Goal: Task Accomplishment & Management: Use online tool/utility

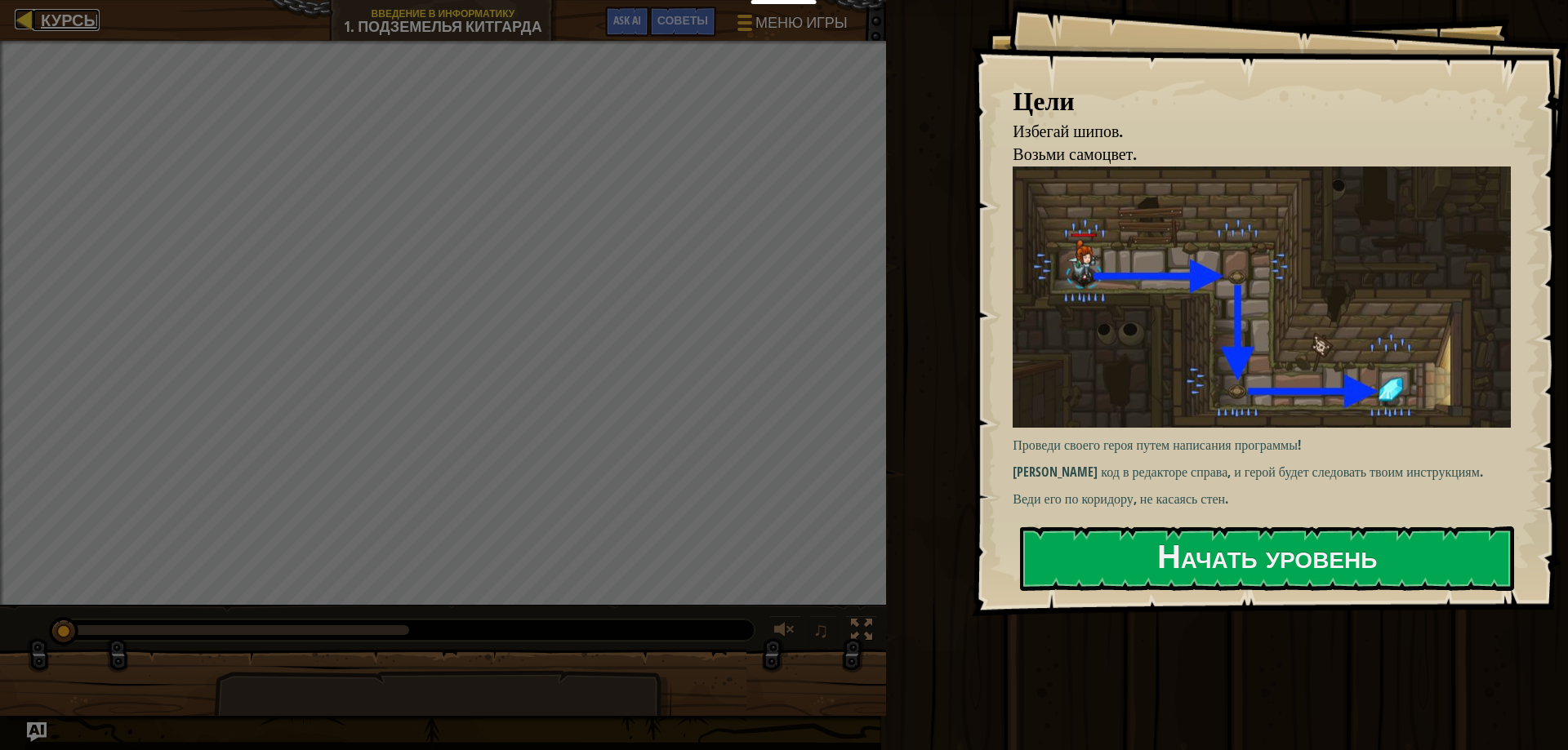
click at [46, 21] on span "Курсы" at bounding box center [70, 20] width 59 height 22
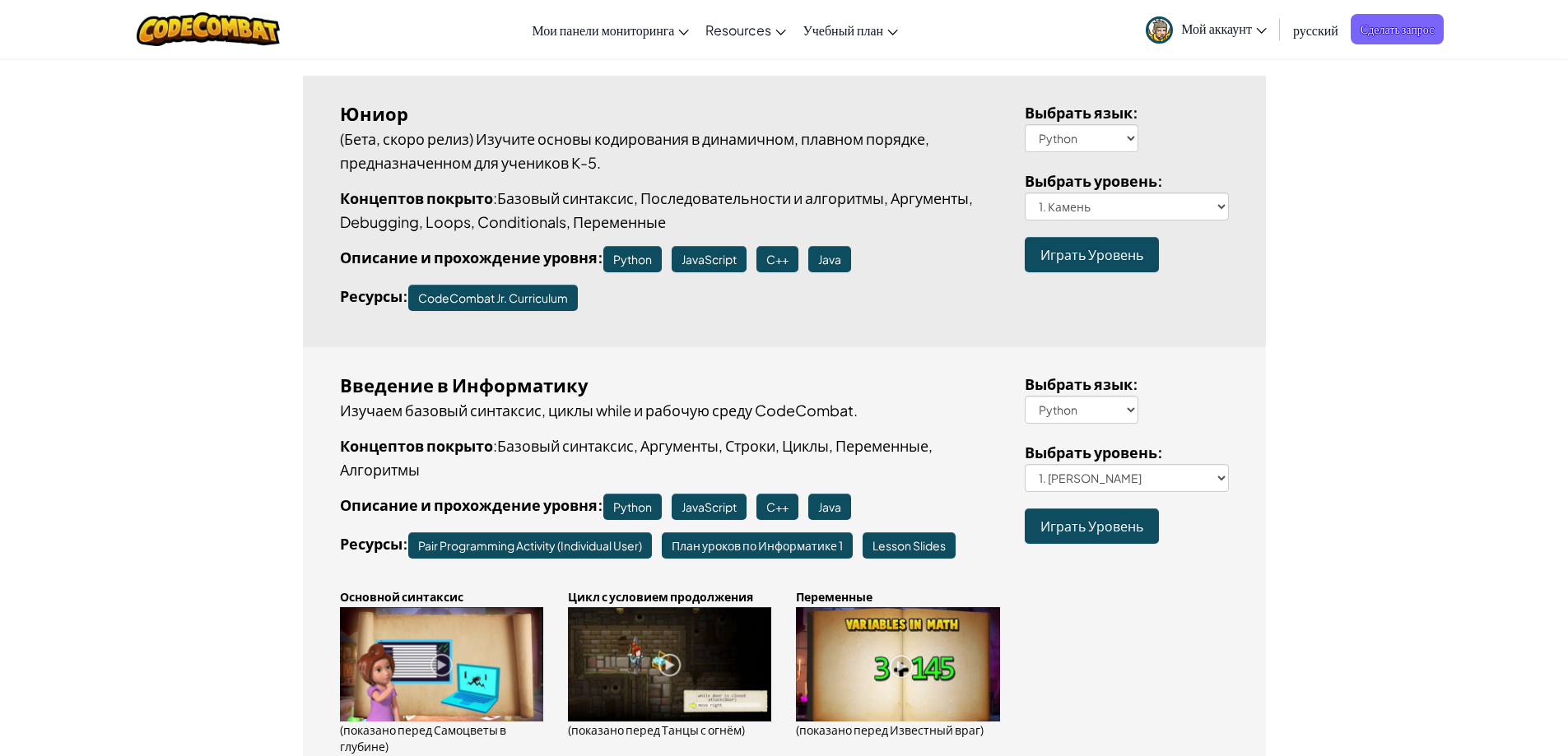
scroll to position [411, 0]
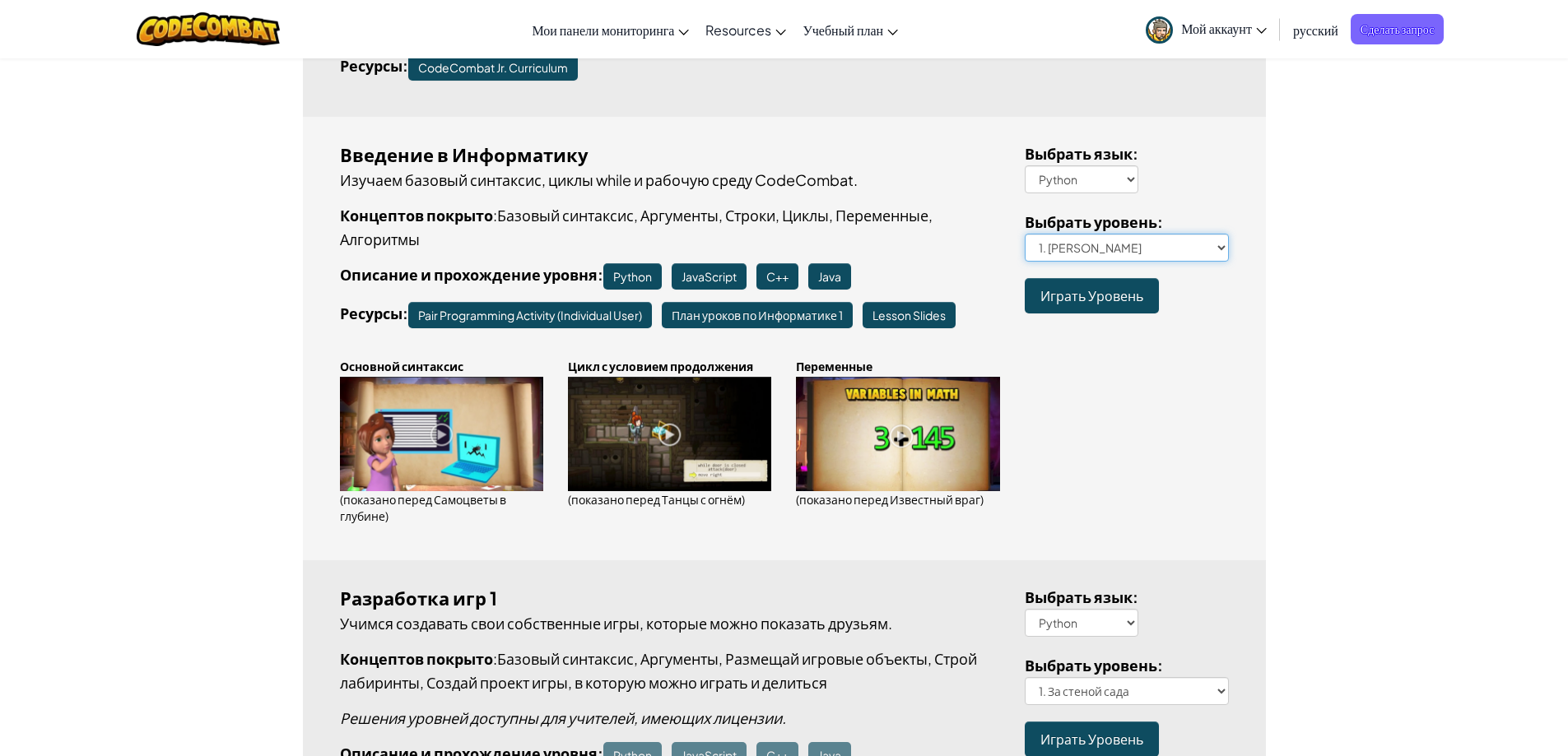
drag, startPoint x: 1118, startPoint y: 257, endPoint x: 1103, endPoint y: 255, distance: 15.1
click at [1118, 257] on select "1. Подземелья Китгарда 2. Самоцветы в глубине 3. Охранник в тени 3a. В обратном…" at bounding box center [1127, 247] width 204 height 28
select select "dread-door"
click at [1025, 234] on select "1. Подземелья Китгарда 2. Самоцветы в глубине 3. Охранник в тени 3a. В обратном…" at bounding box center [1127, 247] width 204 height 28
click at [1090, 300] on span "Играть Уровень" at bounding box center [1092, 296] width 103 height 17
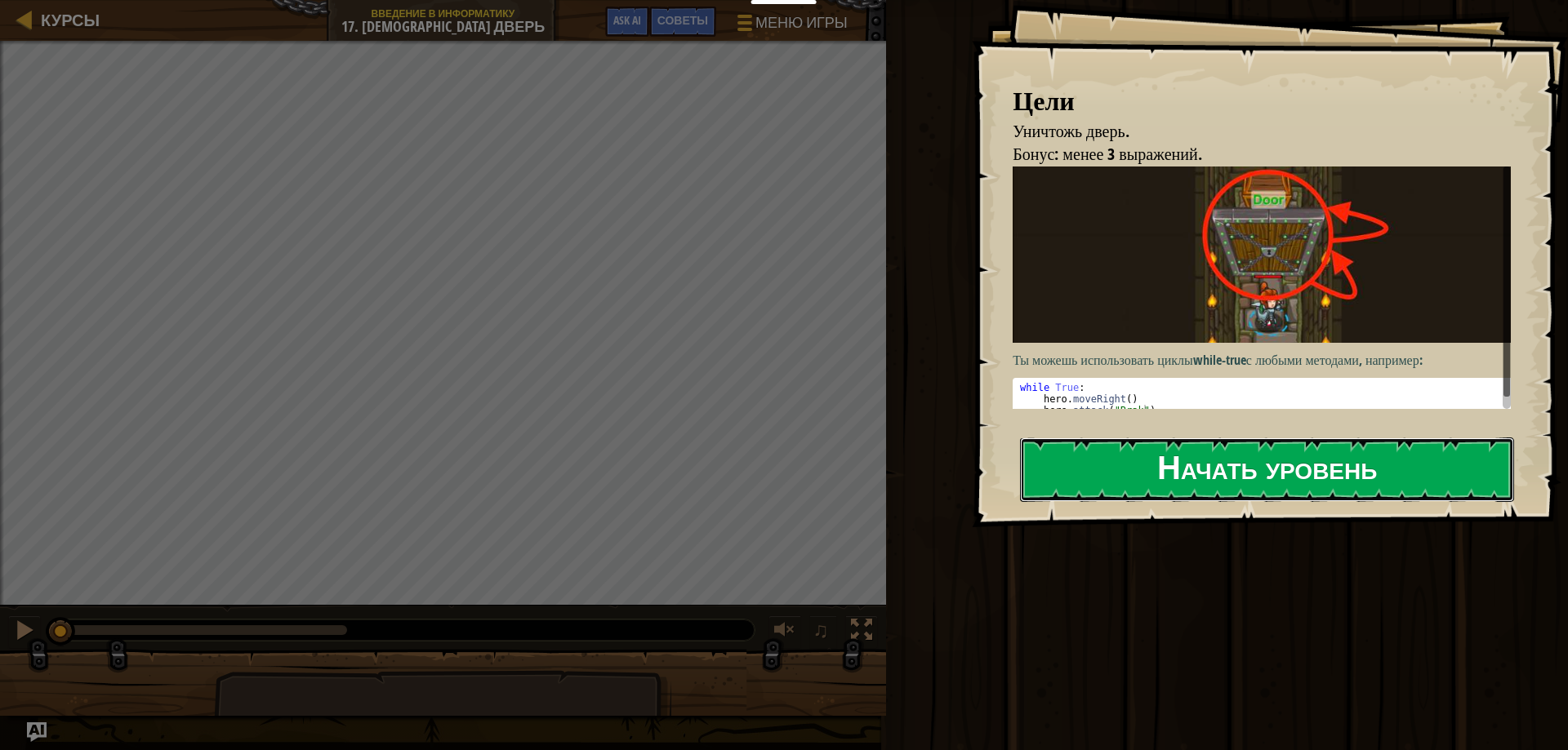
click at [1369, 470] on button "Начать уровень" at bounding box center [1266, 469] width 494 height 64
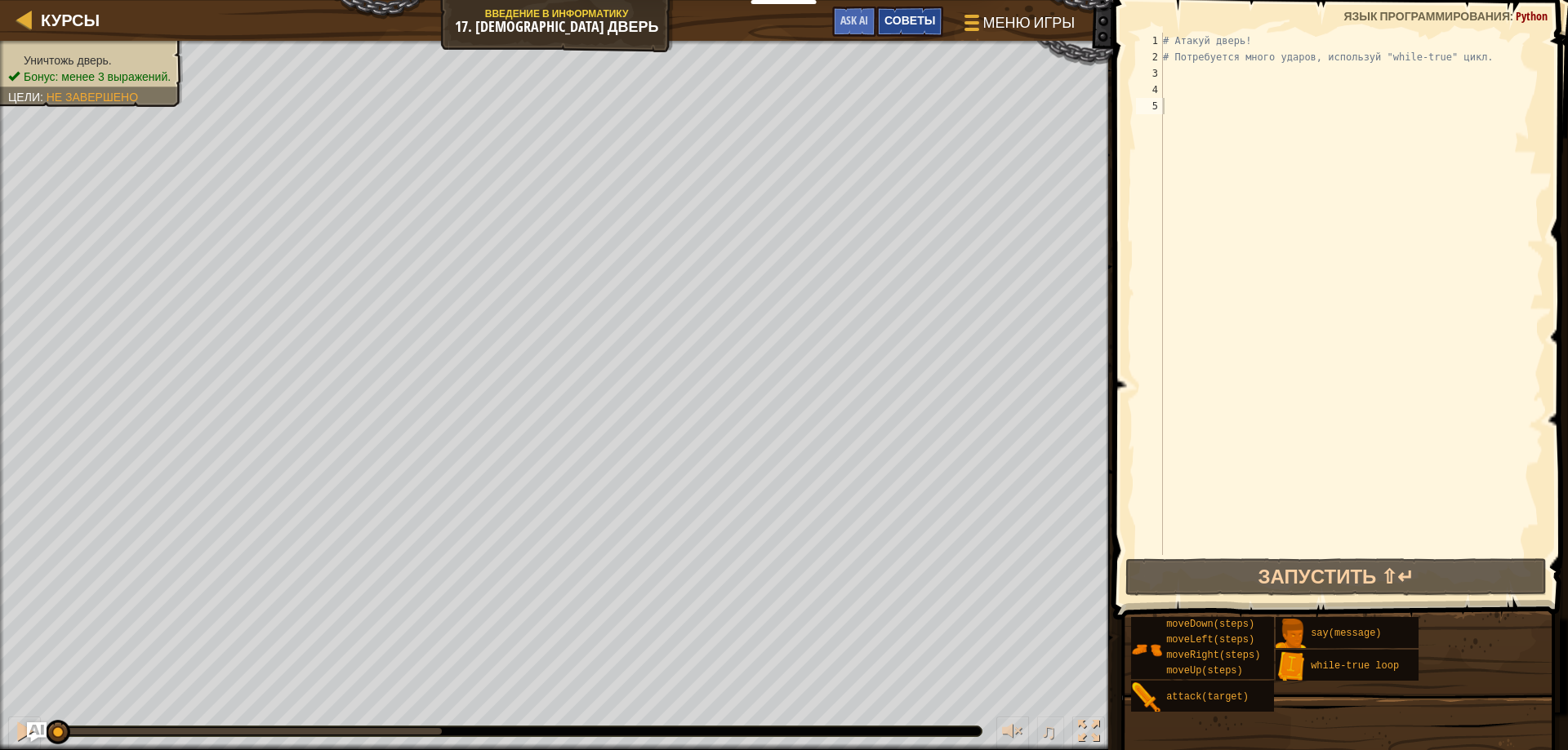
click at [908, 27] on span "Советы" at bounding box center [910, 20] width 51 height 15
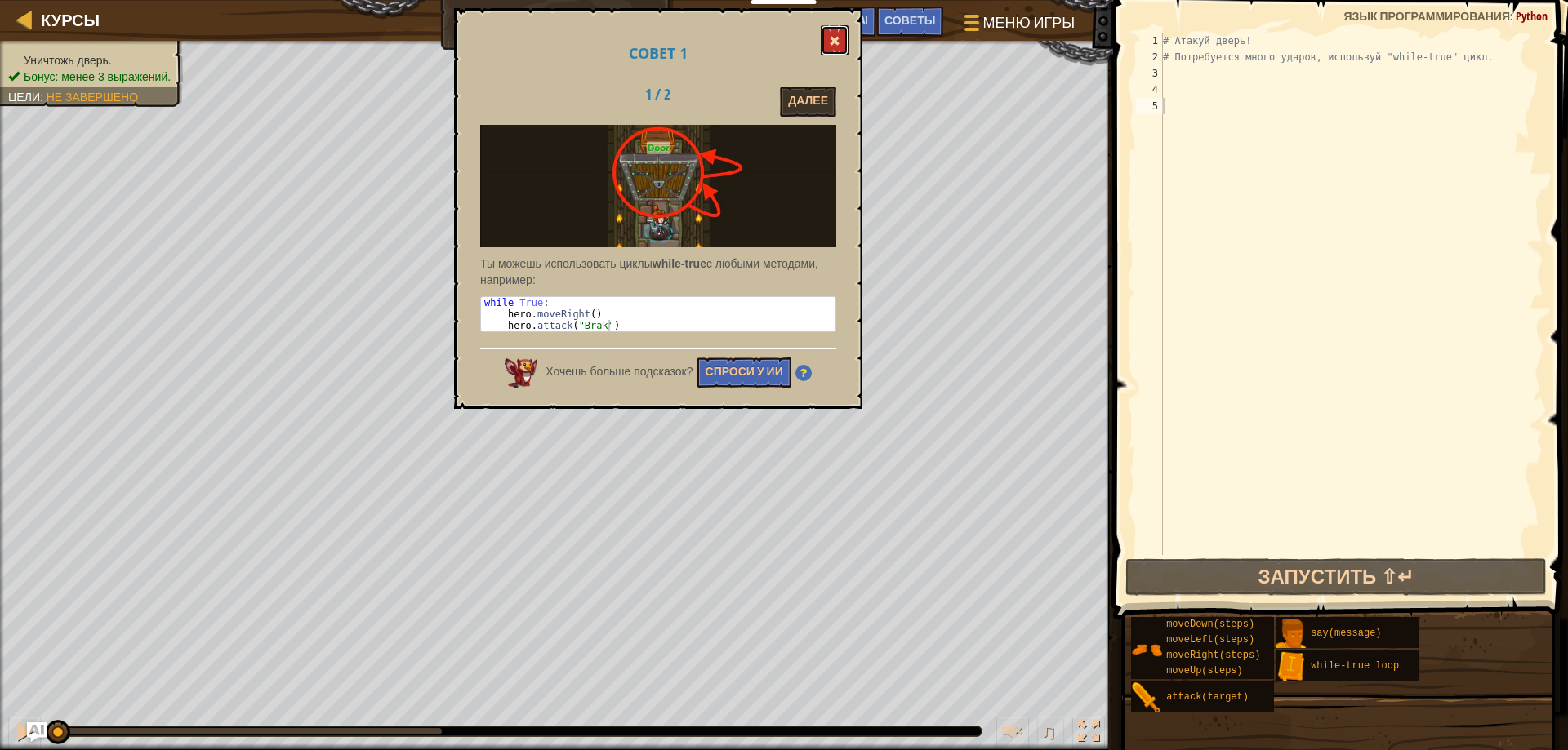
click at [830, 32] on button at bounding box center [834, 40] width 28 height 30
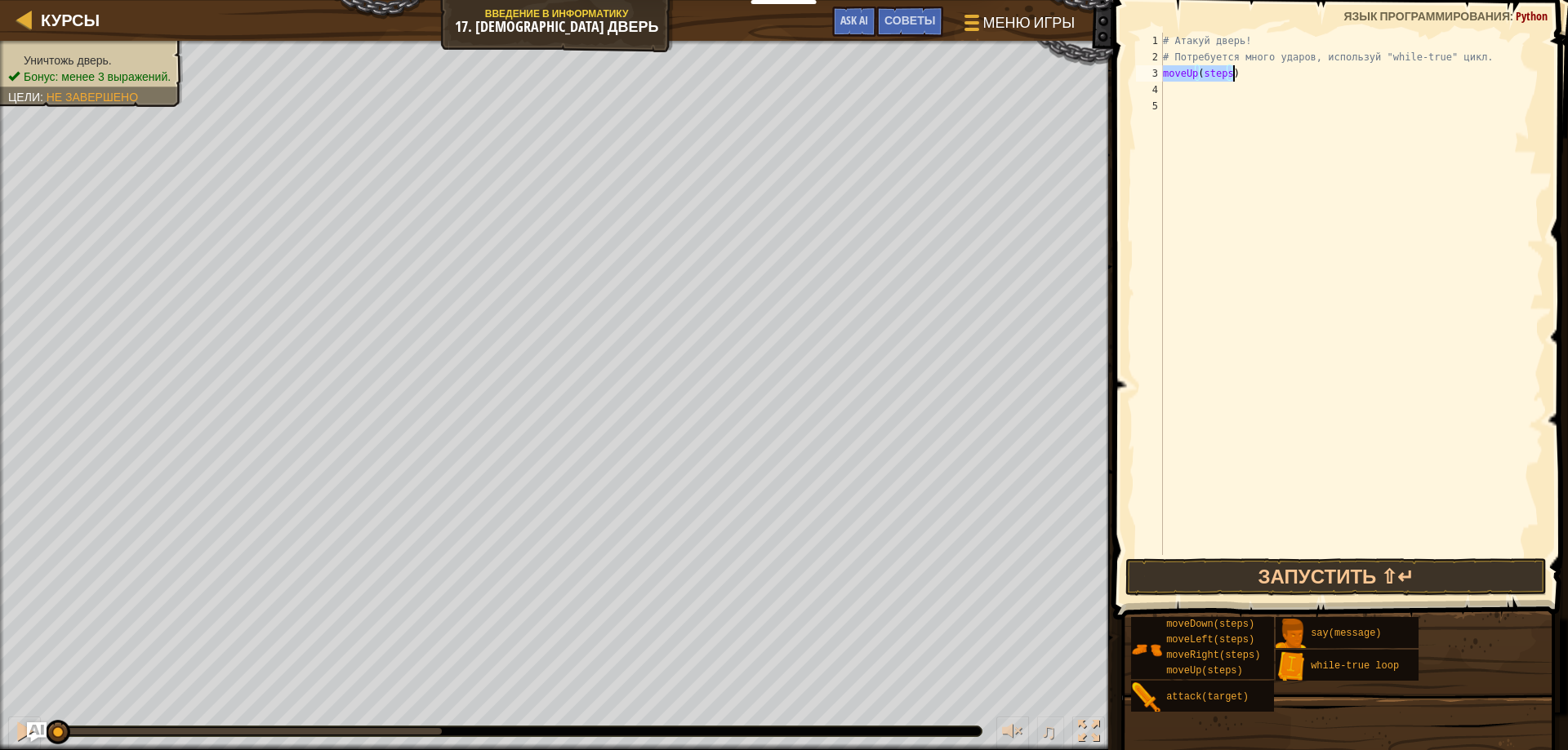
click at [1162, 75] on div "3" at bounding box center [1149, 73] width 27 height 16
click at [1247, 76] on div "# Атакуй дверь! # Потребуется много ударов, используй "while-true" цикл. moveUp…" at bounding box center [1351, 310] width 384 height 555
type textarea "m"
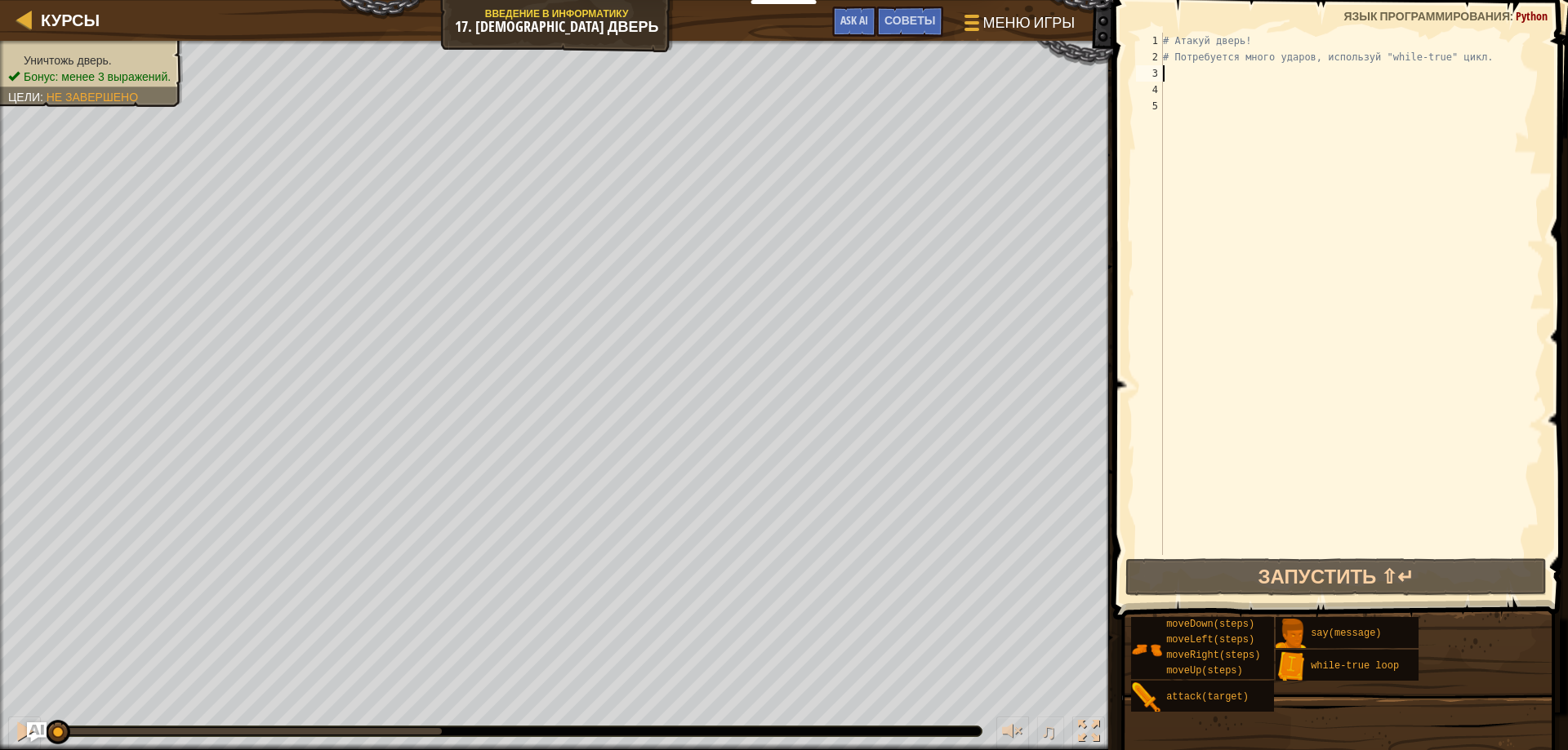
type textarea "m"
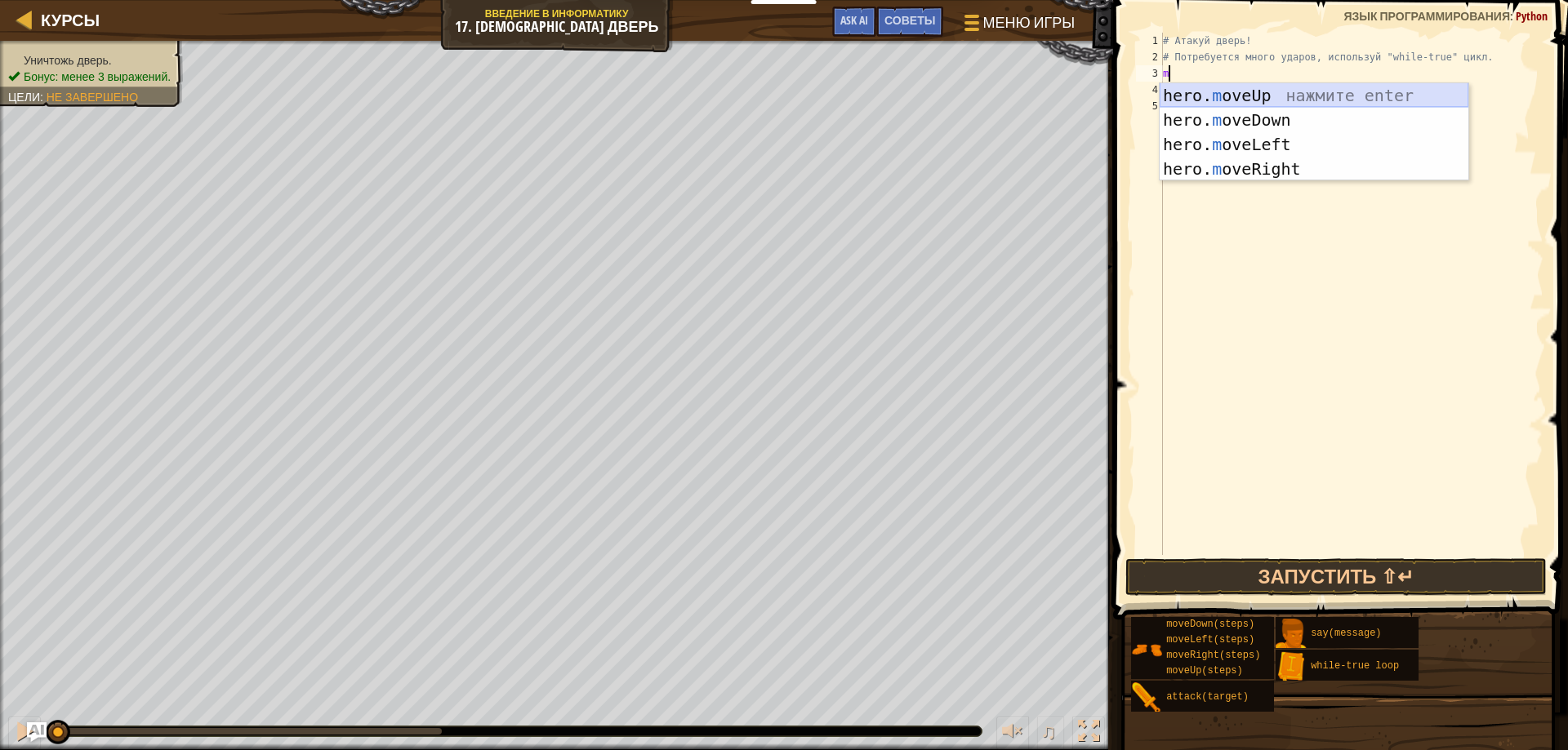
click at [1247, 87] on div "hero. m oveUp нажмите enter hero. m oveDown нажмите enter hero. m oveLeft нажми…" at bounding box center [1314, 156] width 309 height 147
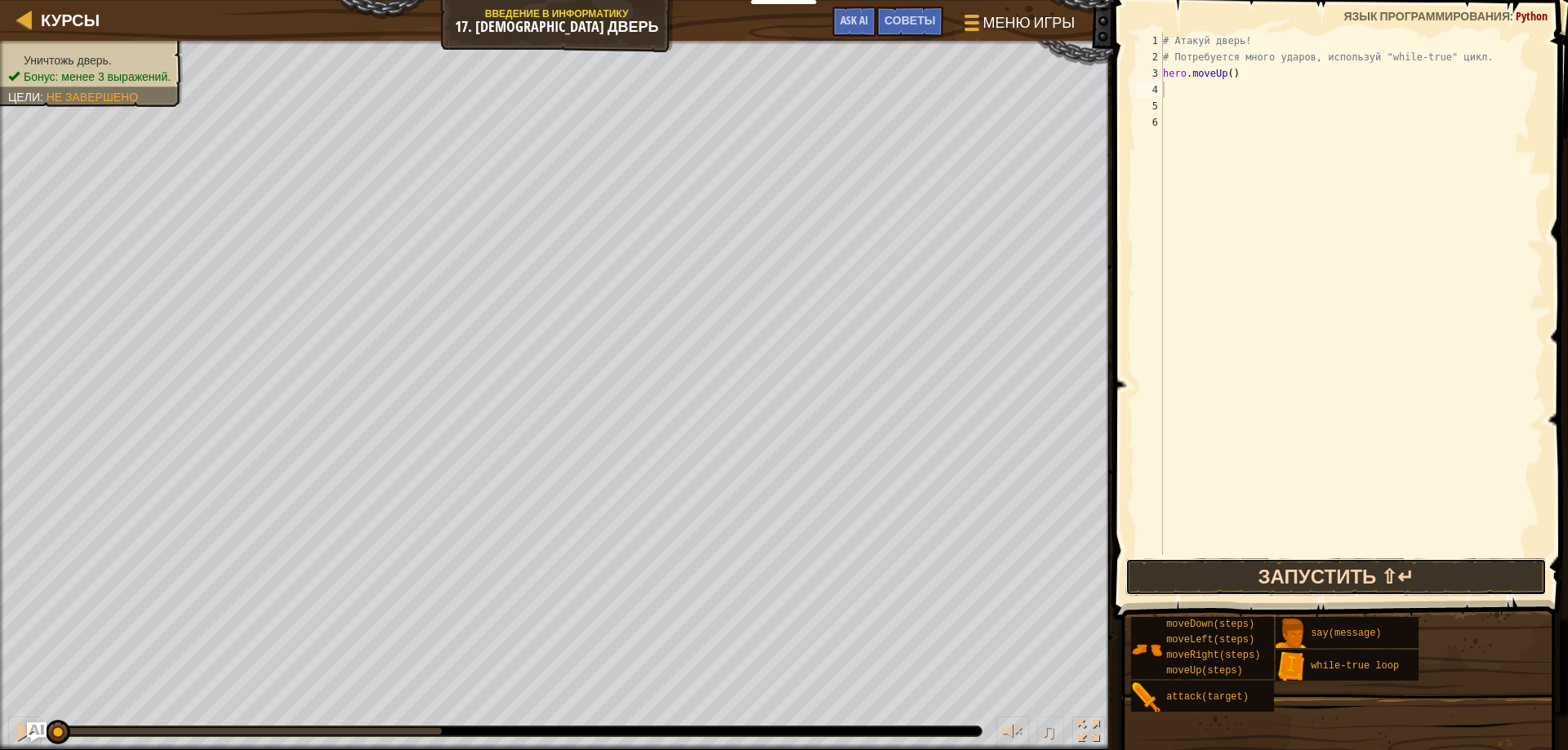
click at [1344, 570] on button "Запустить ⇧↵" at bounding box center [1337, 578] width 422 height 38
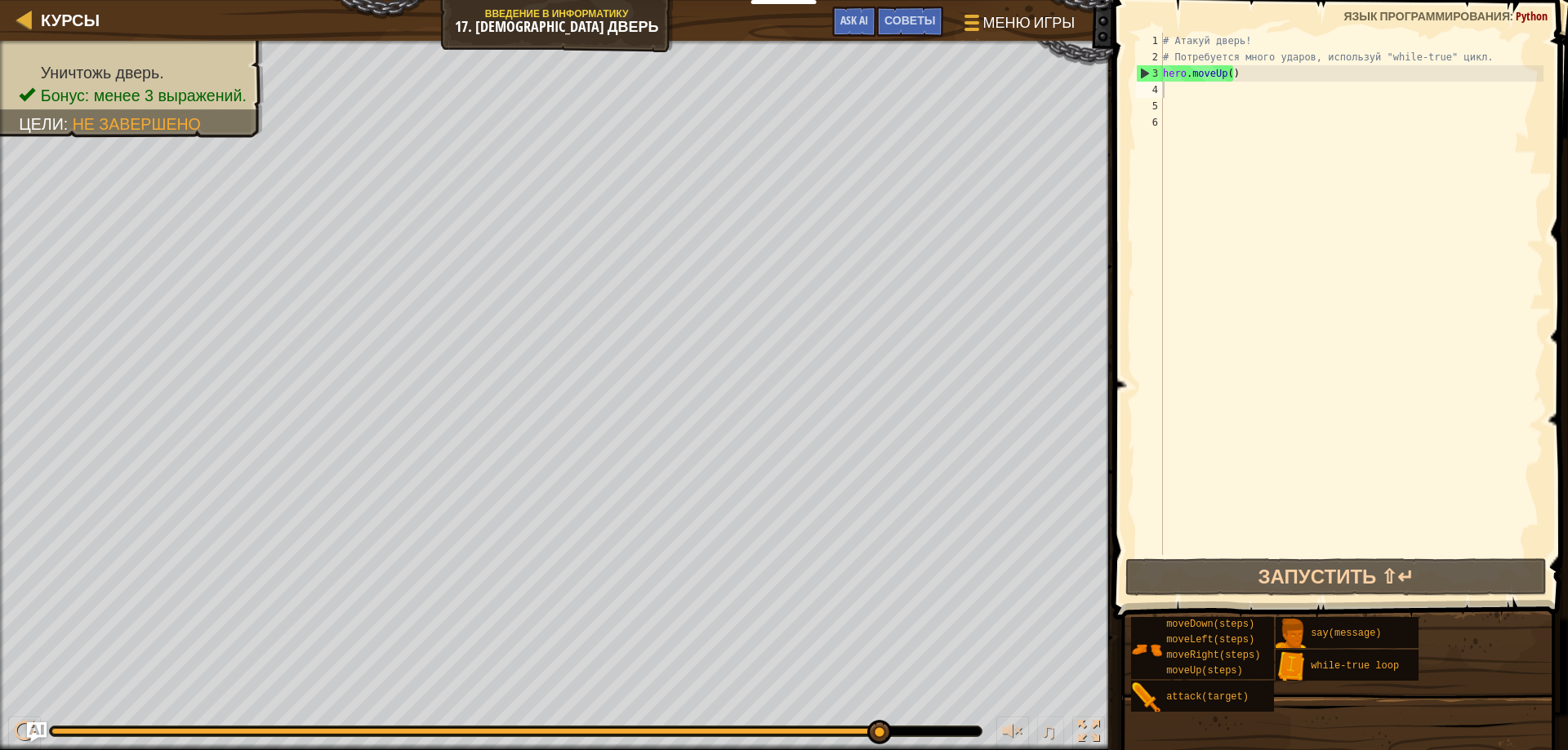
click at [1178, 97] on div "# Атакуй дверь! # Потребуется много ударов, используй "while-true" цикл. hero .…" at bounding box center [1351, 310] width 384 height 555
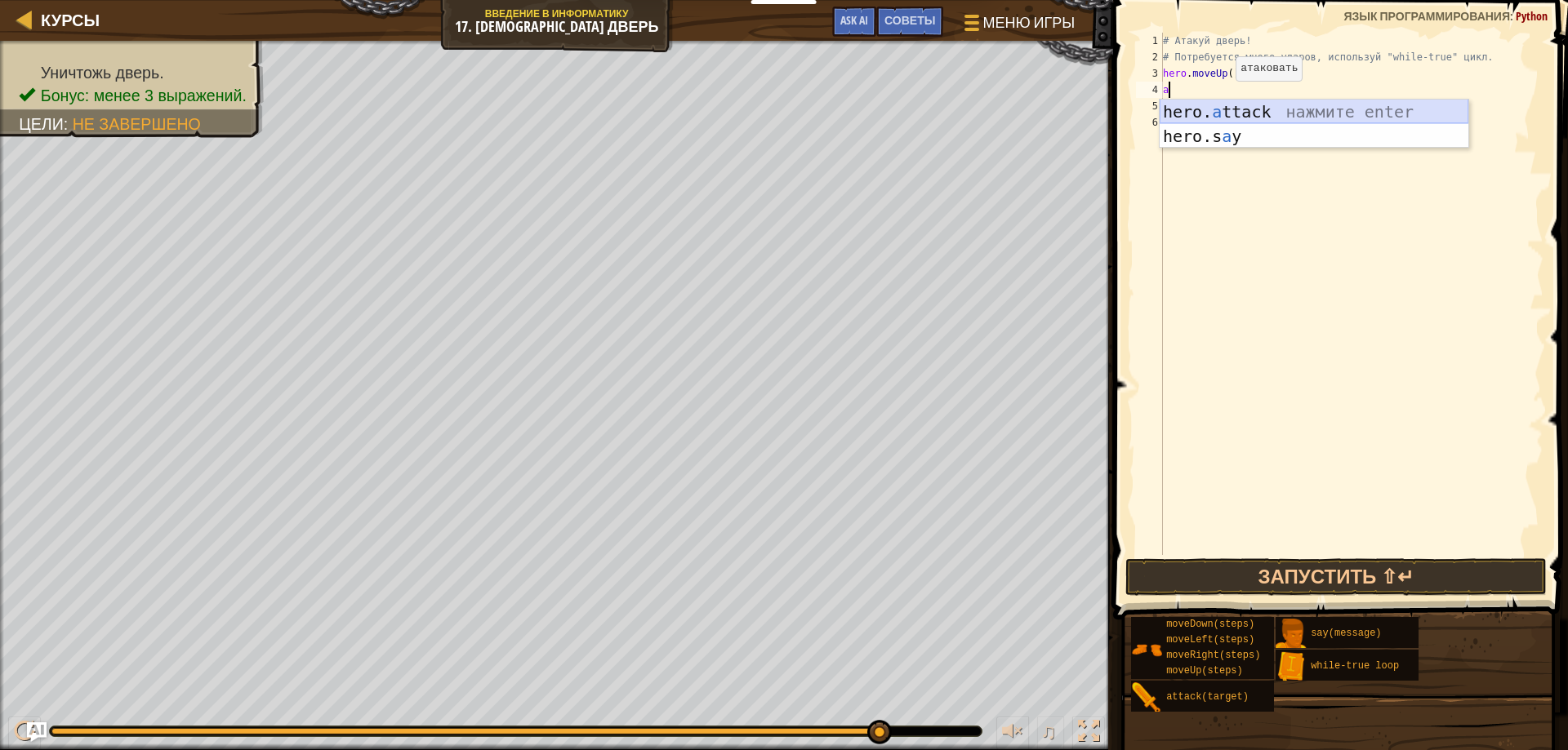
click at [1232, 105] on div "hero. a ttack нажмите enter hero.s a y нажмите enter" at bounding box center [1314, 148] width 309 height 98
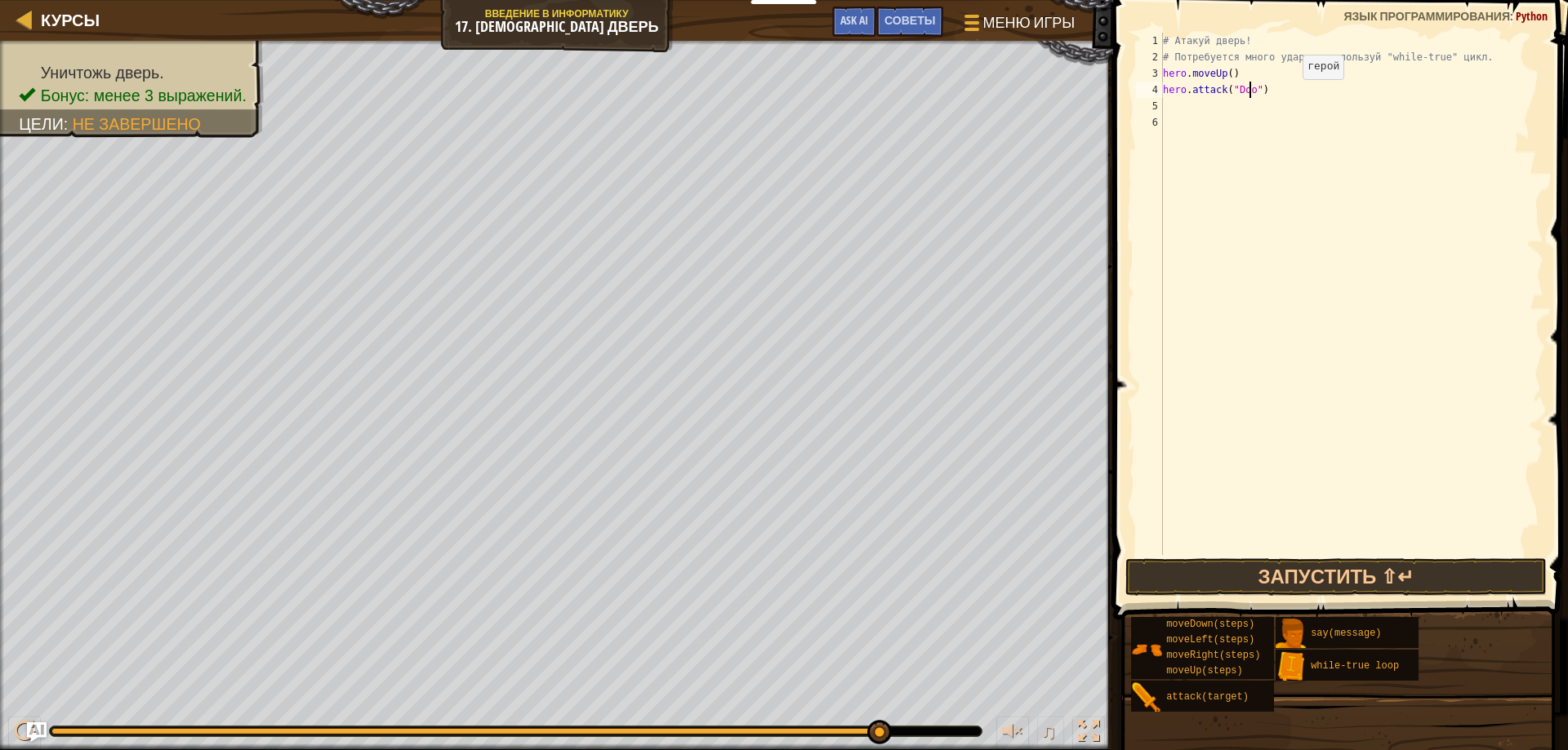
scroll to position [7, 7]
type textarea "hero.attack("Door")"
click at [1410, 579] on button "Запустить ⇧↵" at bounding box center [1337, 578] width 422 height 38
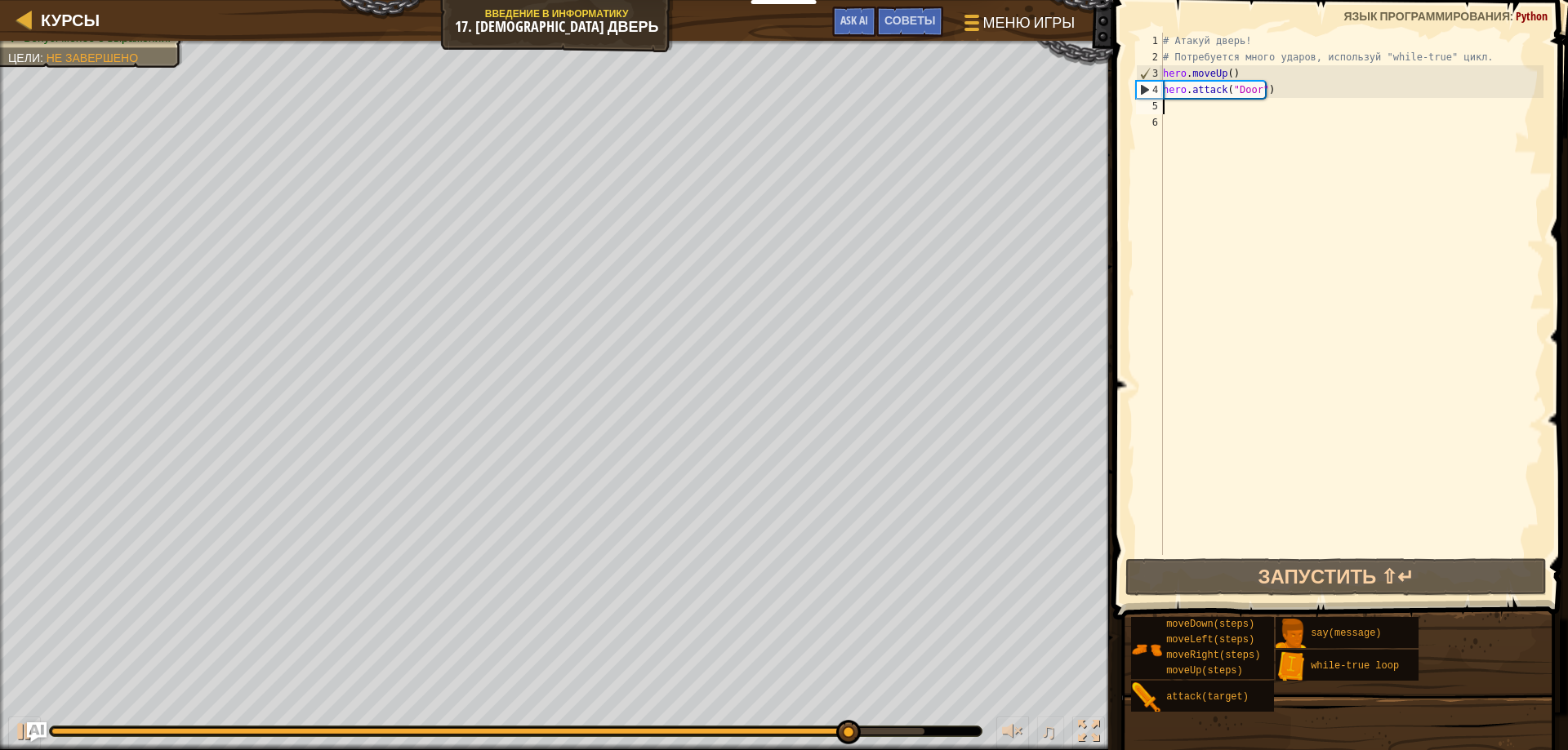
click at [1182, 107] on div "# Атакуй дверь! # Потребуется много ударов, используй "while-true" цикл. hero .…" at bounding box center [1351, 310] width 384 height 555
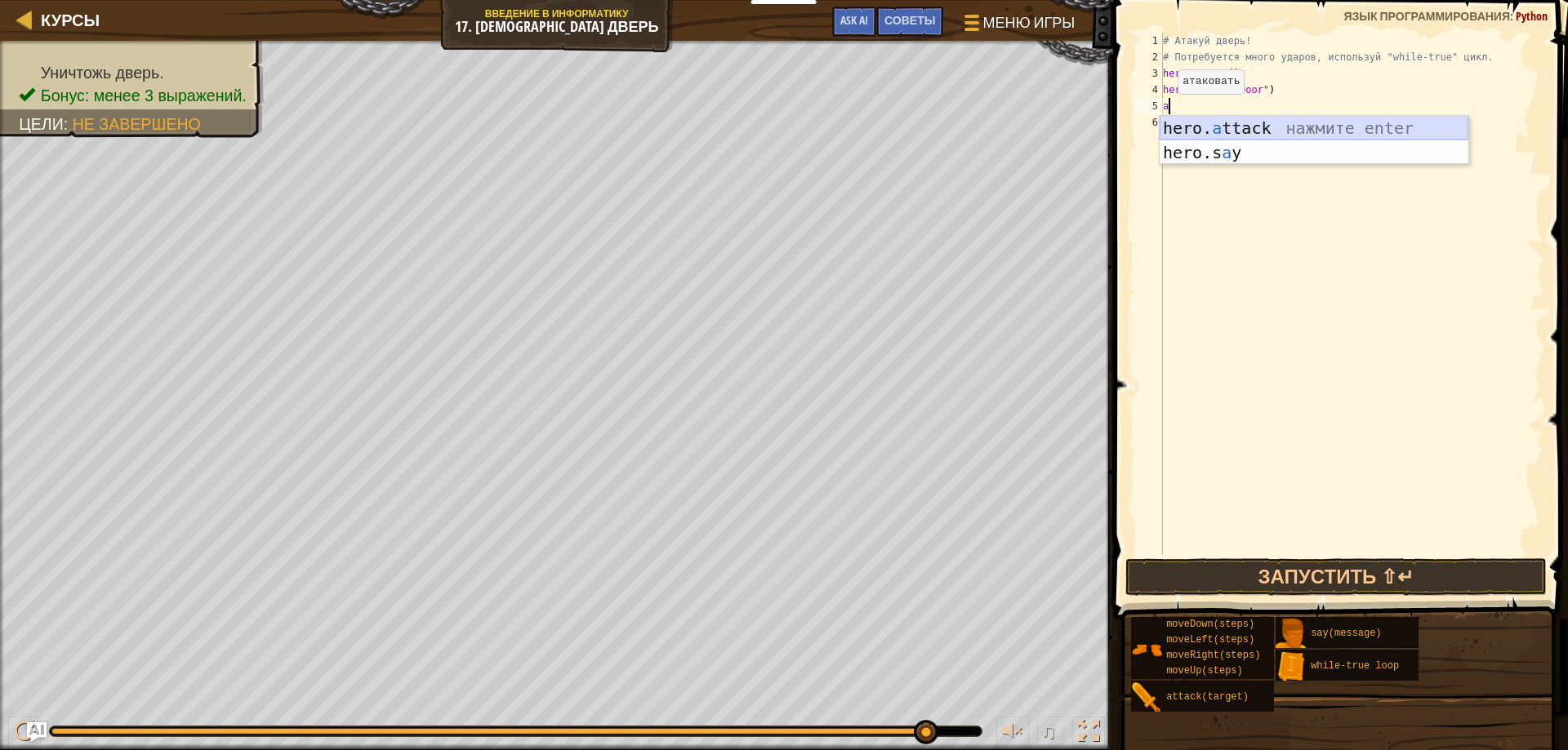
click at [1190, 125] on div "hero. a ttack нажмите enter hero.s a y нажмите enter" at bounding box center [1314, 164] width 309 height 98
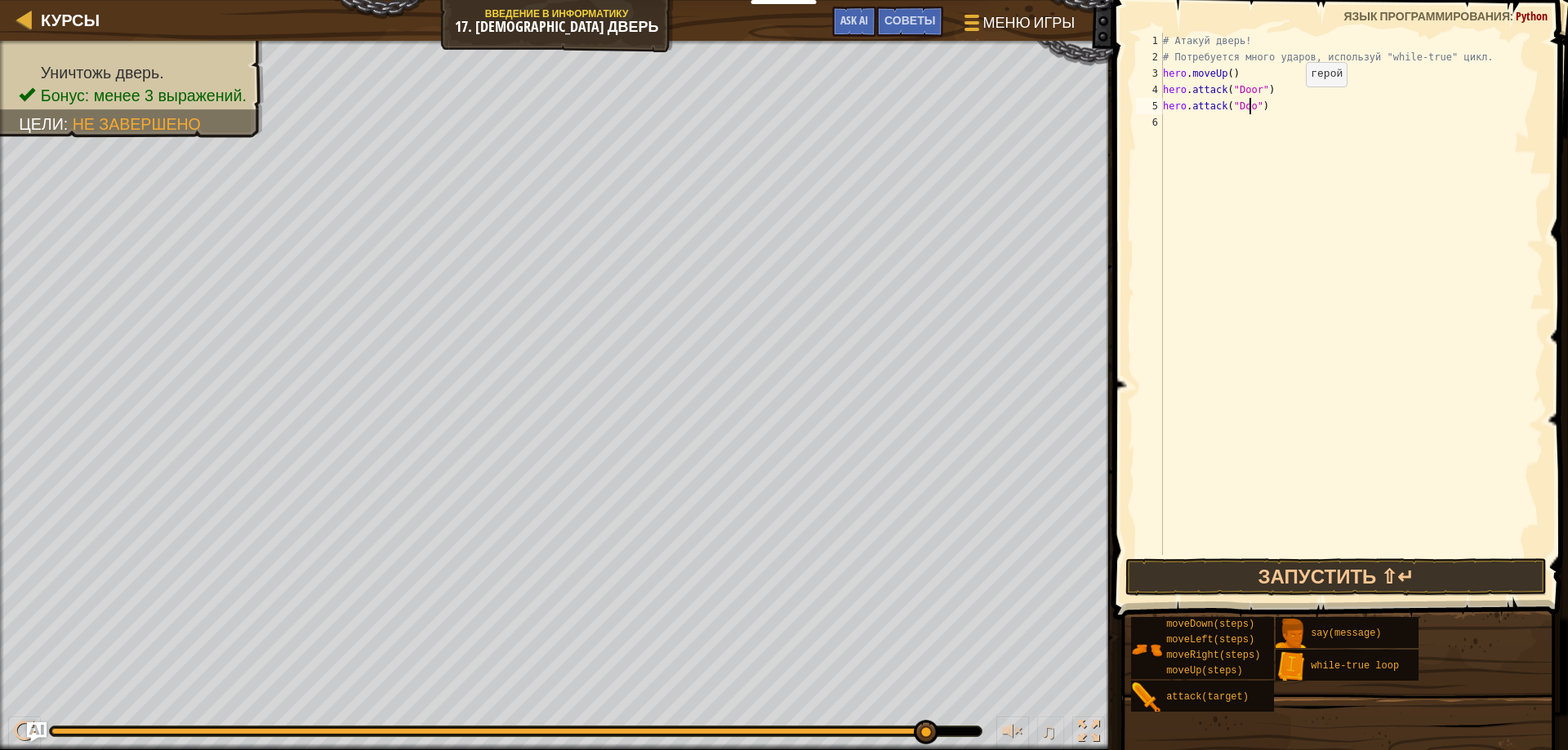
scroll to position [7, 7]
click at [1239, 563] on button "Запустить ⇧↵" at bounding box center [1337, 578] width 422 height 38
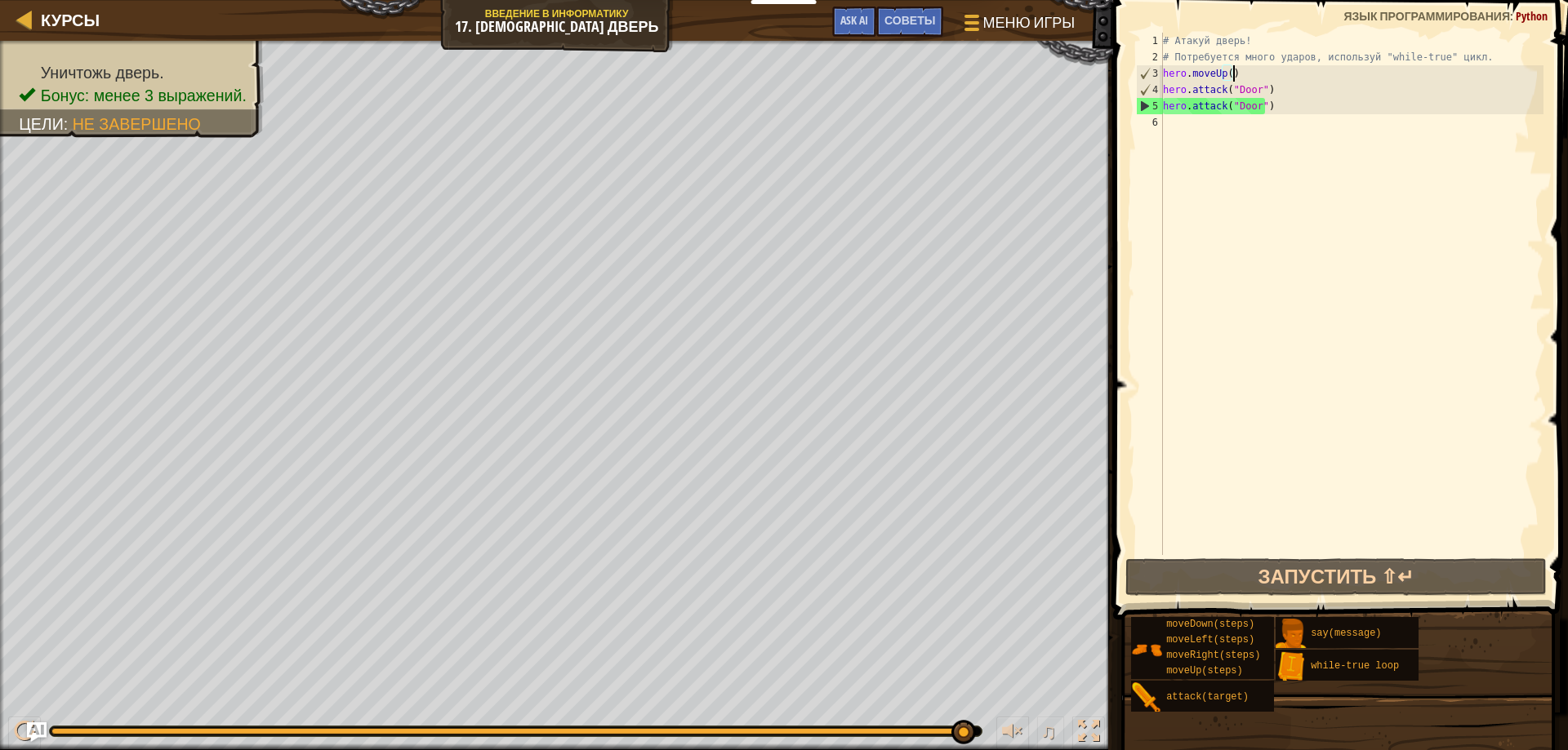
click at [1245, 75] on div "# Атакуй дверь! # Потребуется много ударов, используй "while-true" цикл. hero .…" at bounding box center [1351, 310] width 384 height 555
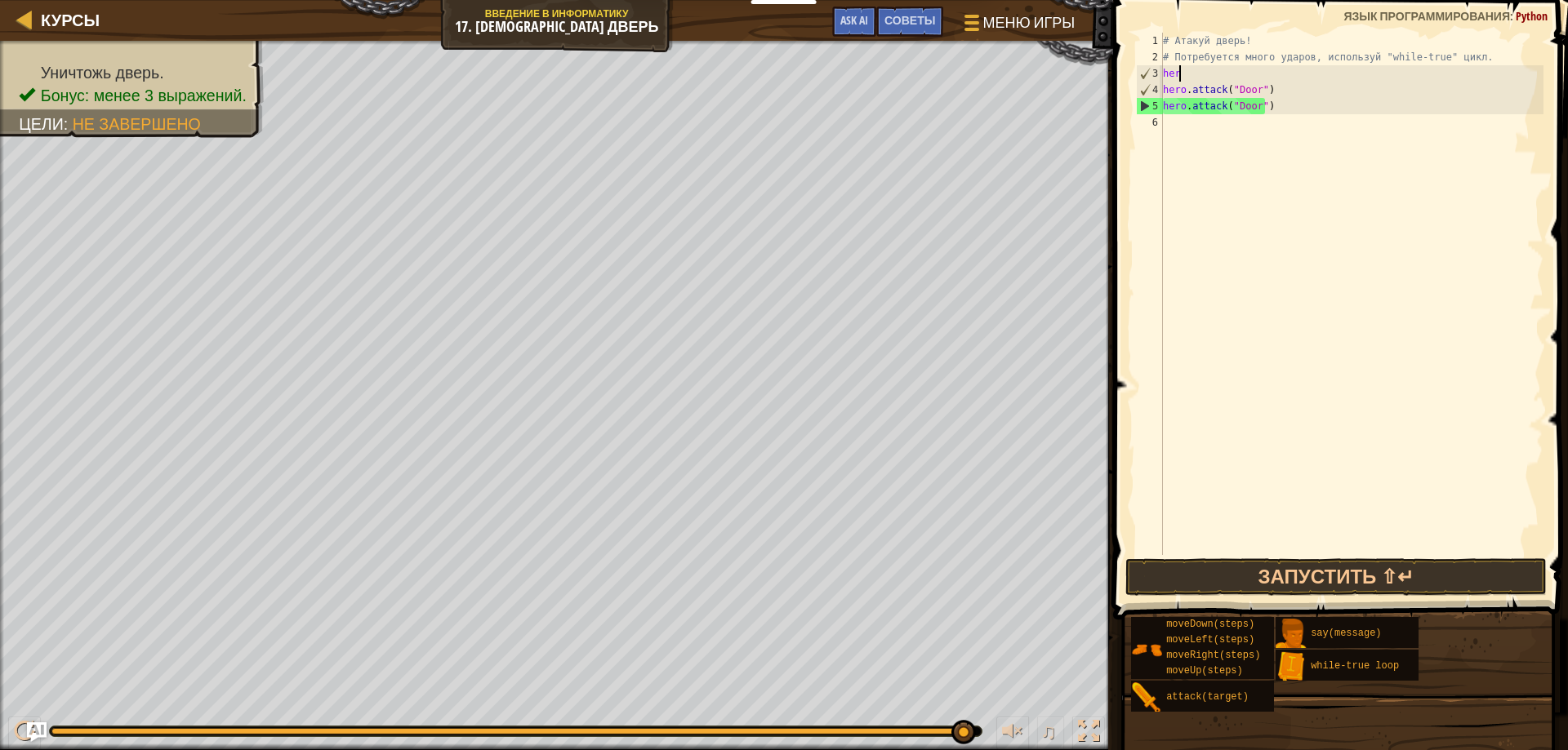
scroll to position [7, 0]
type textarea "h"
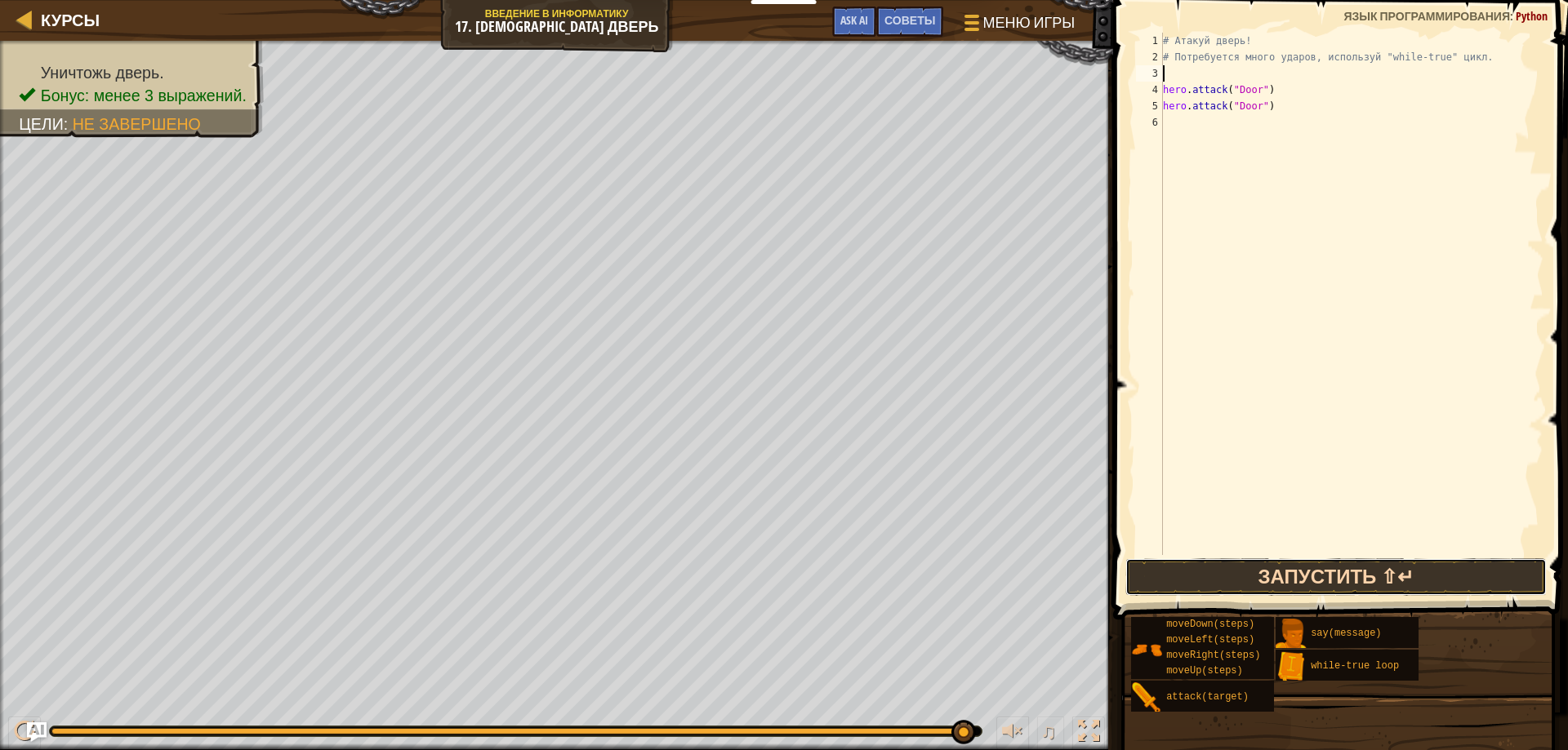
click at [1291, 572] on button "Запустить ⇧↵" at bounding box center [1337, 578] width 422 height 38
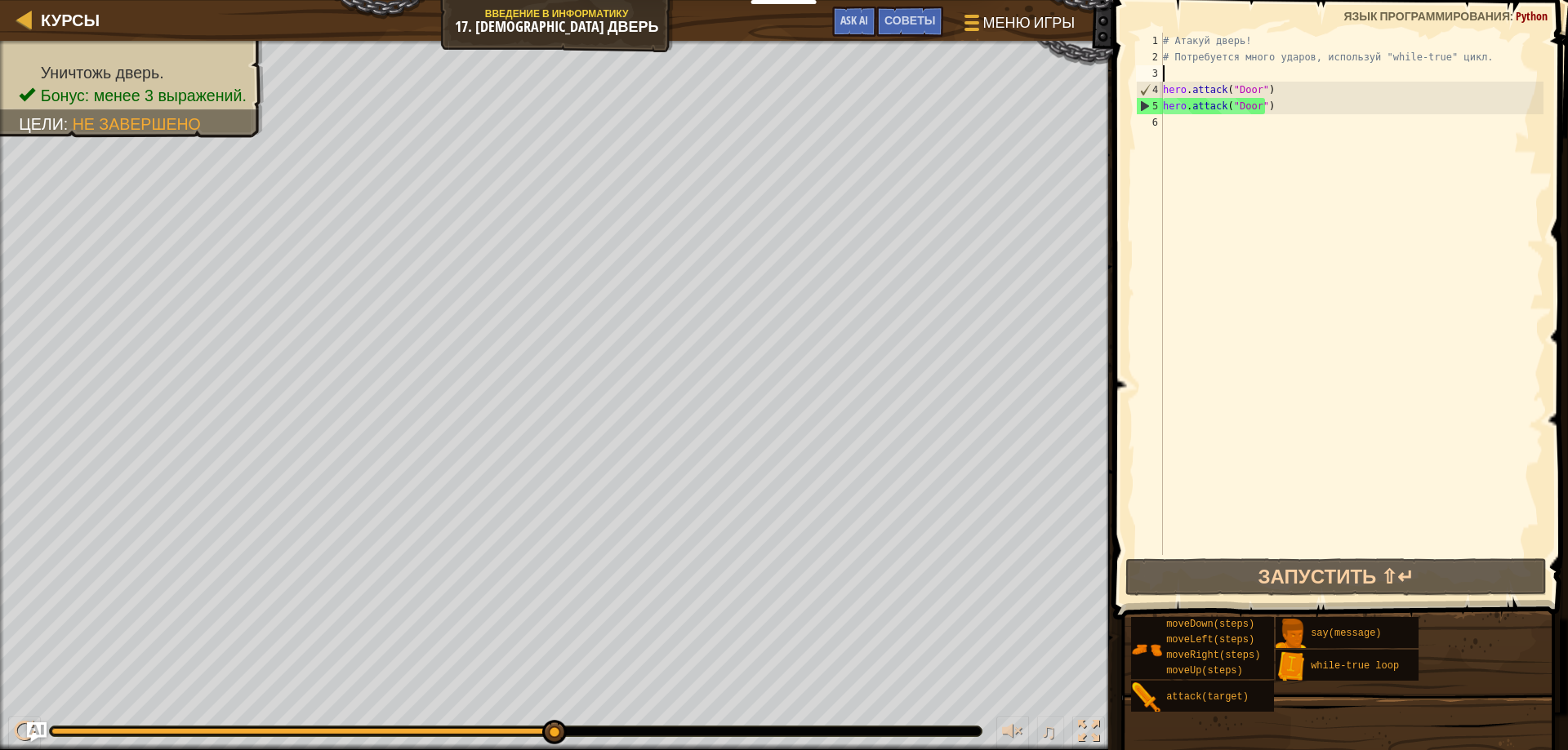
click at [1183, 134] on div "# Атакуй дверь! # Потребуется много ударов, используй "while-true" цикл. hero .…" at bounding box center [1351, 310] width 384 height 555
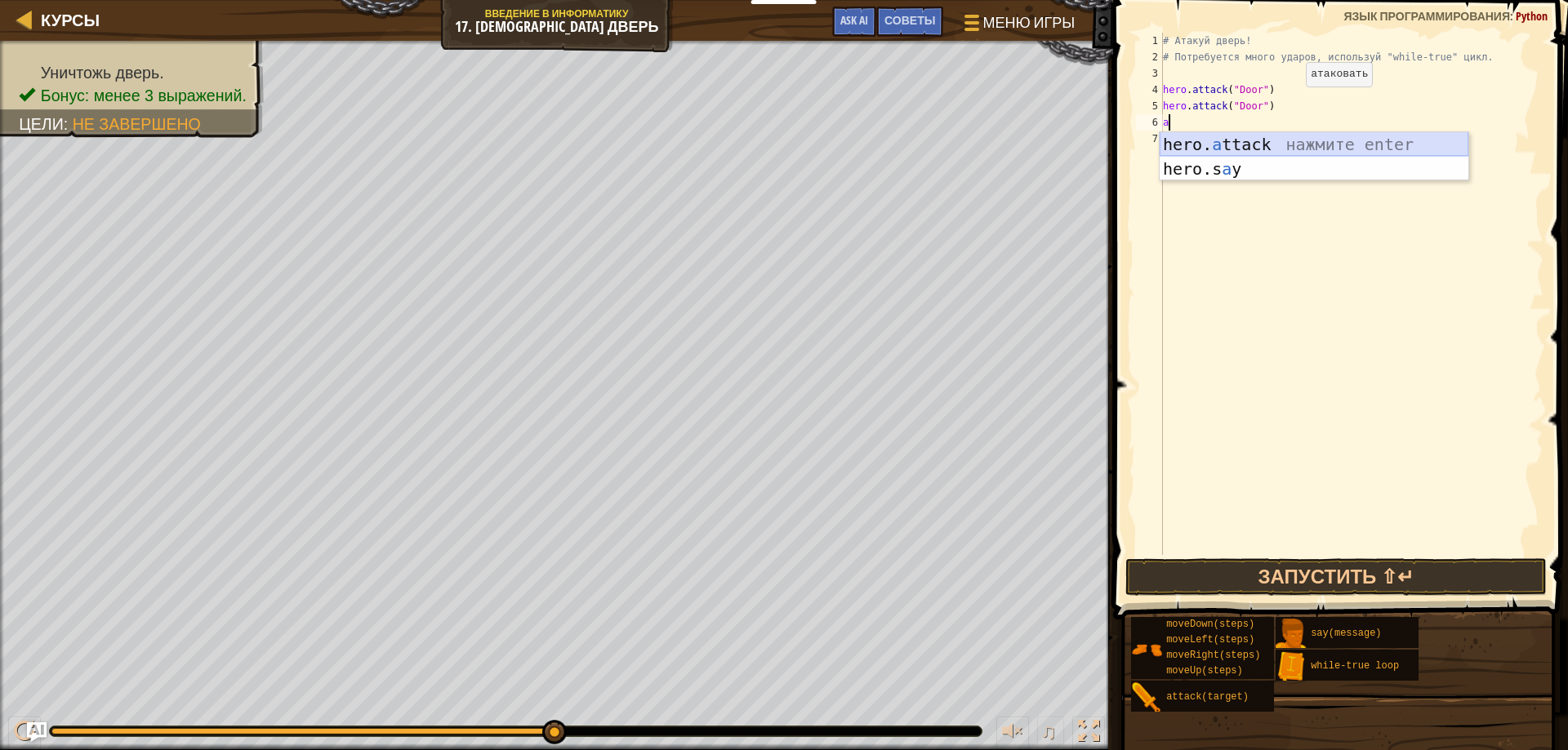
click at [1208, 144] on div "hero. a ttack нажмите enter hero.s a y нажмите enter" at bounding box center [1314, 181] width 309 height 98
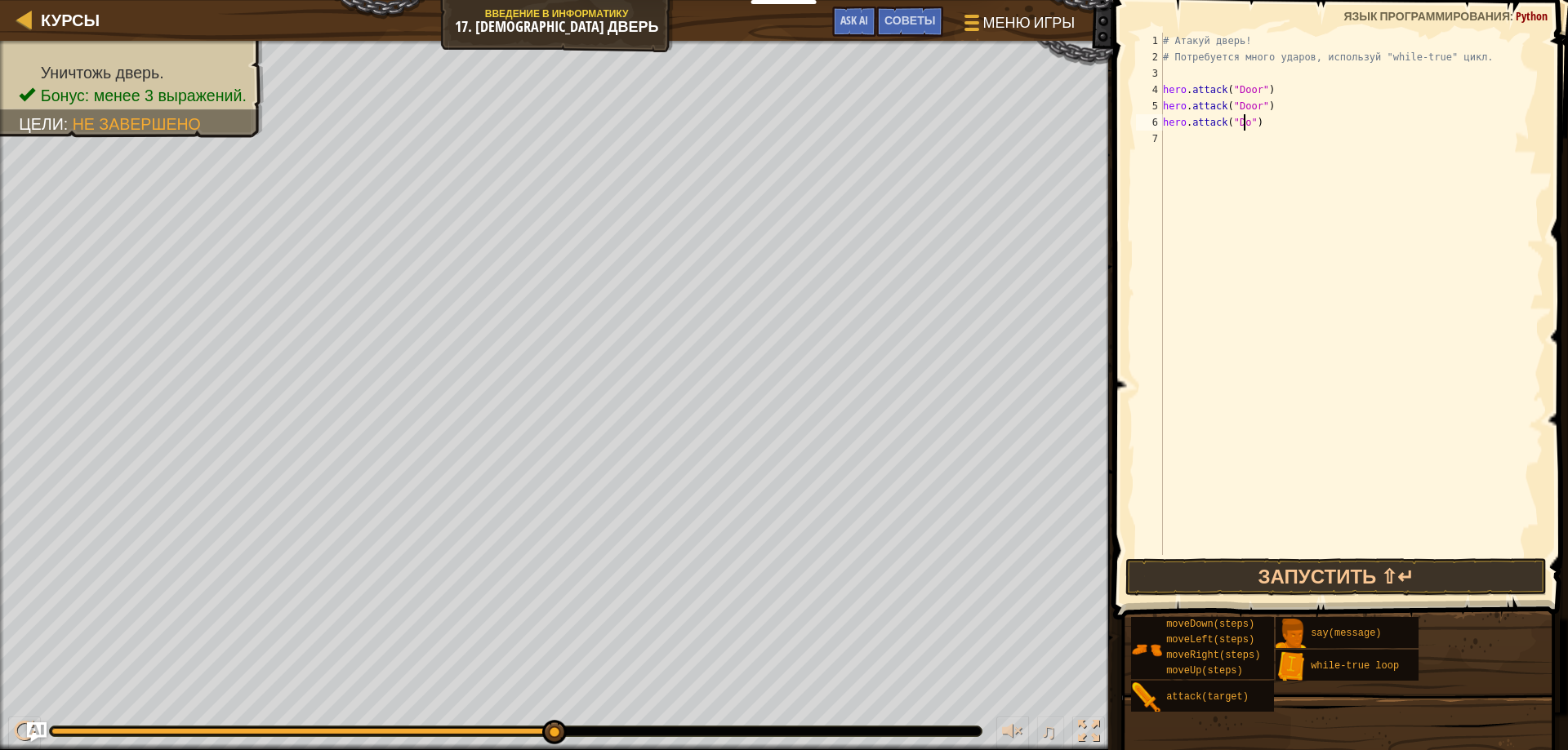
scroll to position [7, 7]
type textarea "hero.attack("Door")"
click at [1366, 579] on button "Запустить ⇧↵" at bounding box center [1337, 578] width 422 height 38
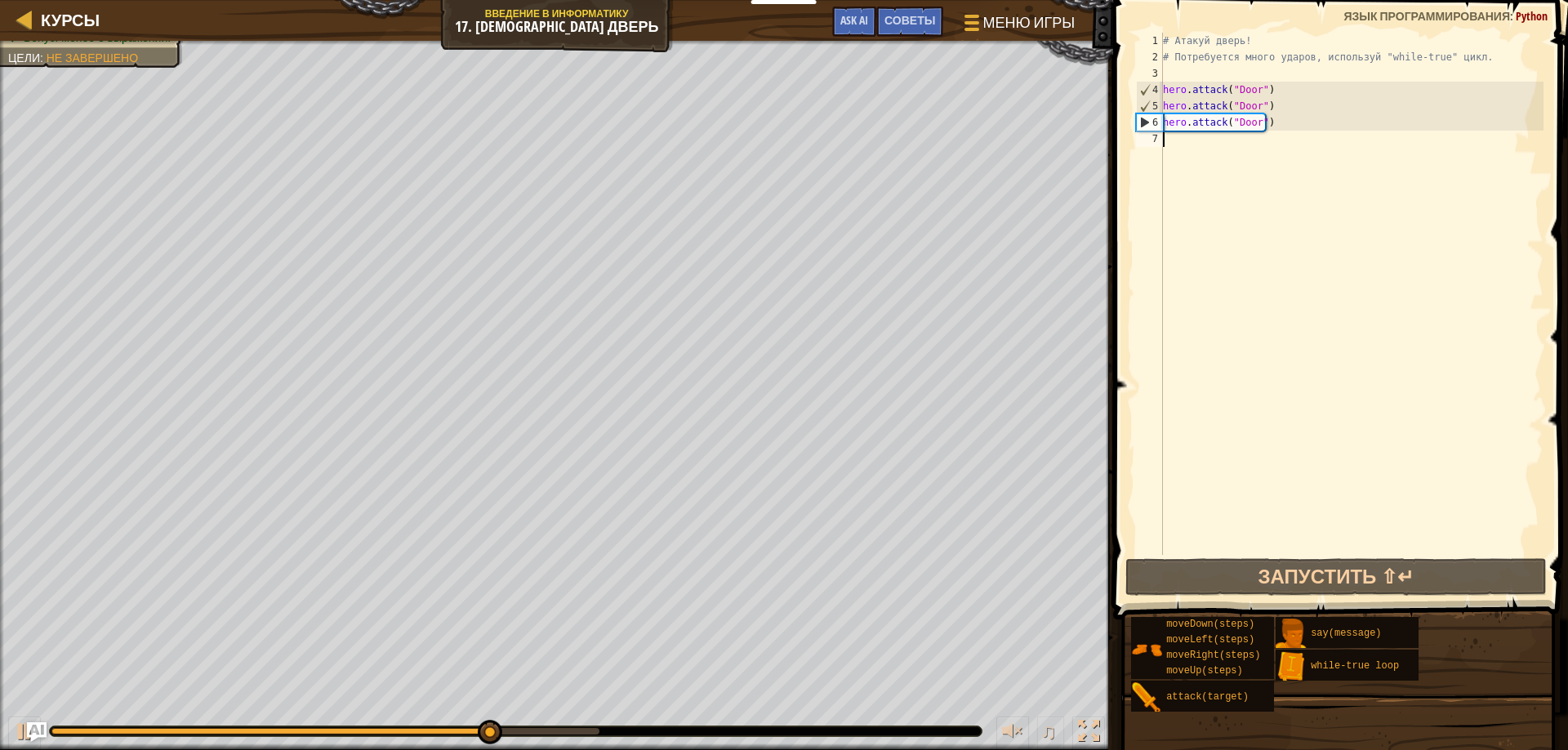
click at [1161, 139] on div "7" at bounding box center [1149, 139] width 27 height 16
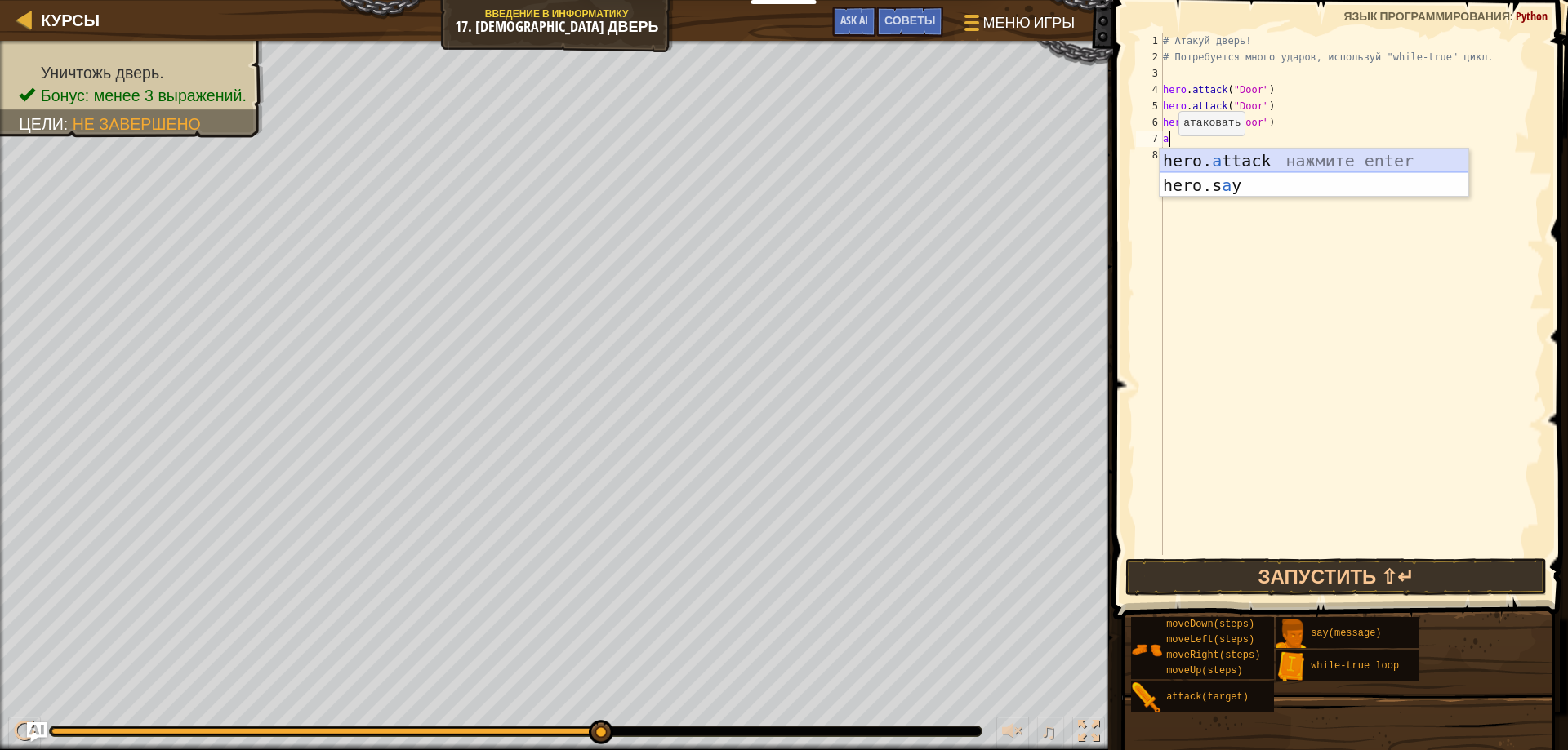
click at [1212, 153] on div "hero. a ttack нажмите enter hero.s a y нажмите enter" at bounding box center [1314, 198] width 309 height 98
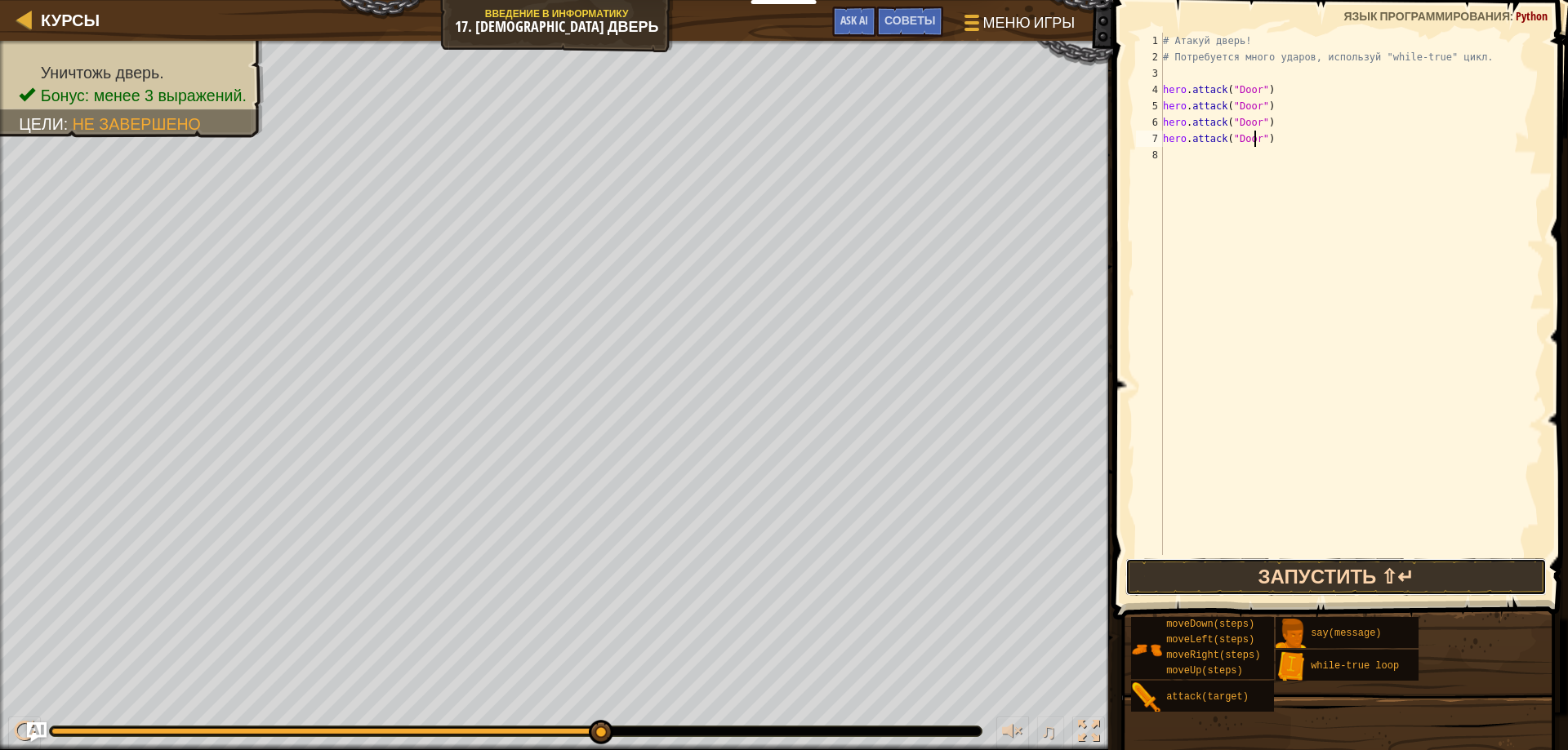
click at [1378, 567] on button "Запустить ⇧↵" at bounding box center [1337, 578] width 422 height 38
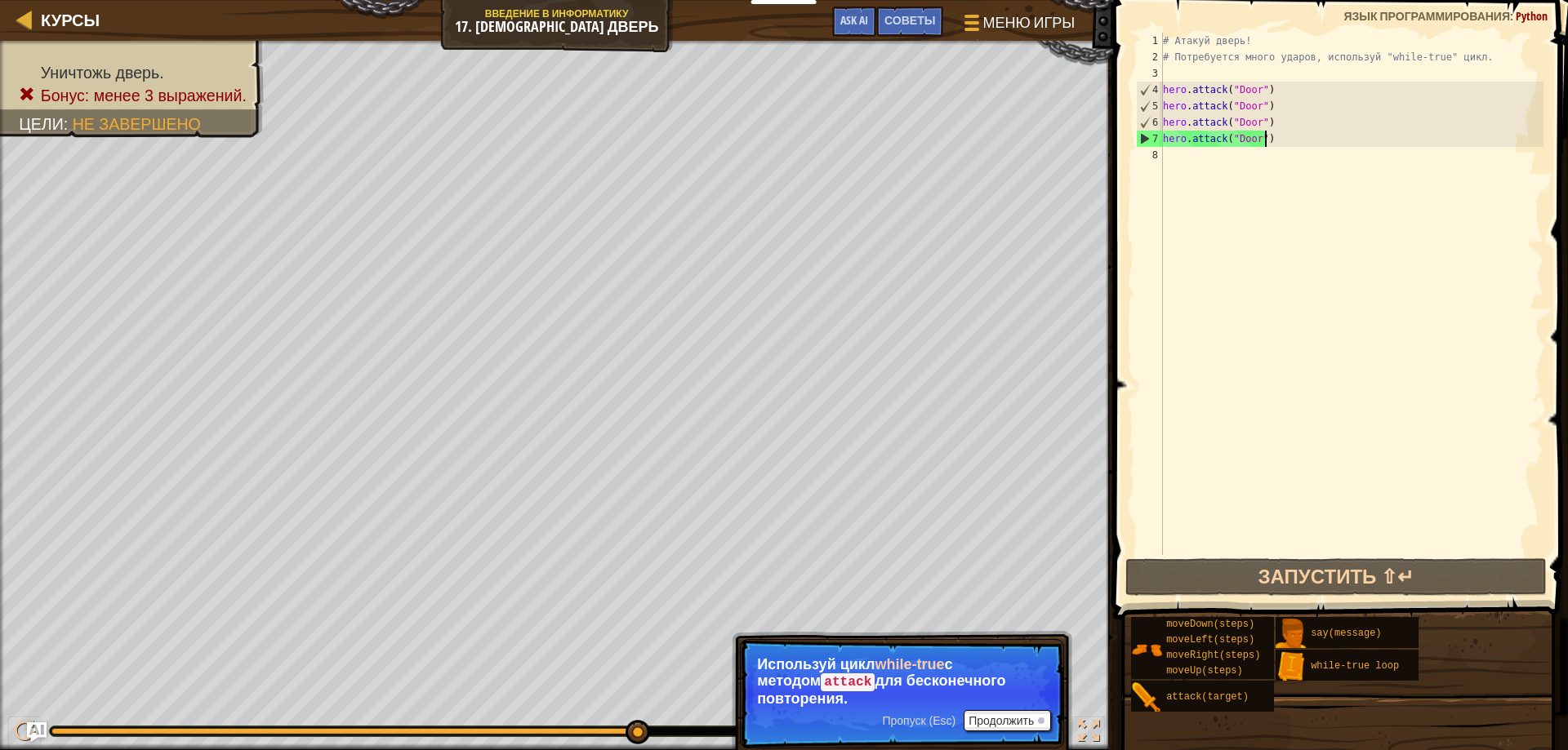
click at [1270, 139] on div "# Атакуй дверь! # Потребуется много ударов, используй "while-true" цикл. hero .…" at bounding box center [1351, 310] width 384 height 555
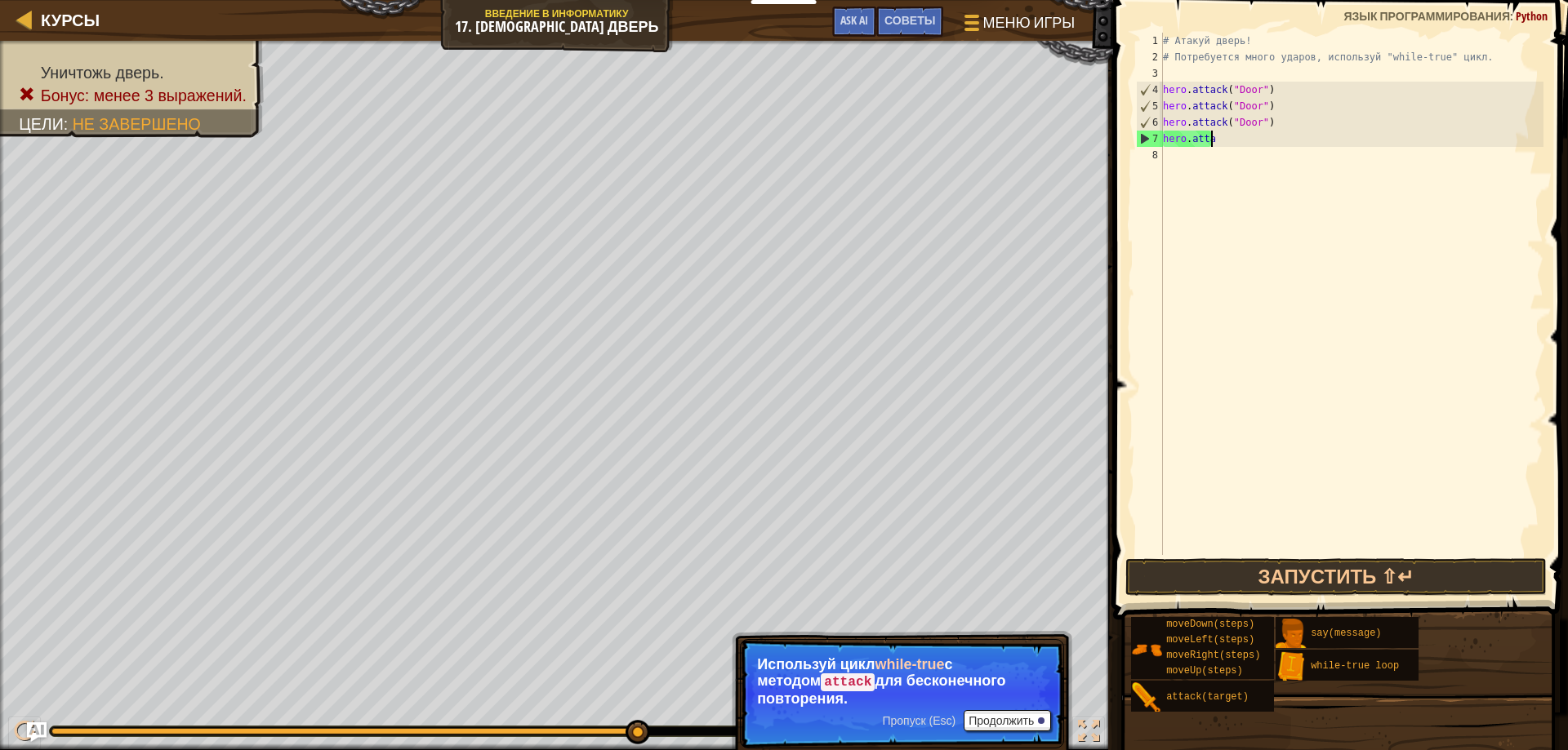
scroll to position [7, 0]
type textarea "h"
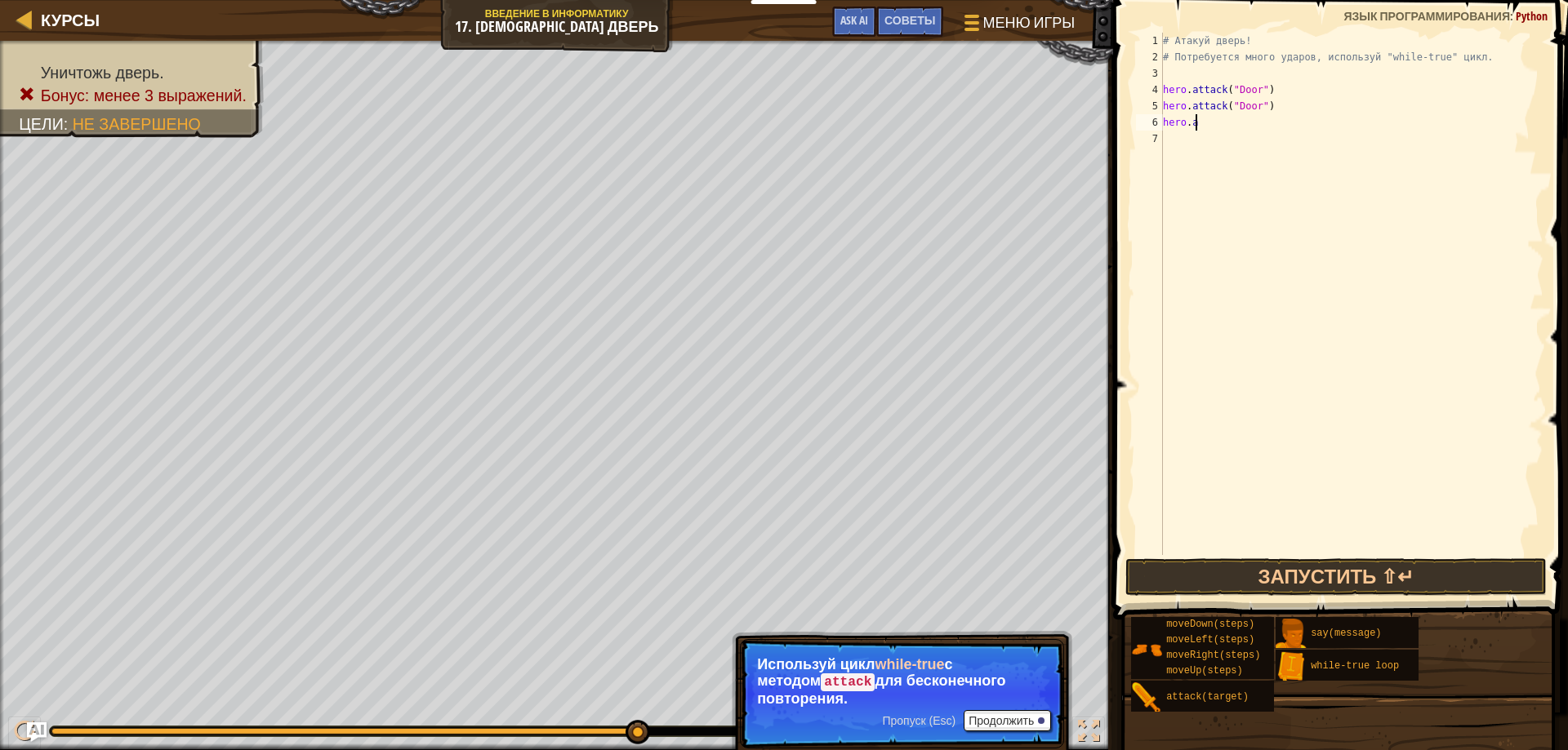
type textarea "h"
type textarea "# Потребуется много ударов, используй "while-true" цикл."
type textarea "w"
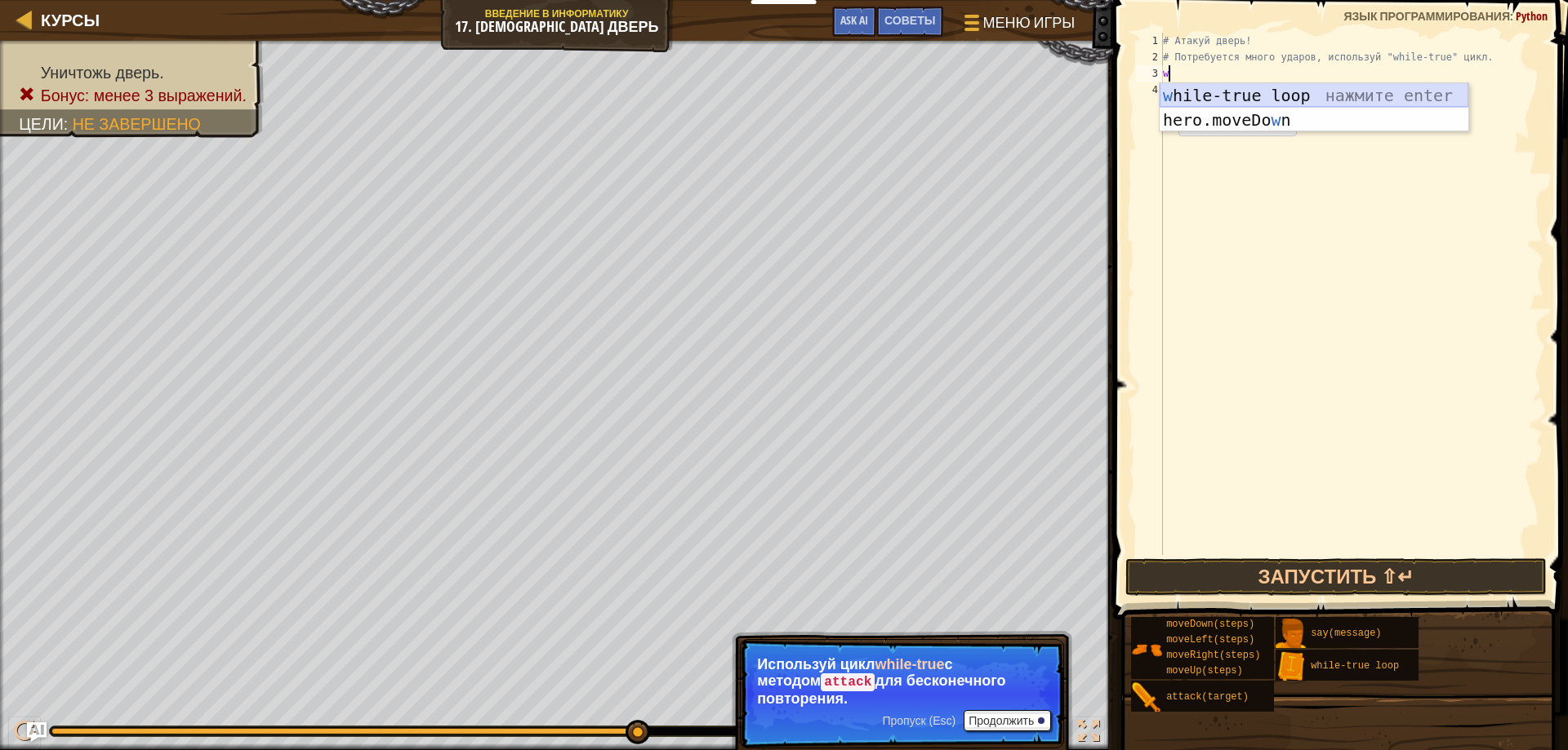
click at [1236, 90] on div "w hile-true loop нажмите enter hero.moveDo w n нажмите enter" at bounding box center [1314, 132] width 309 height 98
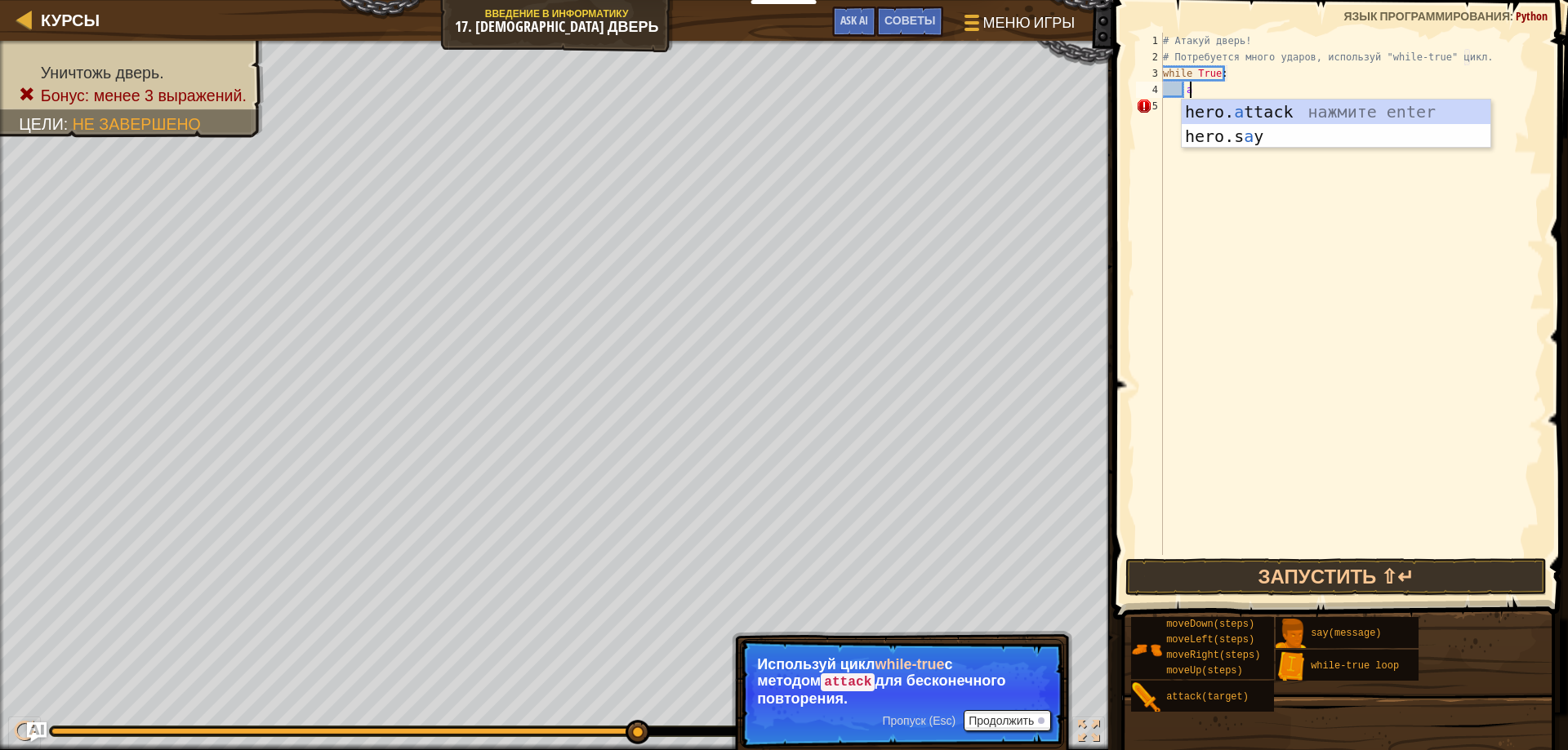
scroll to position [7, 2]
click at [1266, 100] on div "hero. a ttack нажмите enter hero.s a y нажмите enter" at bounding box center [1336, 148] width 309 height 98
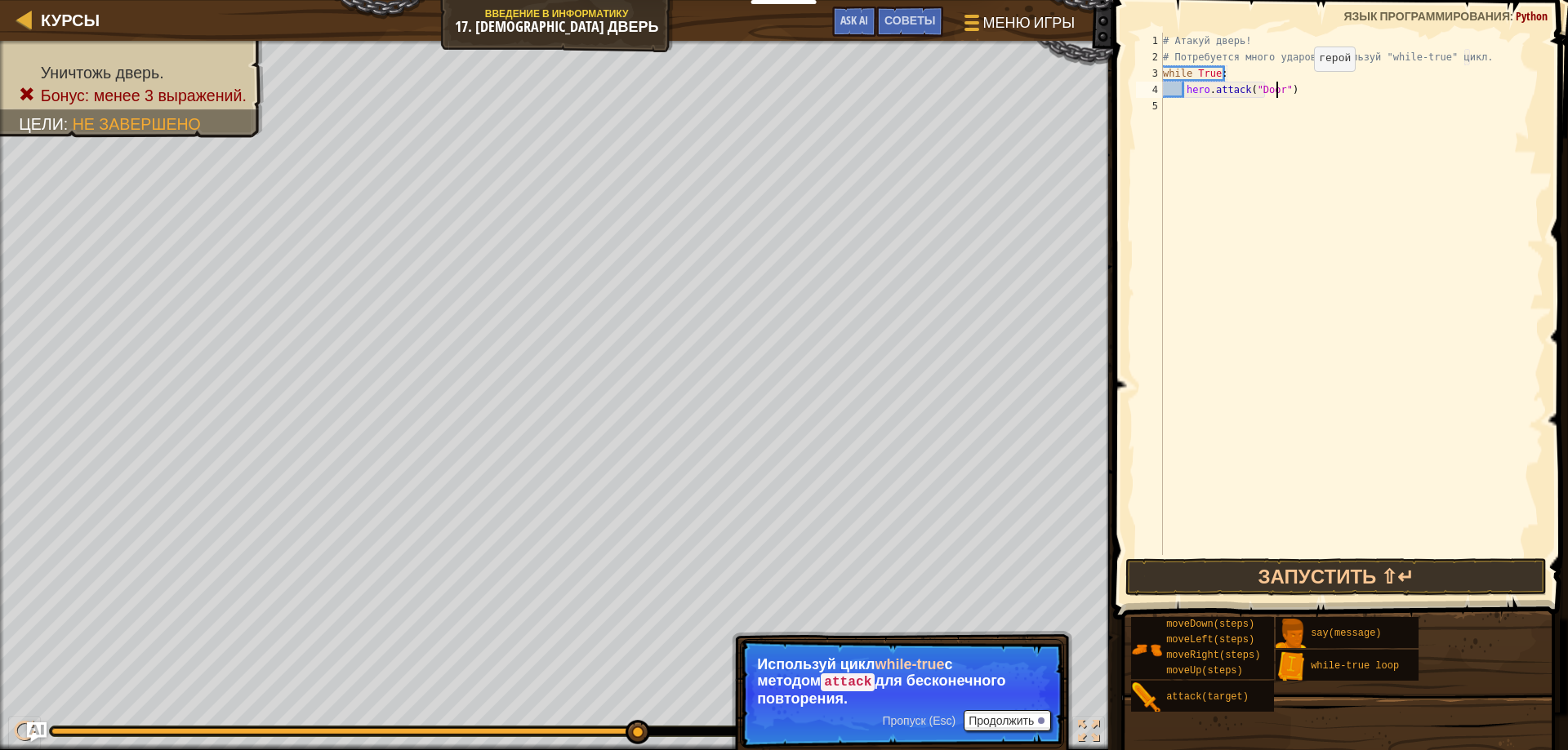
scroll to position [7, 10]
type textarea "hero.attack("Door")"
click at [1378, 570] on button "Запустить ⇧↵" at bounding box center [1337, 578] width 422 height 38
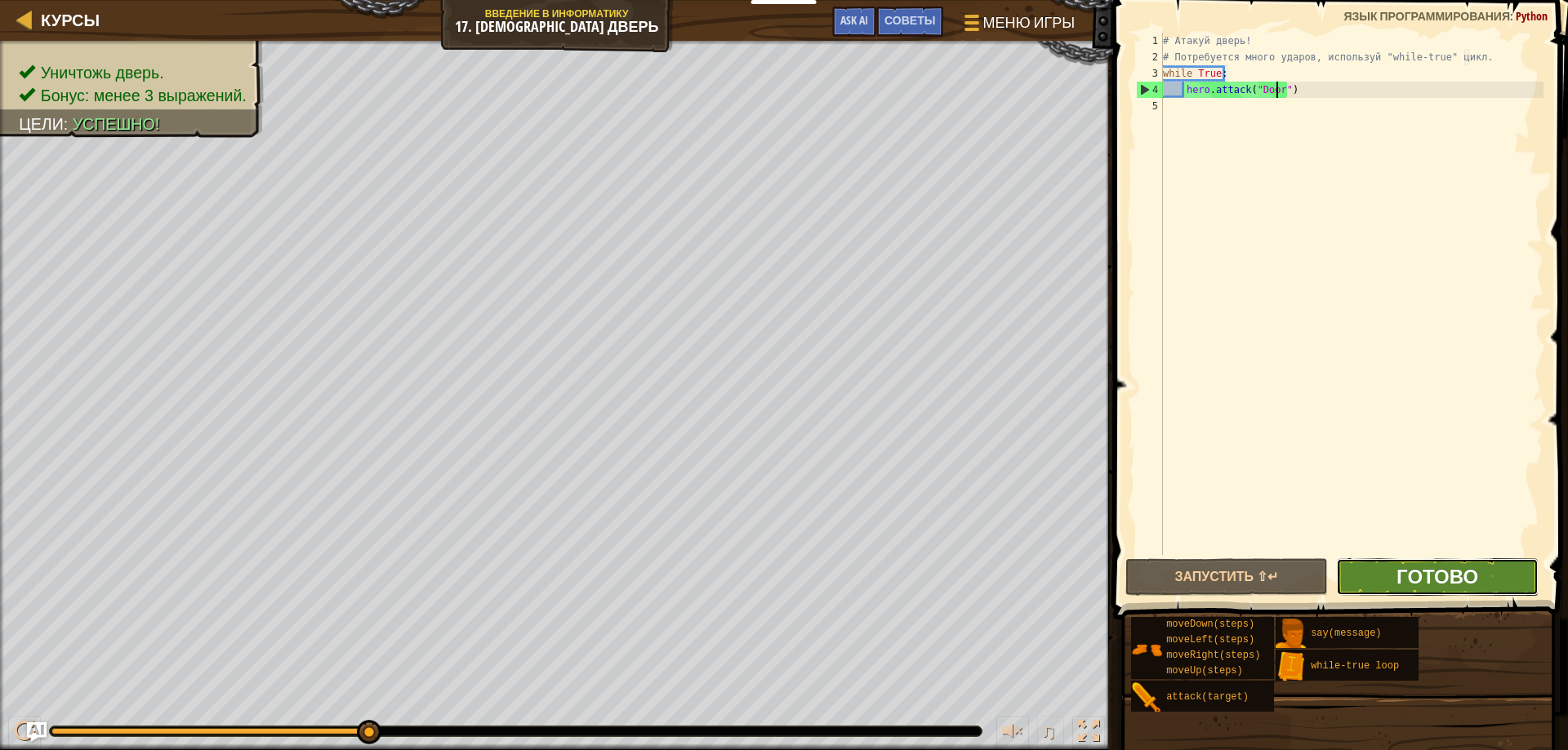
click at [1436, 575] on span "Готово" at bounding box center [1437, 576] width 81 height 26
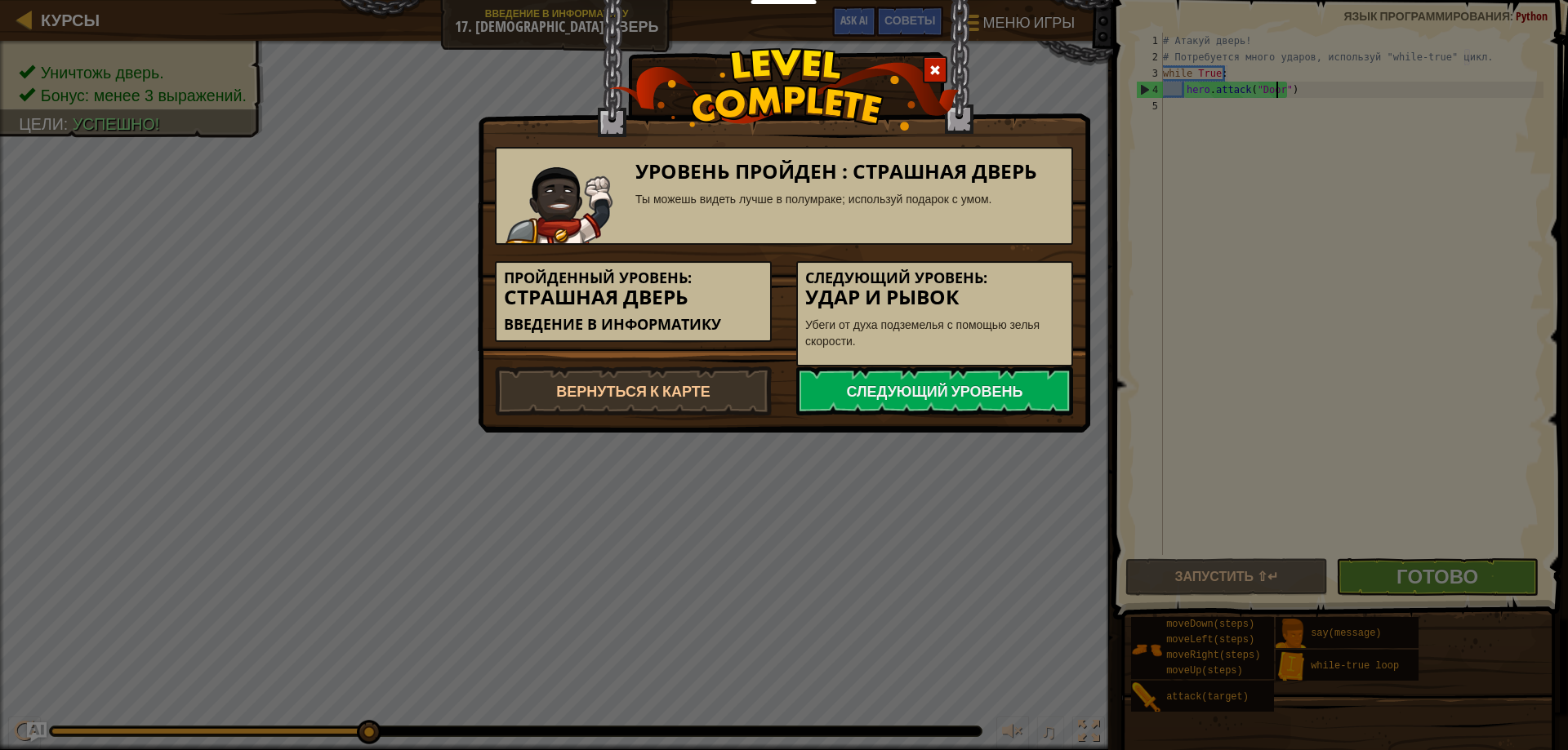
click at [1016, 418] on div "Уровень пройден : Страшная дверь Ты можешь видеть лучше в полумраке; используй …" at bounding box center [784, 216] width 613 height 432
click at [1013, 405] on link "Следующий уровень" at bounding box center [934, 391] width 277 height 49
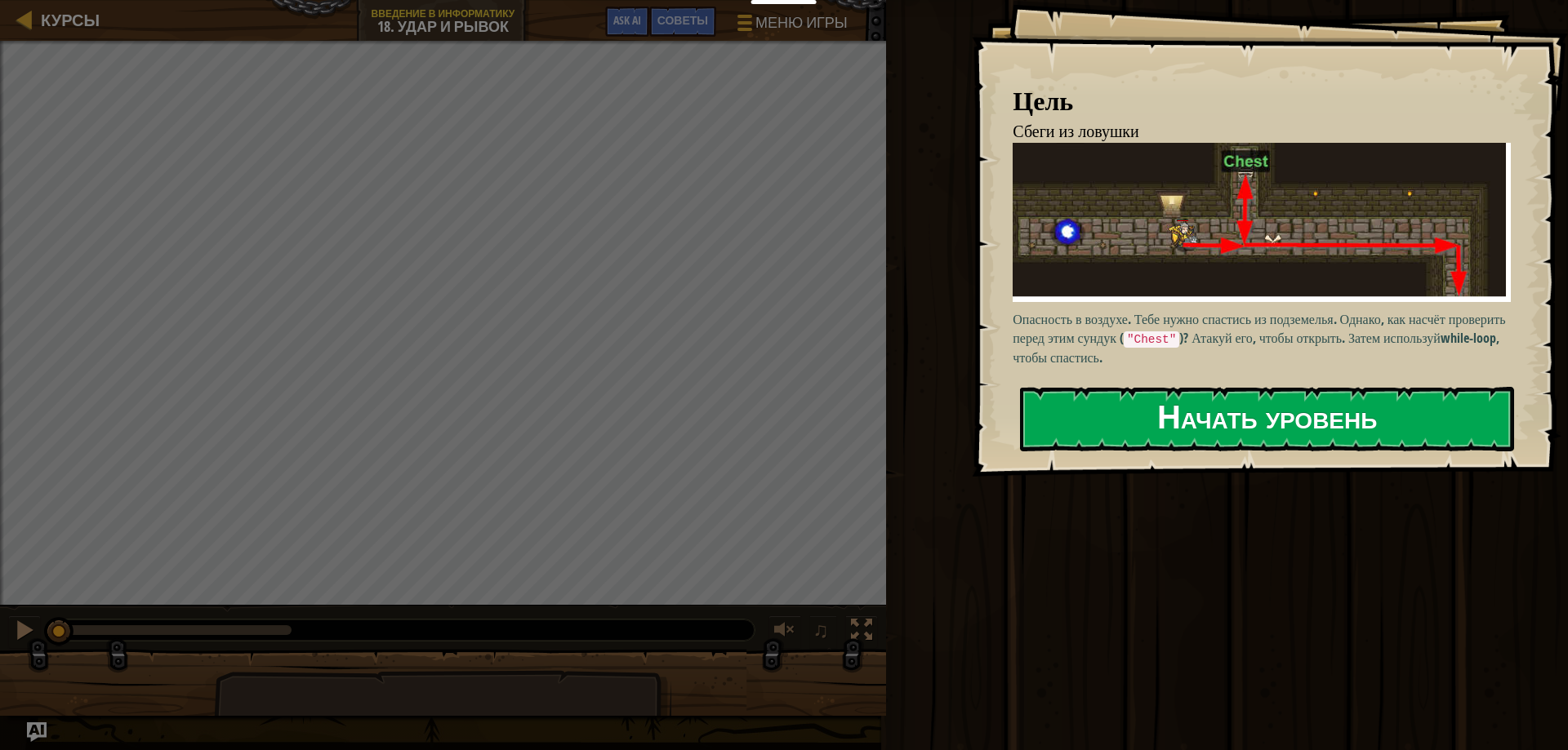
click at [1217, 429] on button "Начать уровень" at bounding box center [1266, 419] width 494 height 64
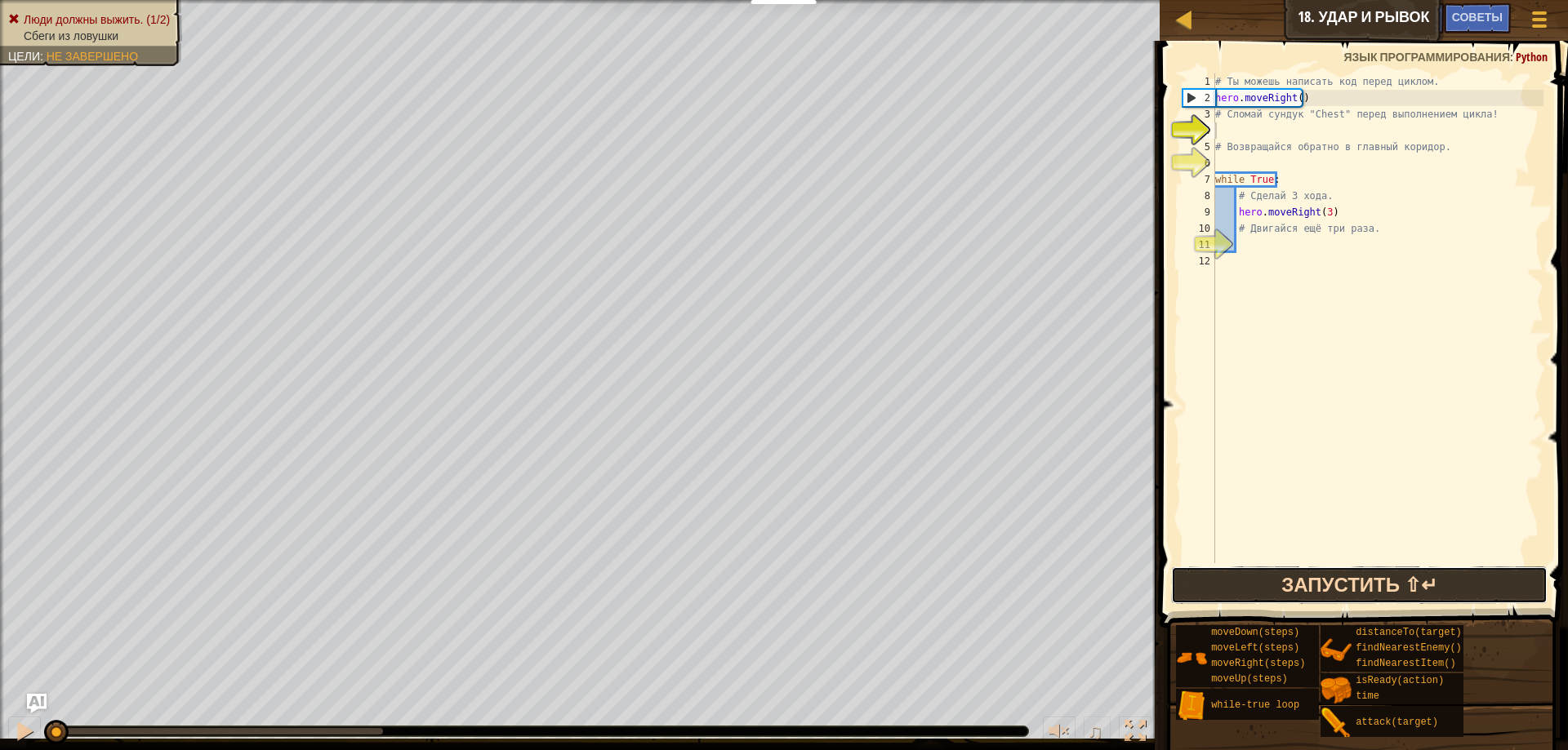
click at [1315, 579] on button "Запустить ⇧↵" at bounding box center [1359, 586] width 377 height 38
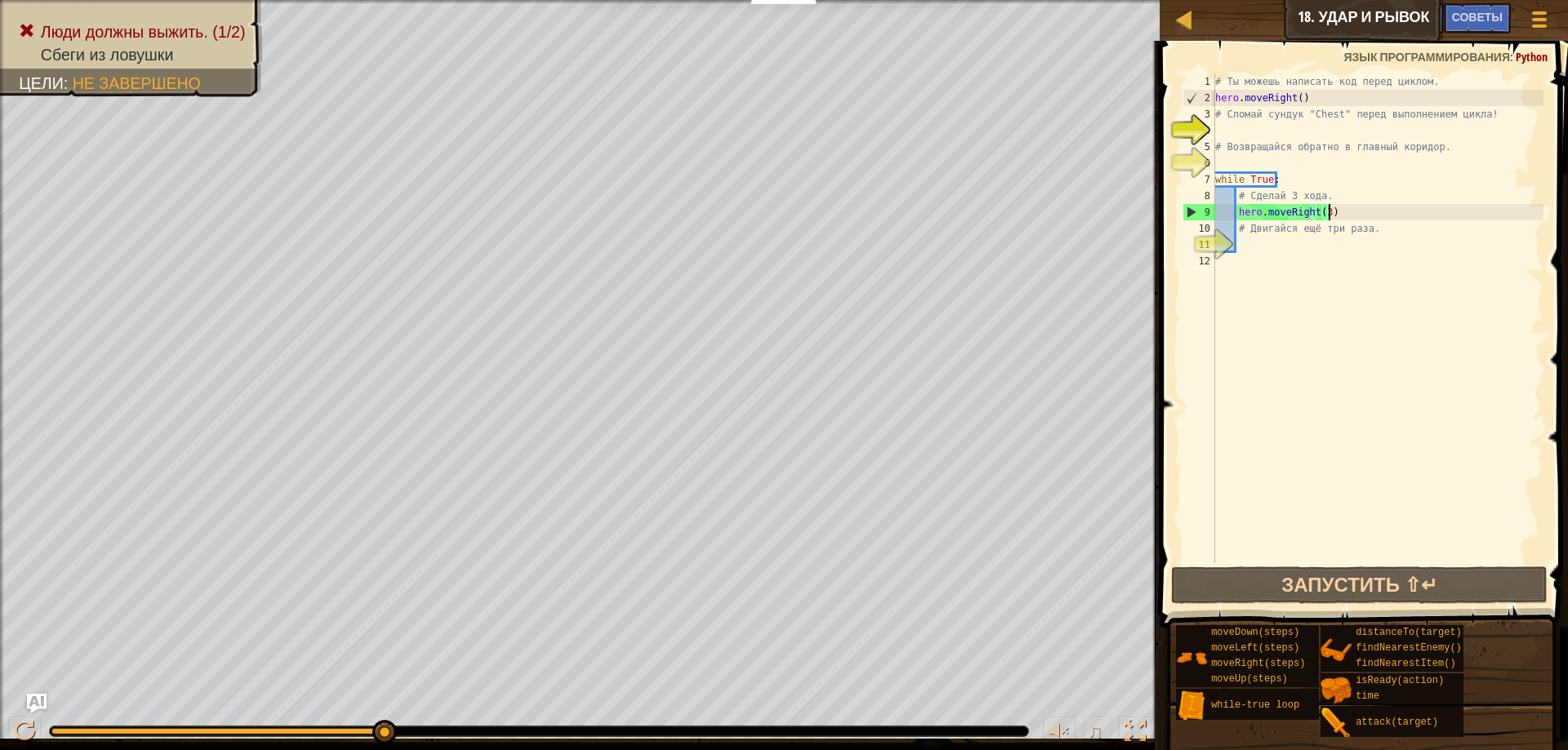
click at [1328, 217] on div "# Ты можешь написать код перед циклом. hero . moveRight ( ) # Сломай сундук "Ch…" at bounding box center [1378, 334] width 331 height 523
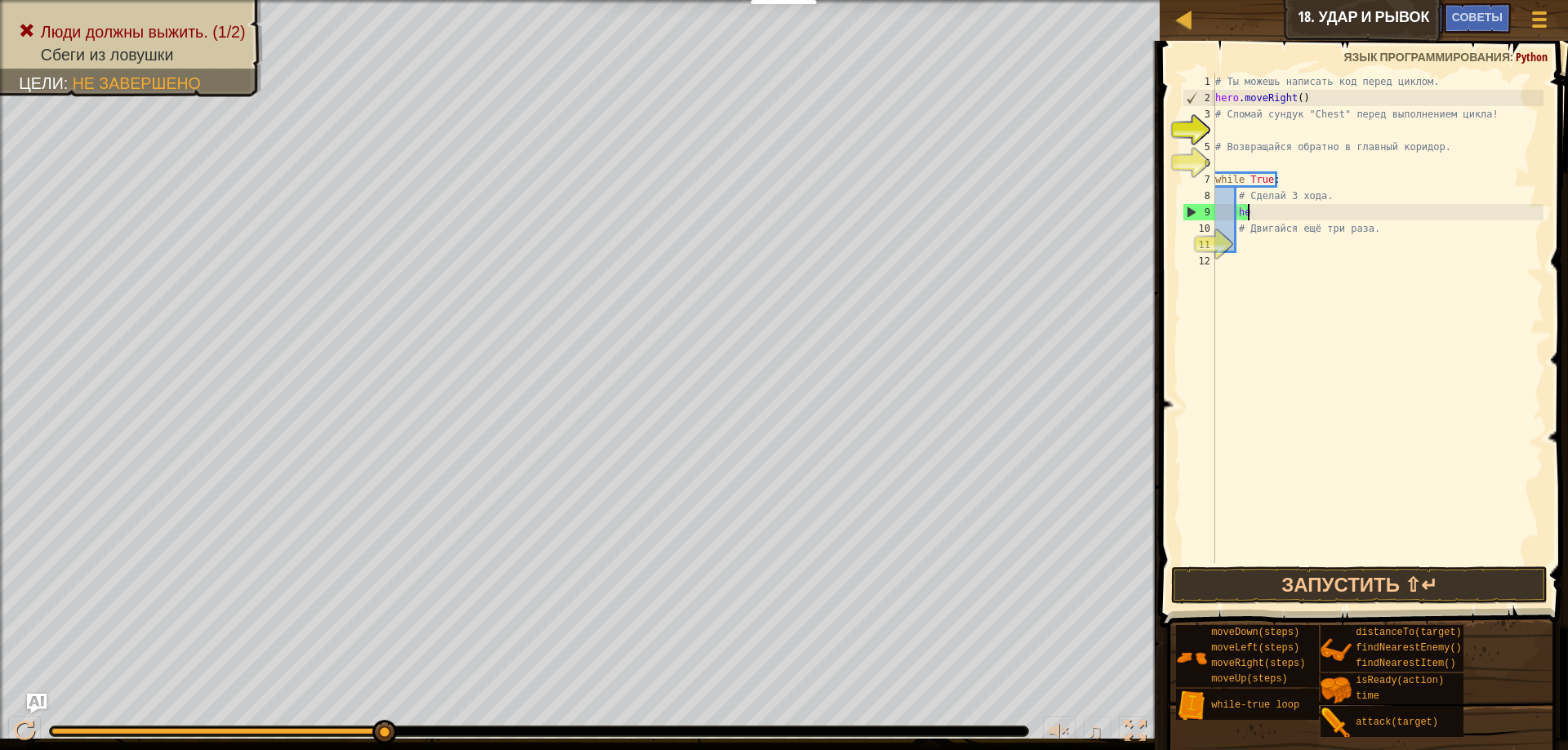
type textarea "h"
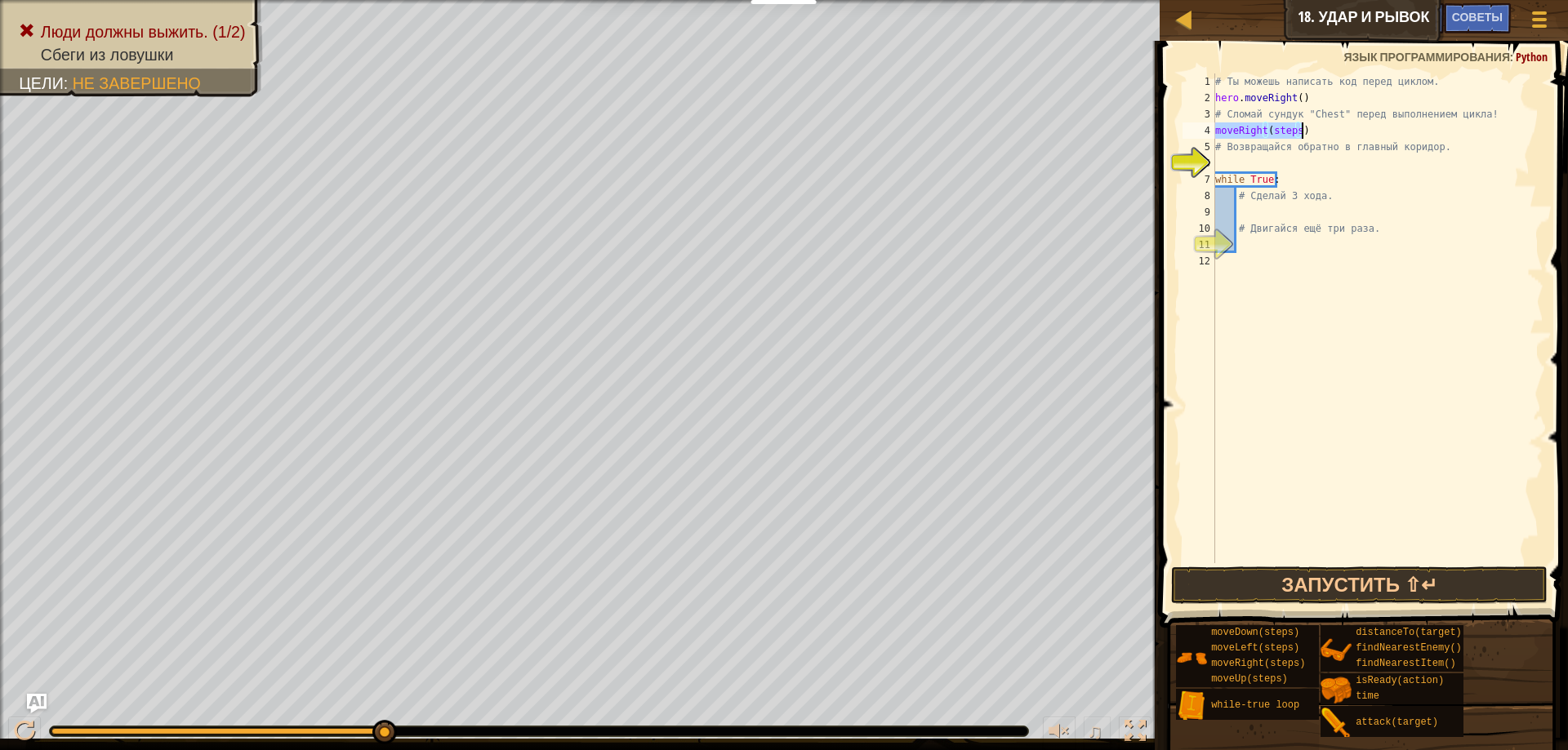
click at [1292, 125] on div "# Ты можешь написать код перед циклом. hero . moveRight ( ) # Сломай сундук "Ch…" at bounding box center [1378, 318] width 331 height 490
click at [1298, 137] on div "# Ты можешь написать код перед циклом. hero . moveRight ( ) # Сломай сундук "Ch…" at bounding box center [1378, 334] width 331 height 523
click at [1367, 588] on button "Запустить ⇧↵" at bounding box center [1359, 586] width 377 height 38
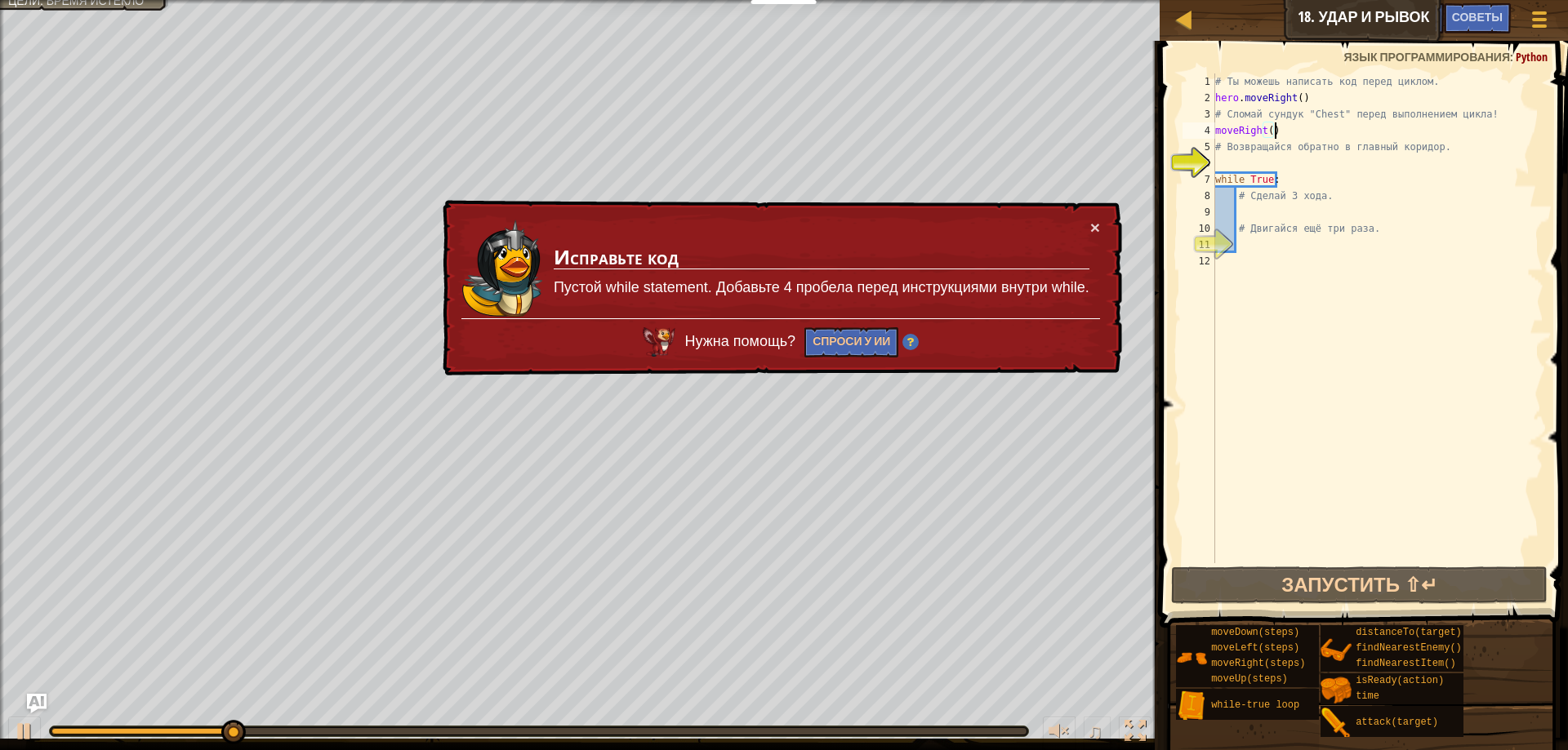
click at [1281, 137] on div "# Ты можешь написать код перед циклом. hero . moveRight ( ) # Сломай сундук "Ch…" at bounding box center [1378, 334] width 331 height 523
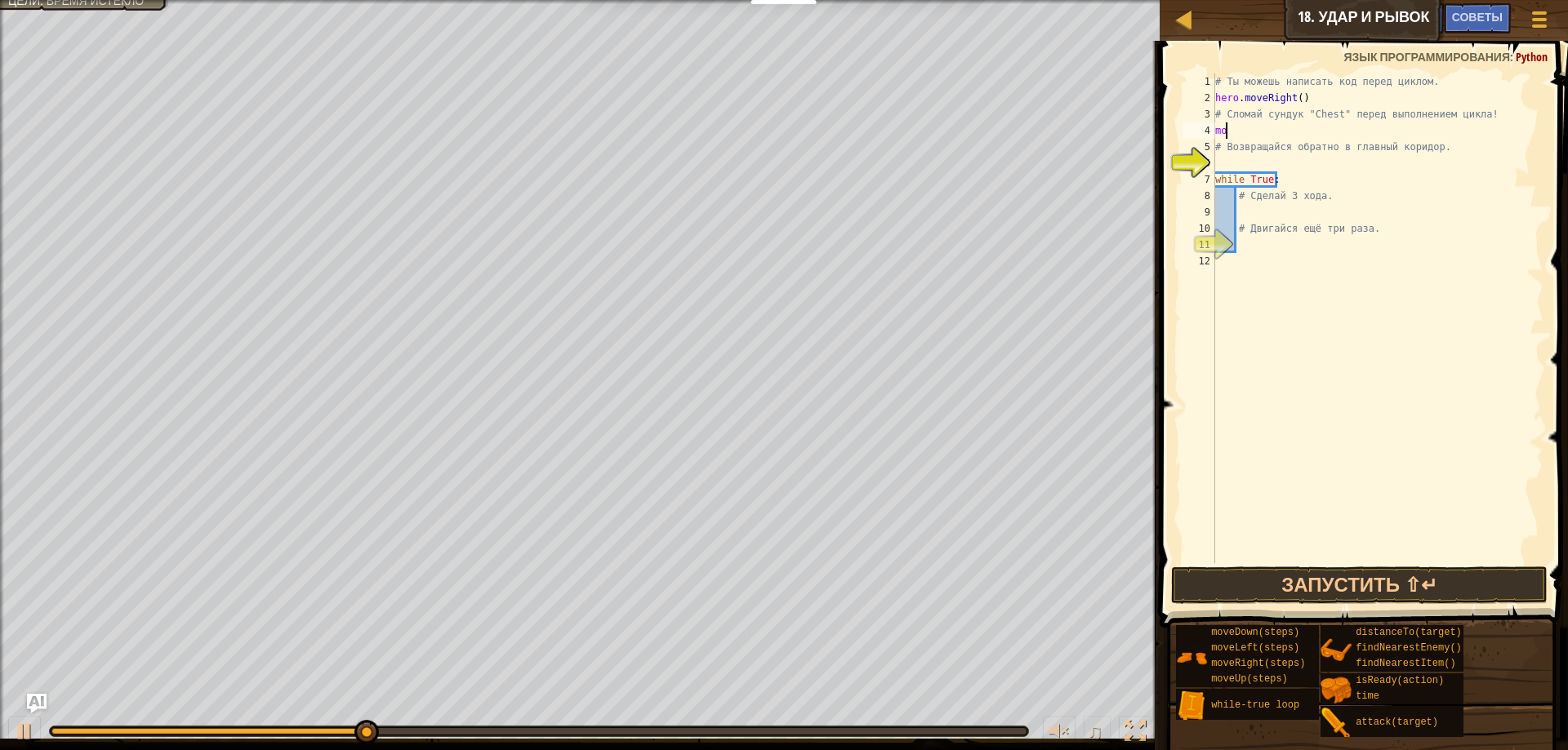
type textarea "m"
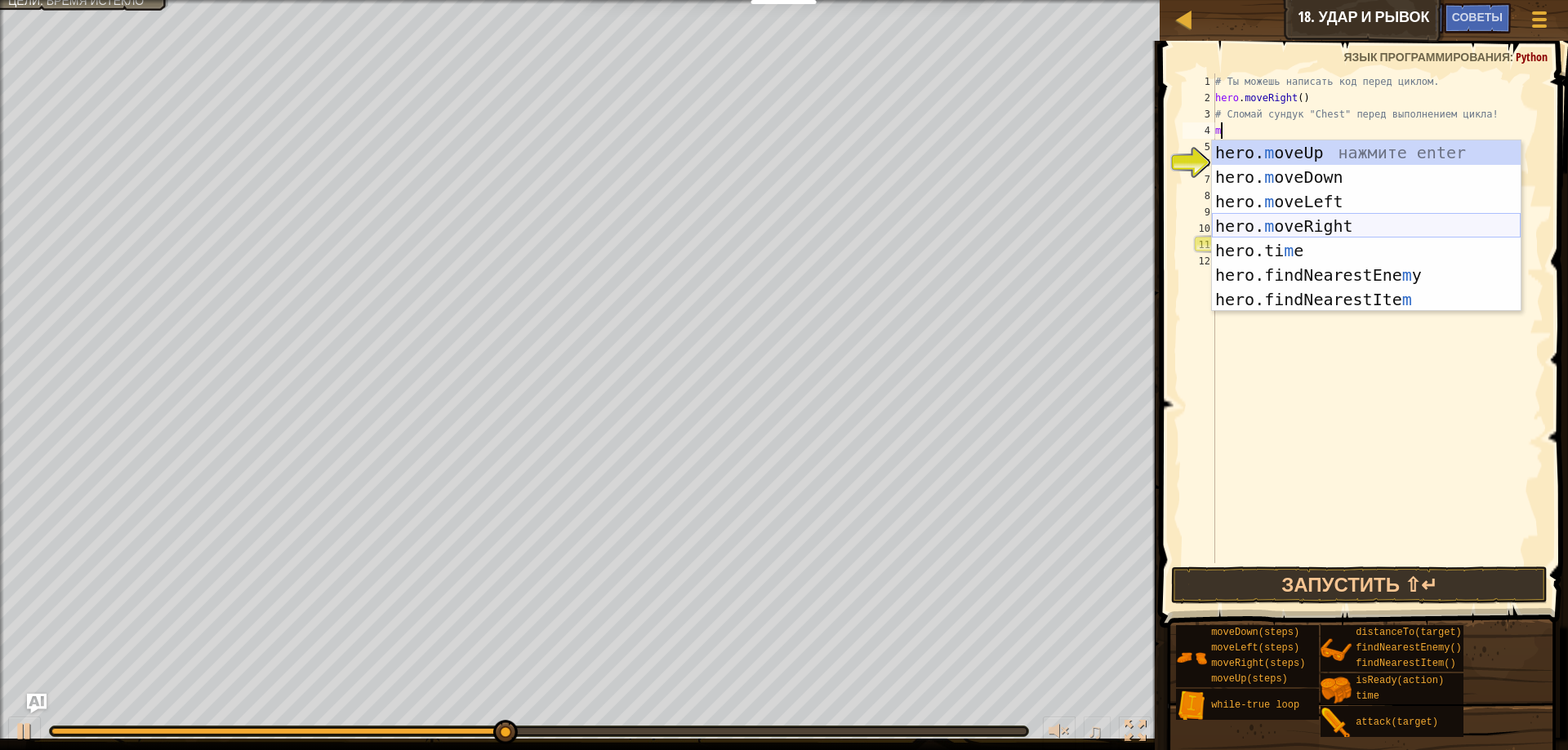
click at [1303, 227] on div "hero. m oveUp нажмите enter hero. m oveDown нажмите enter hero. m oveLeft нажми…" at bounding box center [1367, 251] width 309 height 220
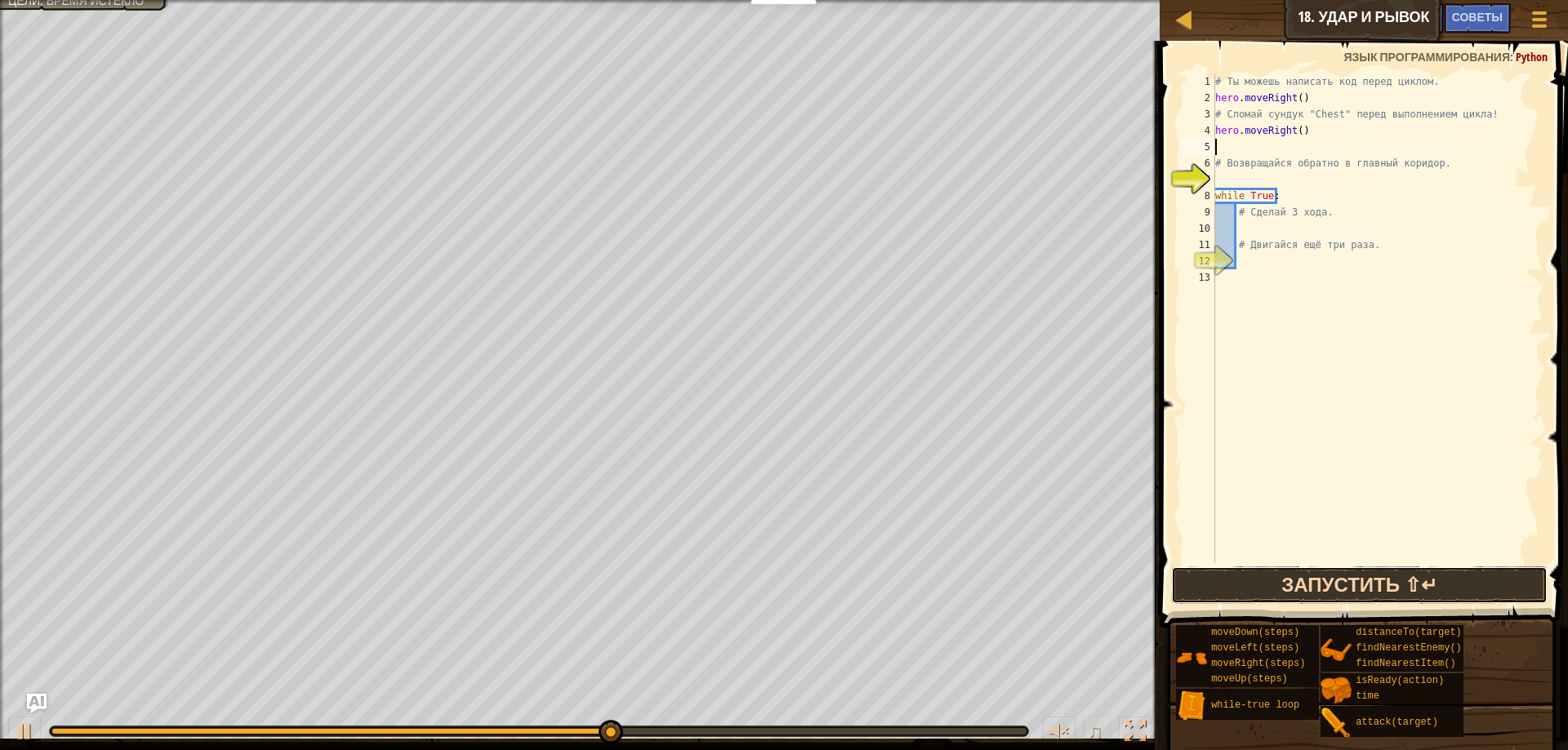
click at [1398, 585] on button "Запустить ⇧↵" at bounding box center [1359, 586] width 377 height 38
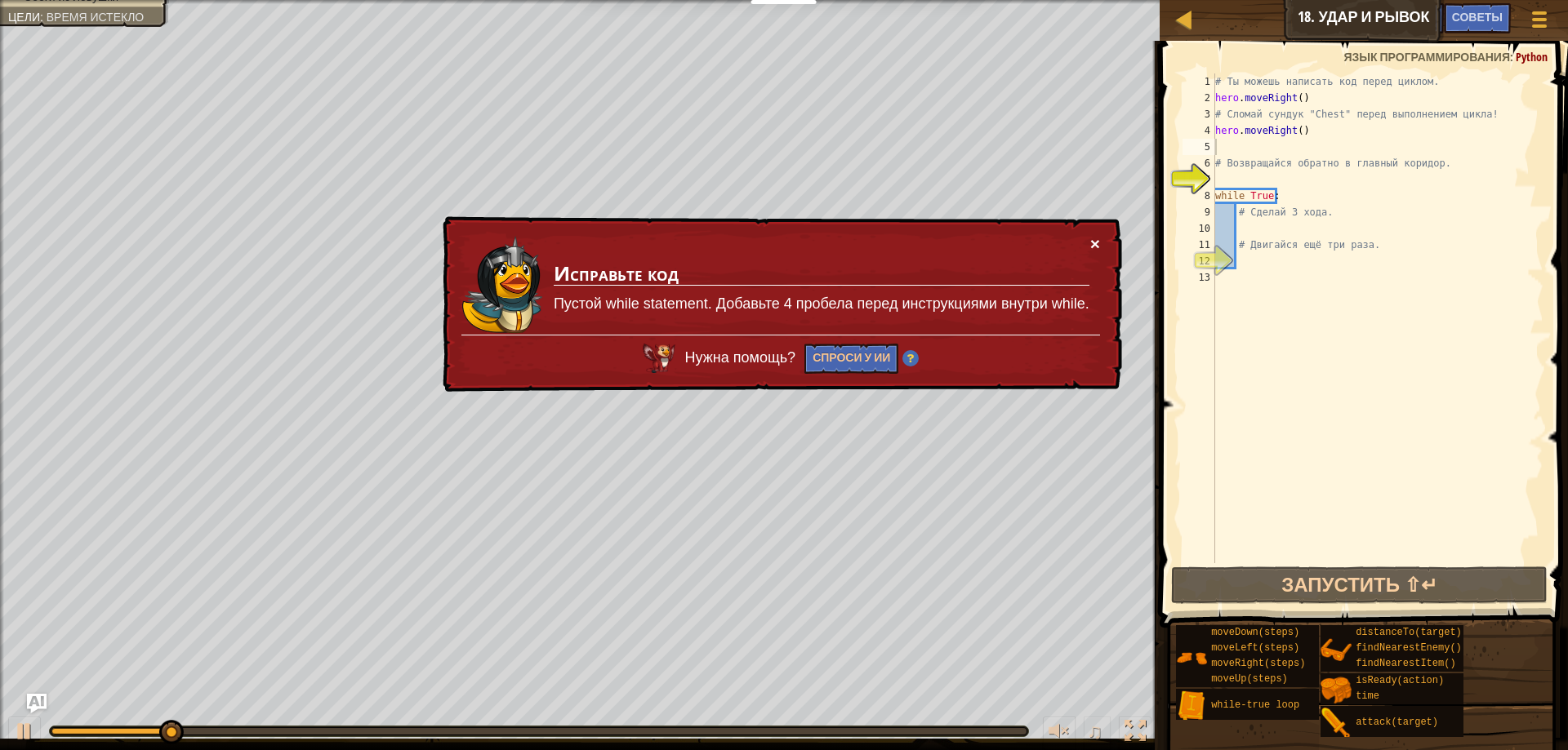
click at [1093, 241] on button "×" at bounding box center [1095, 244] width 10 height 17
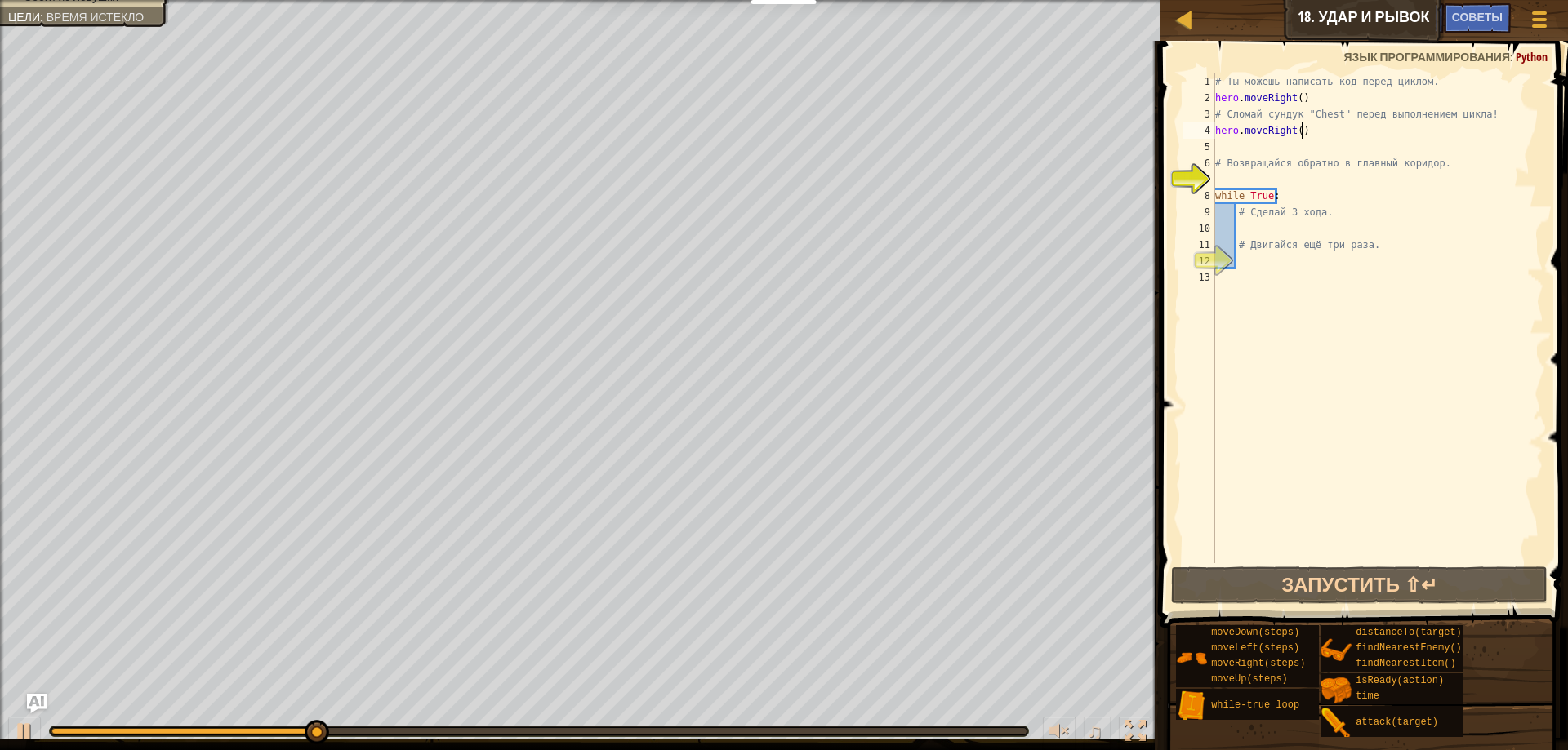
click at [1304, 138] on div "# Ты можешь написать код перед циклом. hero . moveRight ( ) # Сломай сундук "Ch…" at bounding box center [1378, 334] width 331 height 523
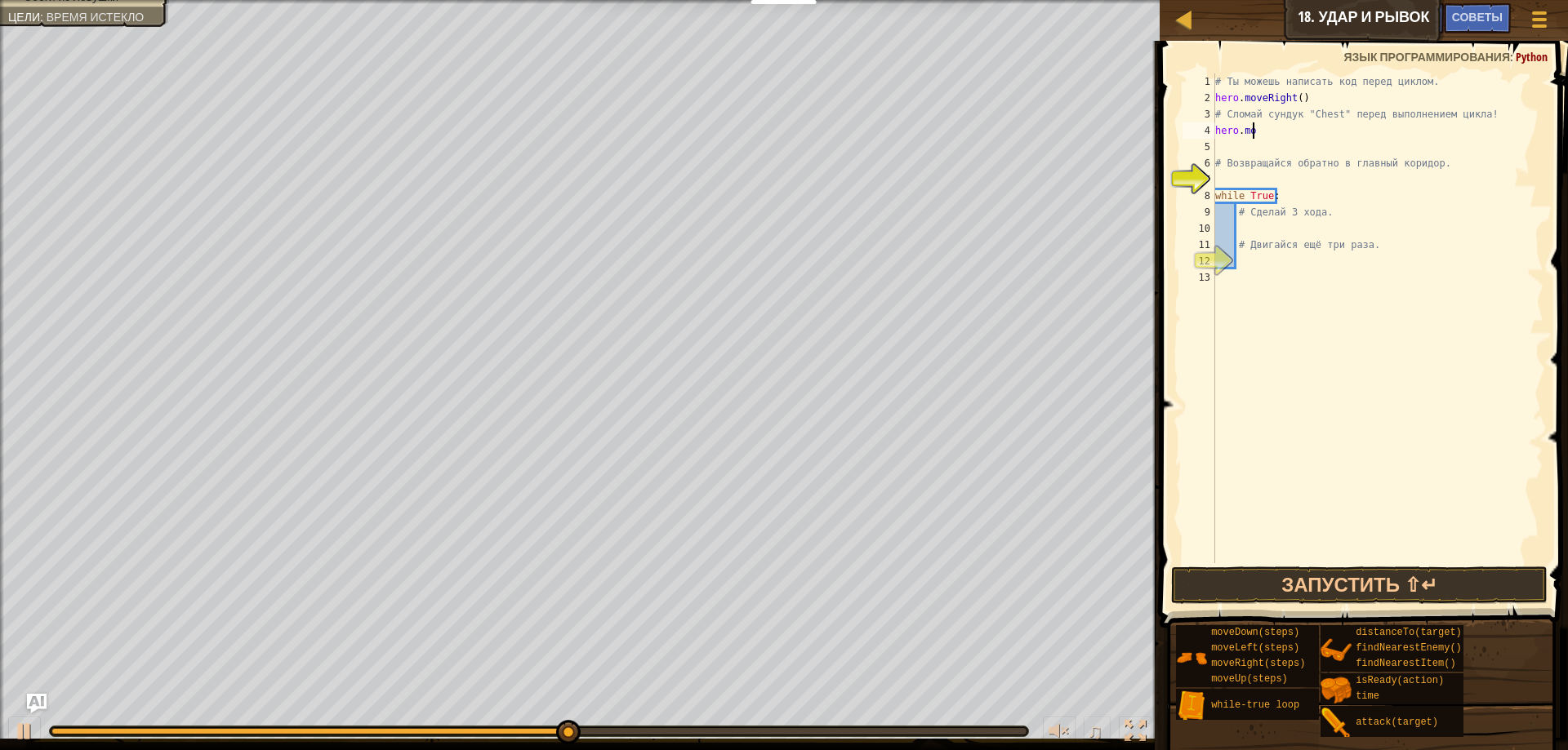
type textarea "h"
click at [1537, 11] on span at bounding box center [1539, 13] width 15 height 4
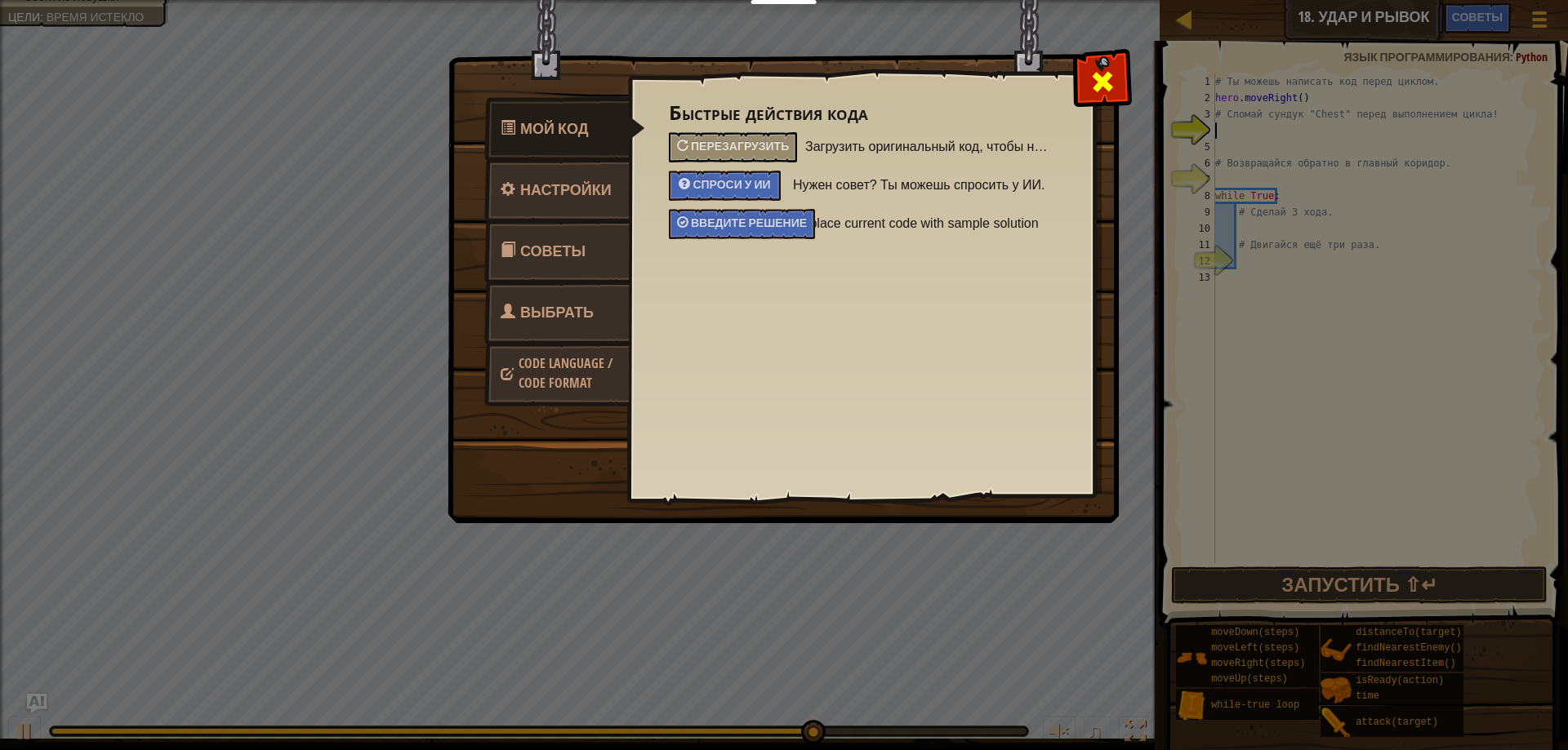
click at [1114, 83] on span at bounding box center [1102, 81] width 26 height 26
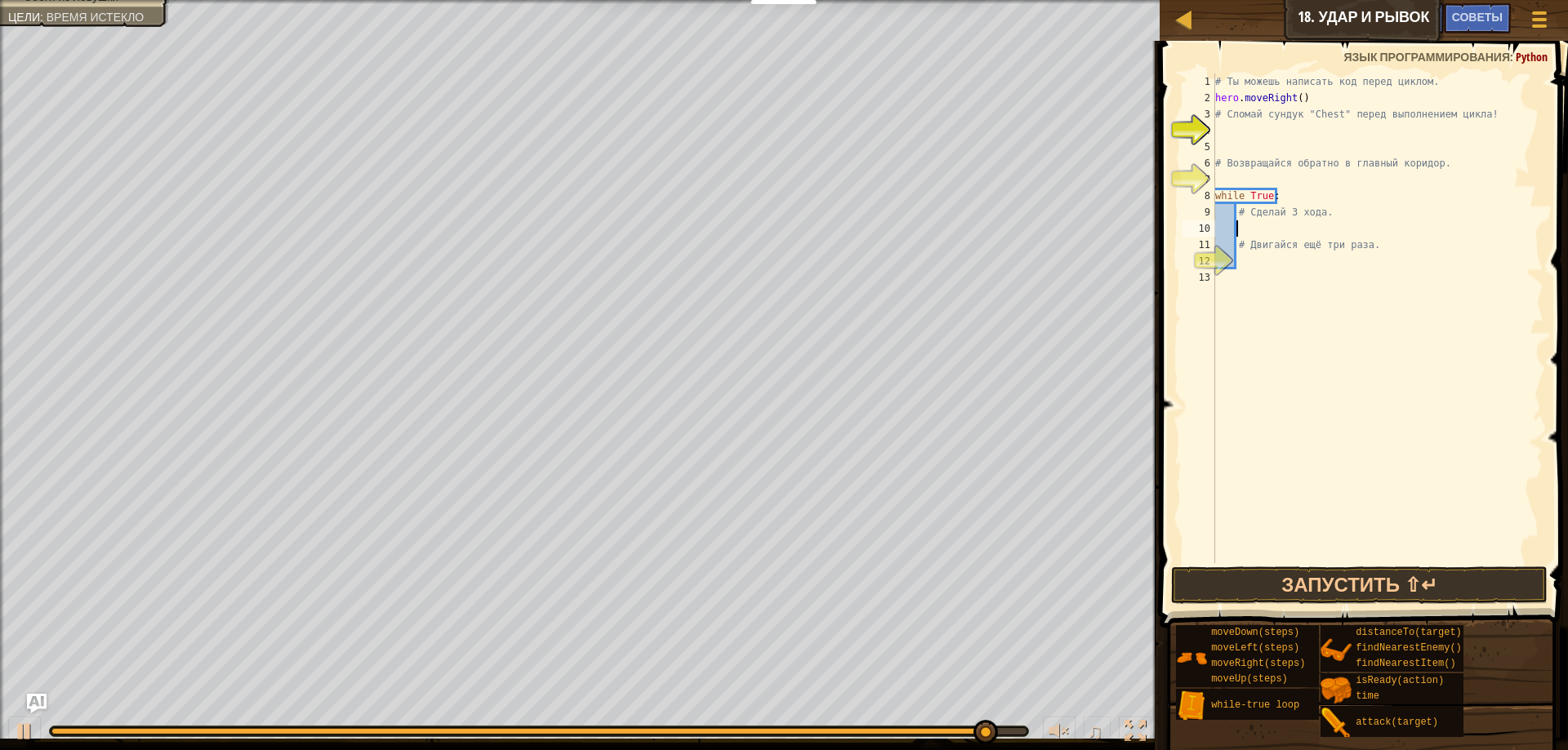
click at [1255, 225] on div "# Ты можешь написать код перед циклом. hero . moveRight ( ) # Сломай сундук "Ch…" at bounding box center [1378, 334] width 331 height 523
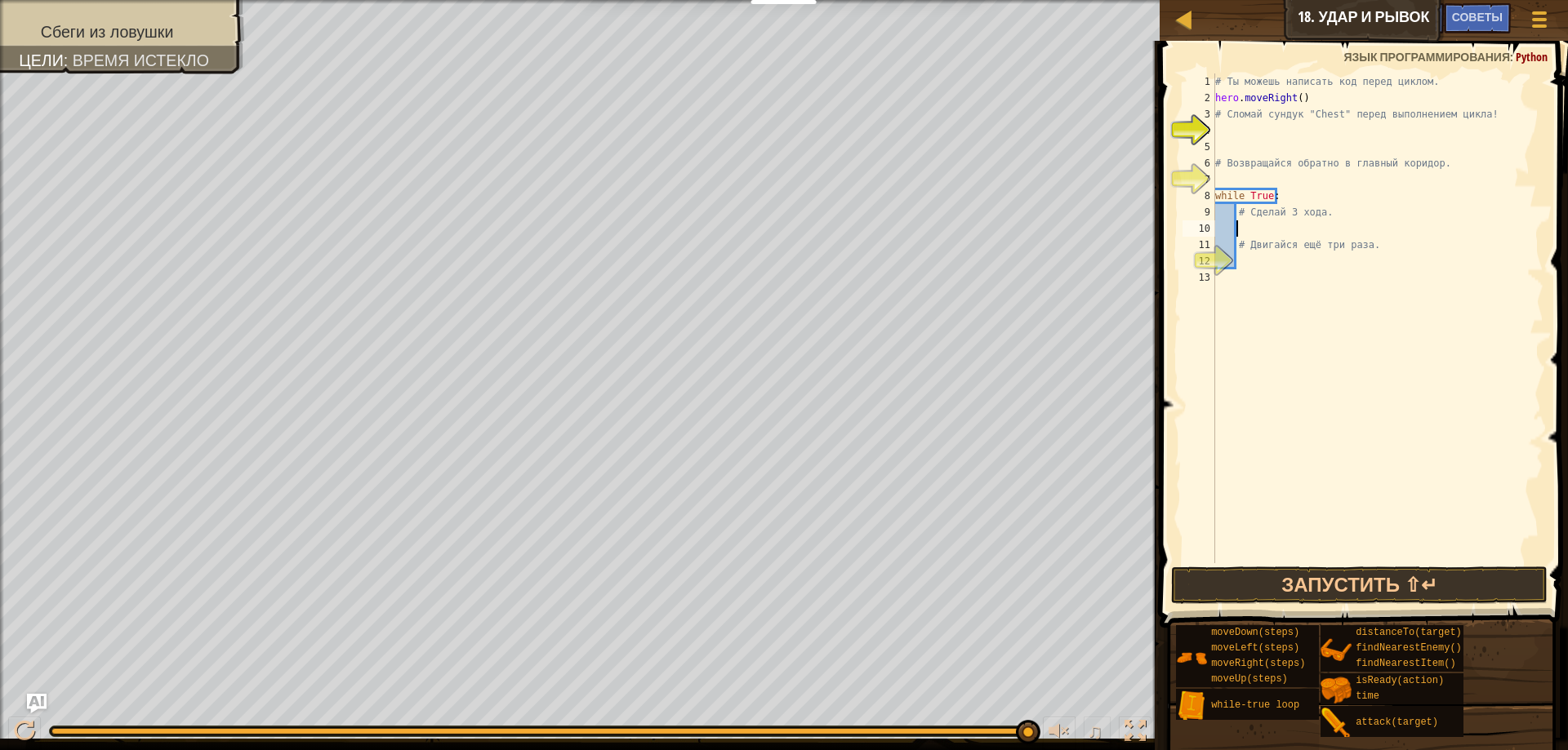
type textarea "m"
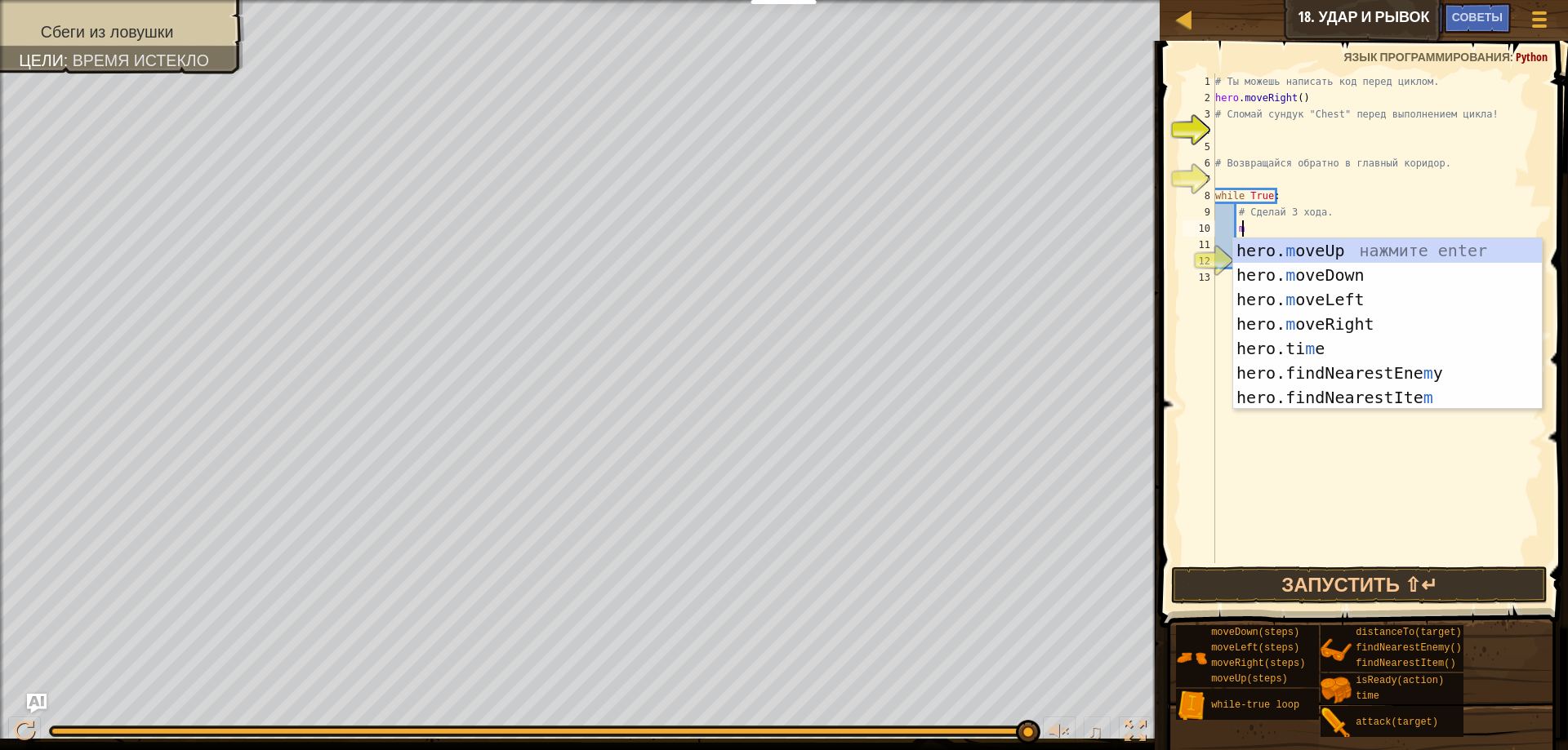
scroll to position [7, 1]
click at [1307, 322] on div "hero. m oveUp нажмите enter hero. m oveDown нажмите enter hero. m oveLeft нажми…" at bounding box center [1387, 348] width 309 height 220
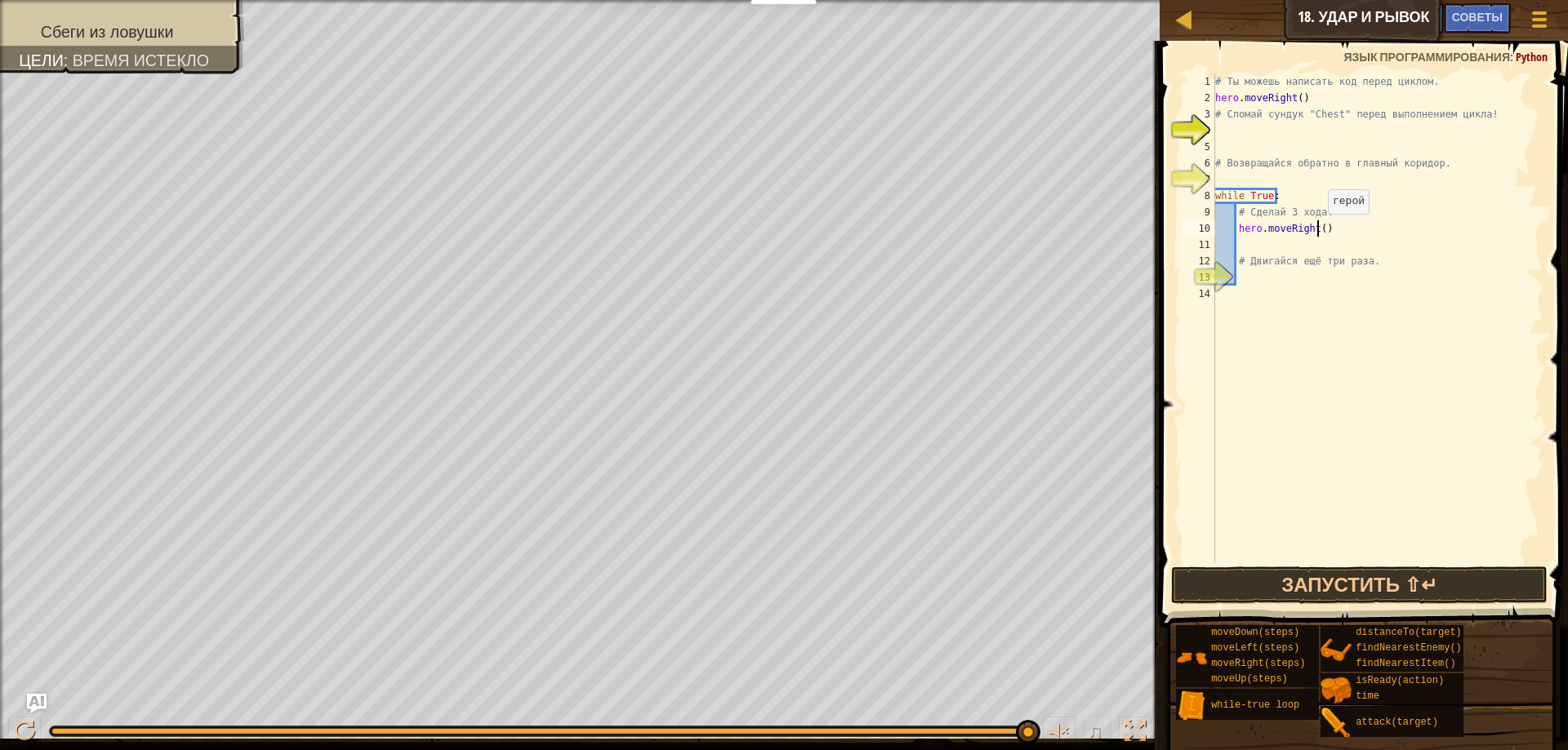
click at [1320, 230] on div "# Ты можешь написать код перед циклом. hero . moveRight ( ) # Сломай сундук "Ch…" at bounding box center [1378, 334] width 331 height 523
type textarea "hero.moveRight(3)"
click at [1372, 574] on button "Запустить ⇧↵" at bounding box center [1359, 586] width 377 height 38
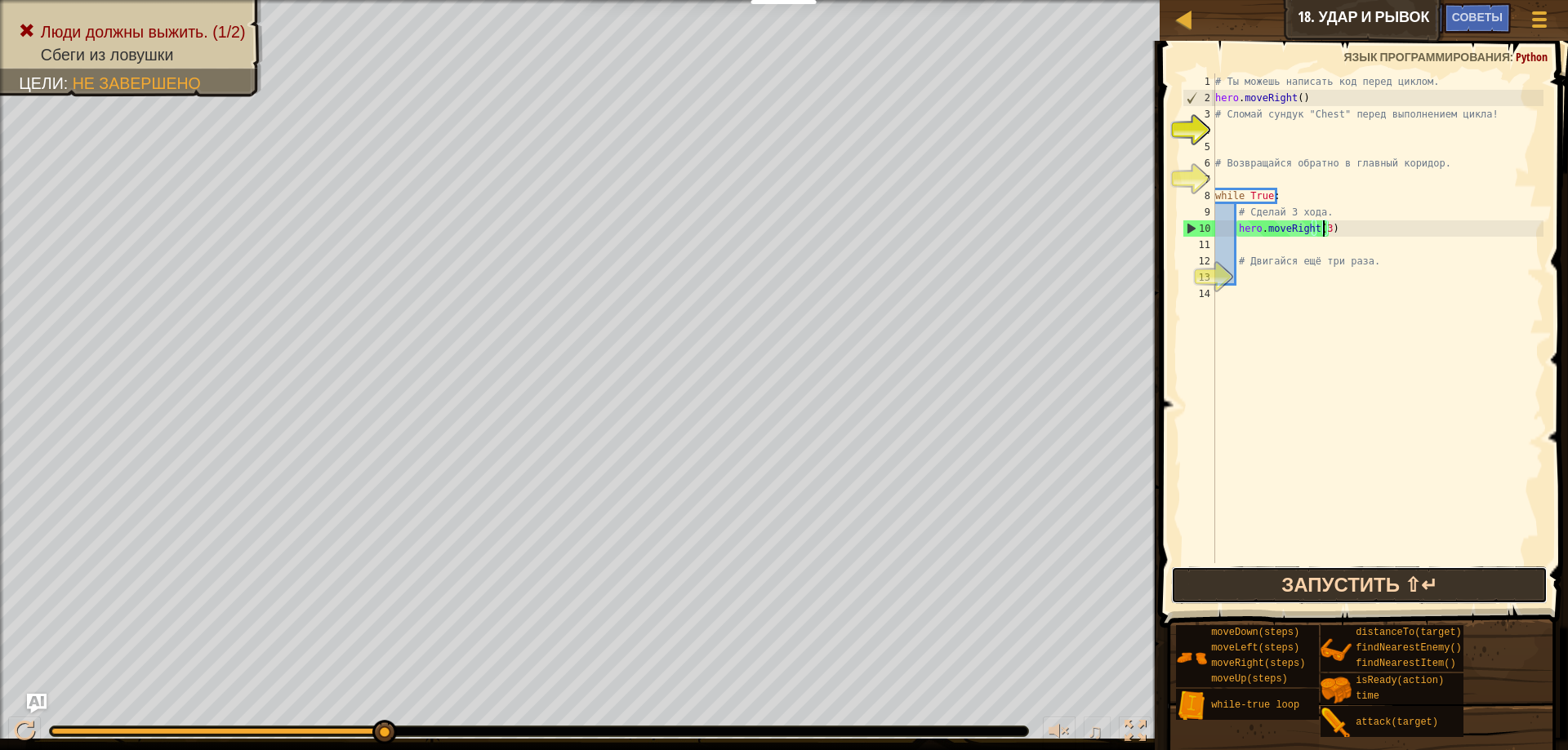
click at [1254, 582] on button "Запустить ⇧↵" at bounding box center [1359, 586] width 377 height 38
click at [1179, 436] on div "Курсы Введение в Информатику 18. Удар и рывок Меню игры Готово Советы Ask AI 1 …" at bounding box center [784, 375] width 1568 height 750
click at [1287, 579] on button "Запустить ⇧↵" at bounding box center [1359, 586] width 377 height 38
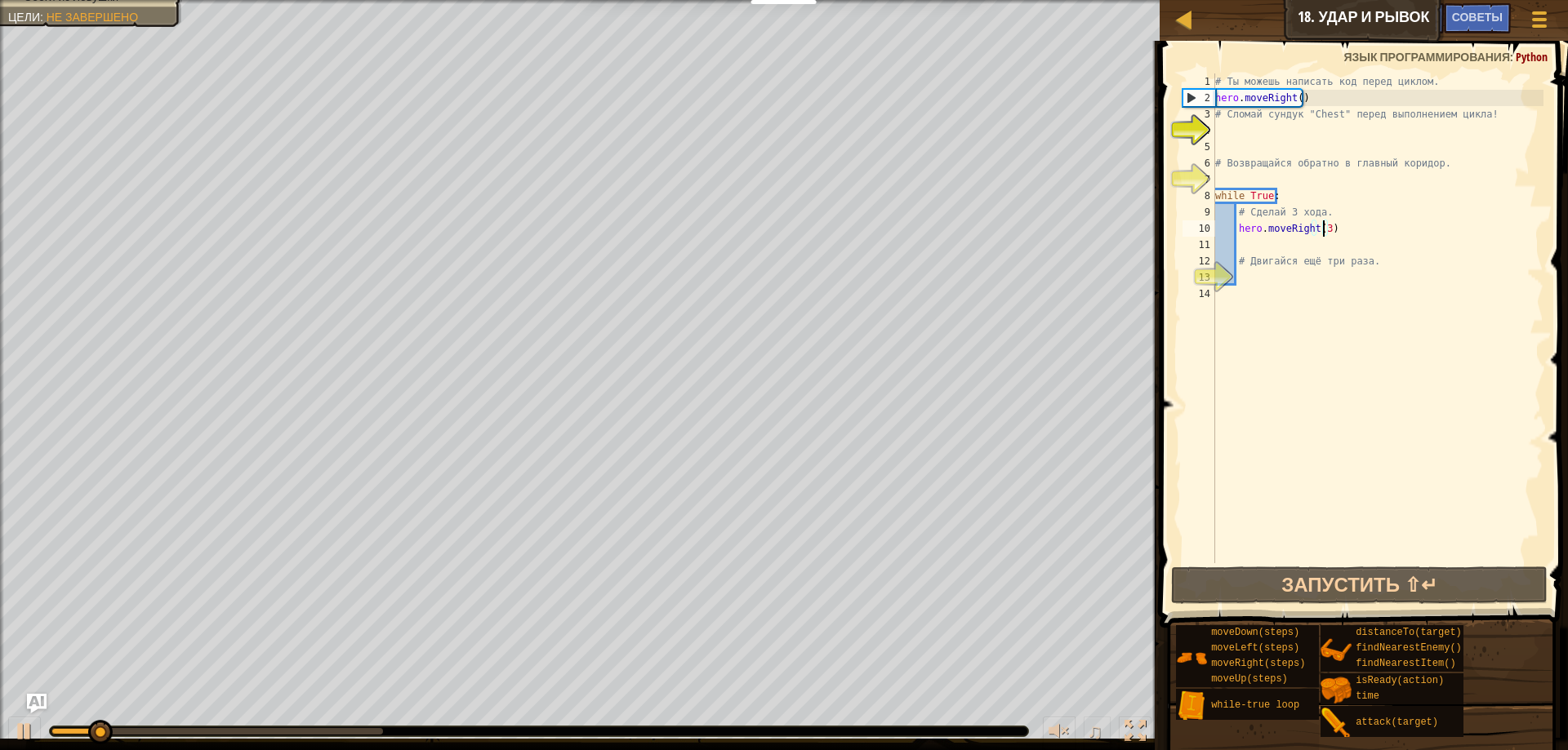
drag, startPoint x: 401, startPoint y: 731, endPoint x: 359, endPoint y: 726, distance: 42.3
click at [395, 732] on div at bounding box center [539, 731] width 979 height 10
drag, startPoint x: 169, startPoint y: 724, endPoint x: 128, endPoint y: 715, distance: 42.0
click at [125, 716] on div "♫" at bounding box center [580, 727] width 1160 height 49
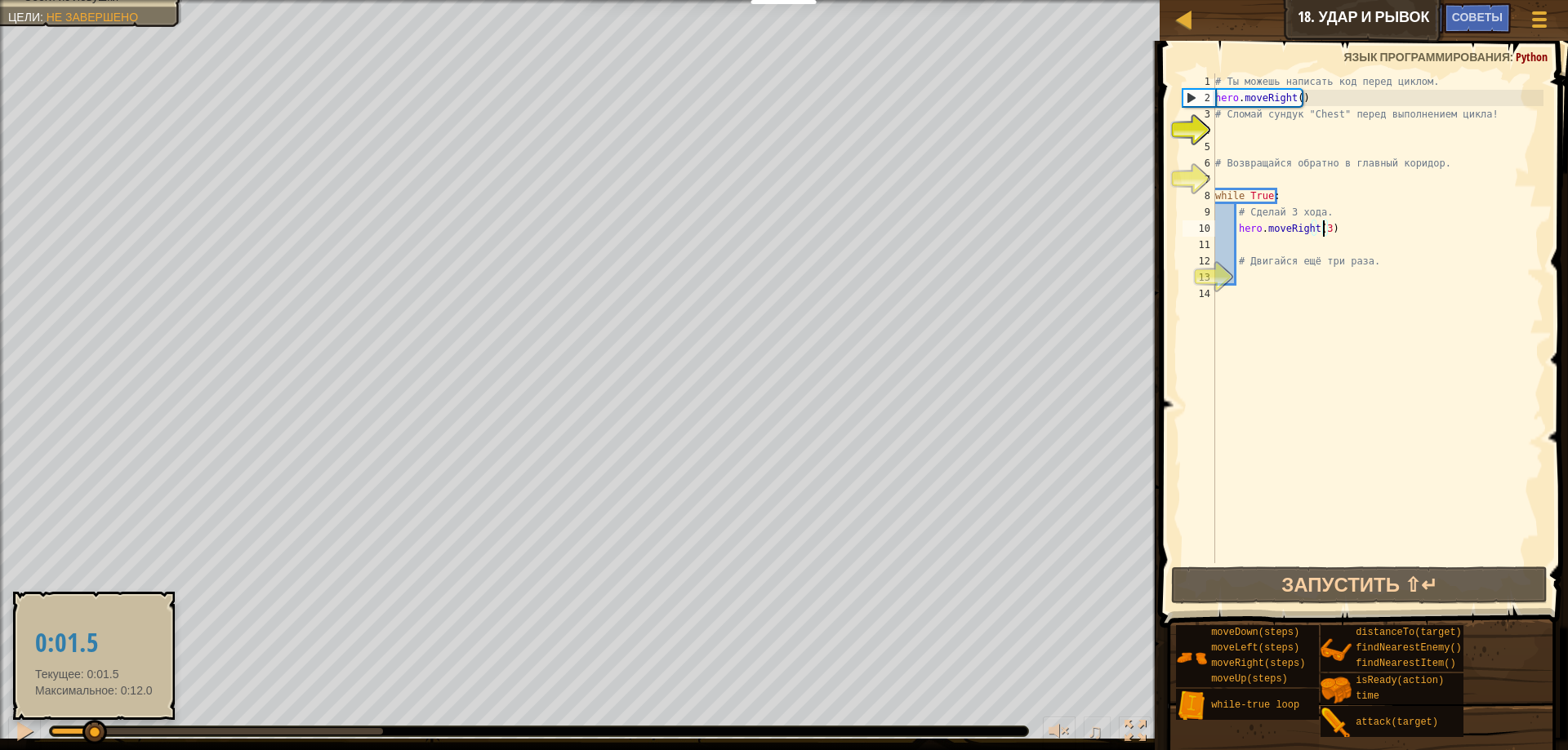
drag, startPoint x: 126, startPoint y: 730, endPoint x: 94, endPoint y: 726, distance: 32.2
click at [94, 726] on div at bounding box center [94, 732] width 24 height 24
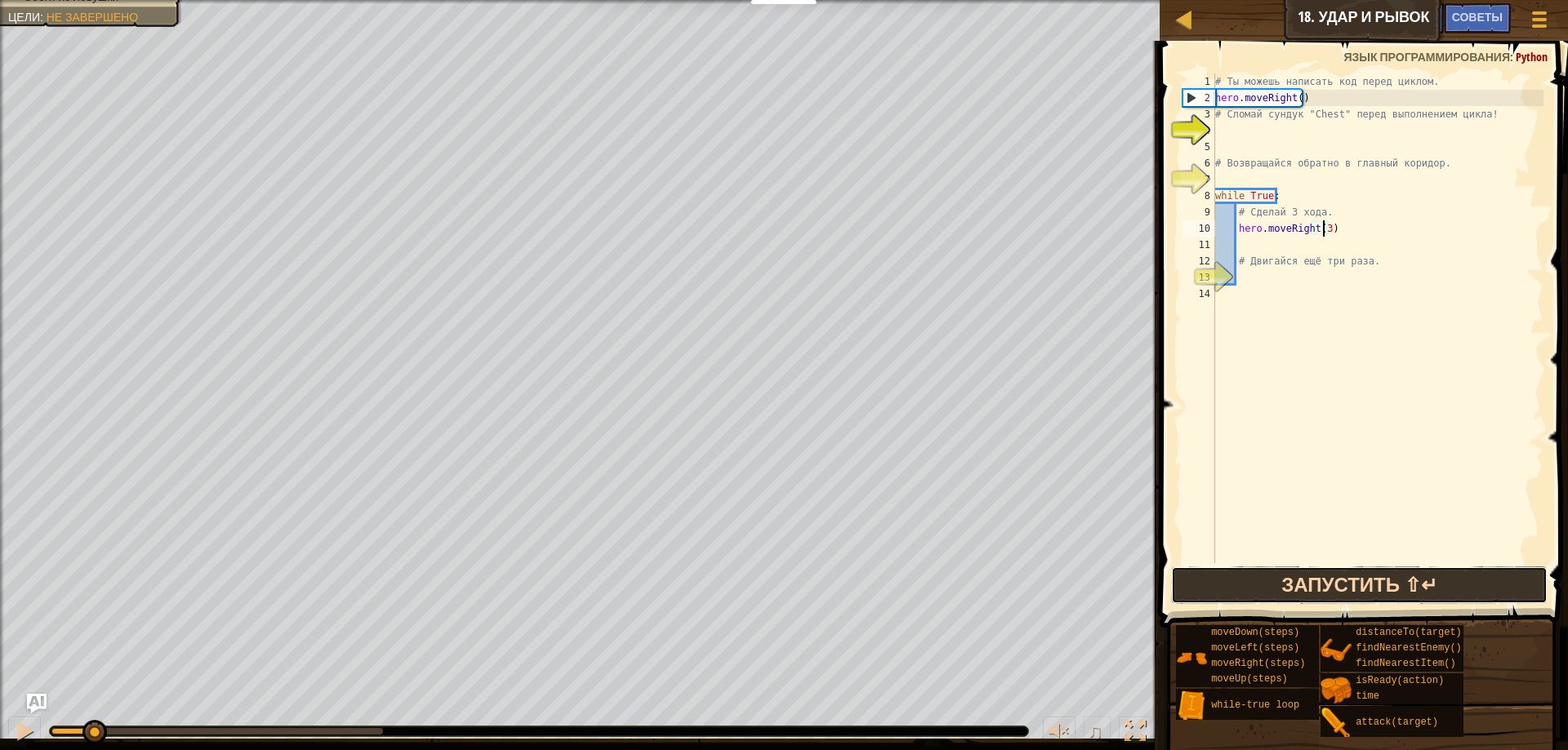
click at [1323, 583] on button "Запустить ⇧↵" at bounding box center [1359, 586] width 377 height 38
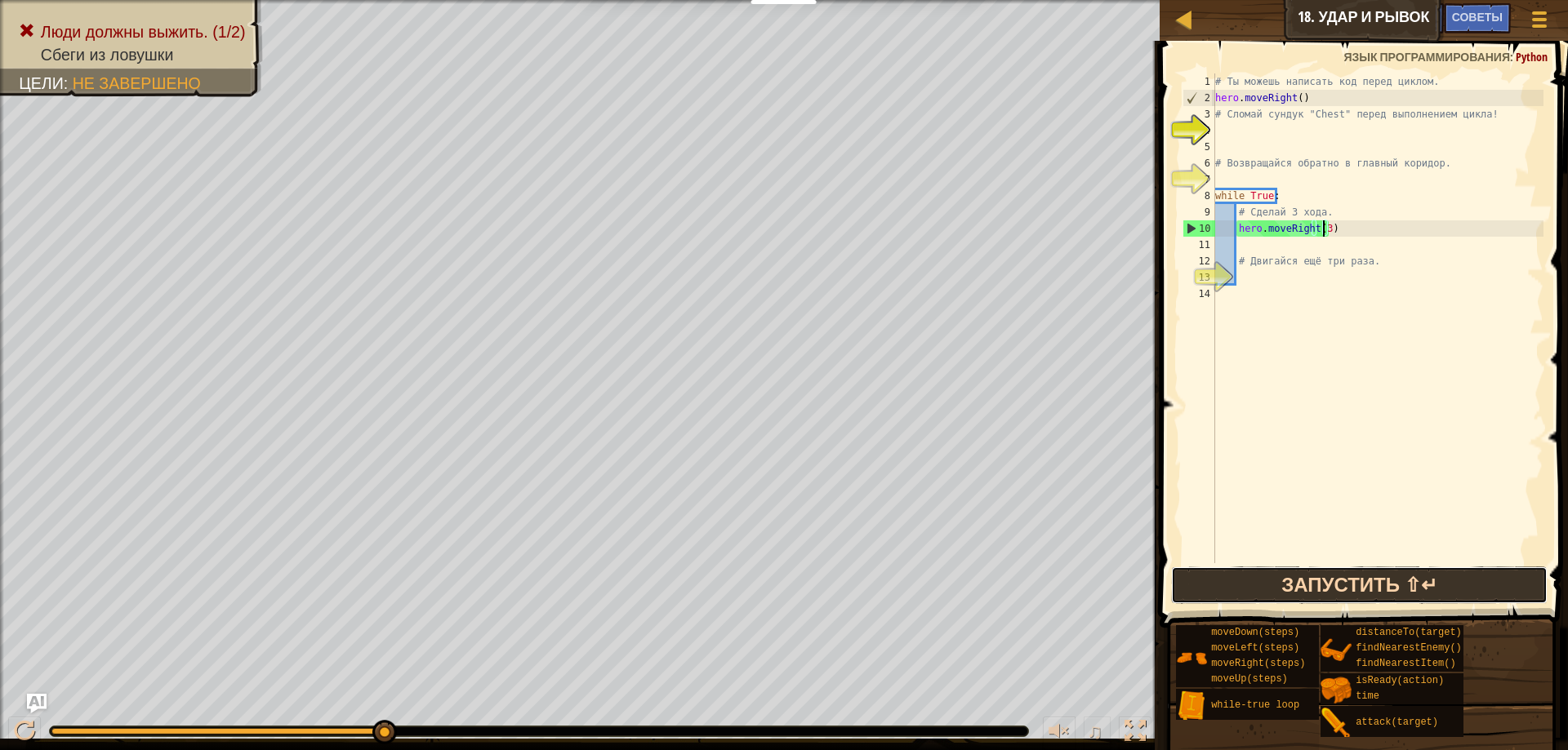
click at [1312, 587] on button "Запустить ⇧↵" at bounding box center [1359, 586] width 377 height 38
click at [731, 726] on div "Люди должны выжить. (1/2) Сбеги из ловушки Цели : Не завершено ♫ [PERSON_NAME] …" at bounding box center [784, 375] width 1568 height 750
click at [1258, 246] on div "# Ты можешь написать код перед циклом. hero . moveRight ( ) # Сломай сундук "Ch…" at bounding box center [1378, 334] width 331 height 523
type textarea "m"
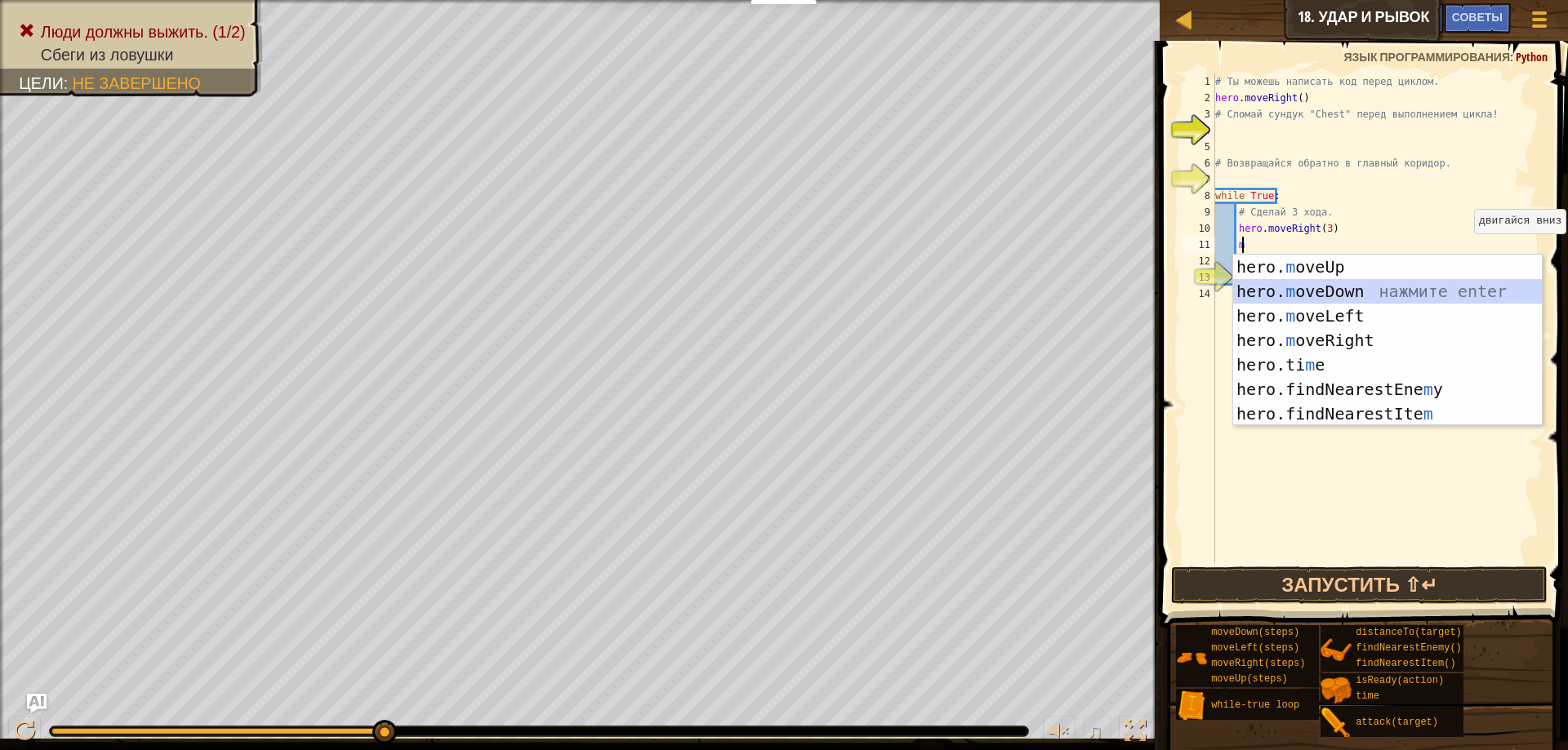
click at [1311, 289] on div "hero. m oveUp нажмите enter hero. m oveDown нажмите enter hero. m oveLeft нажми…" at bounding box center [1387, 365] width 309 height 220
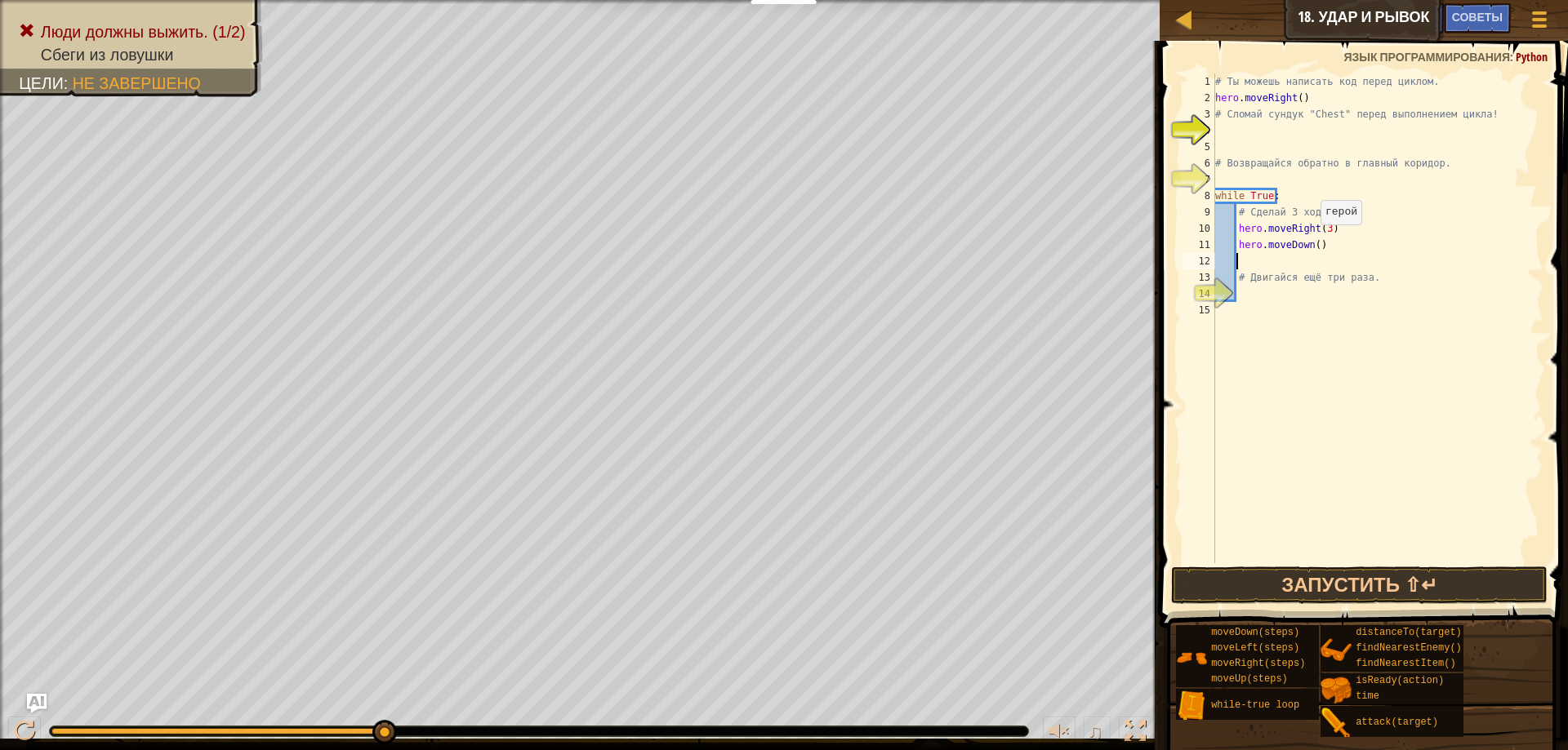
click at [1313, 241] on div "# Ты можешь написать код перед циклом. hero . moveRight ( ) # Сломай сундук "Ch…" at bounding box center [1378, 334] width 331 height 523
type textarea "hero.moveDown(3)"
click at [1410, 593] on button "Запустить ⇧↵" at bounding box center [1359, 586] width 377 height 38
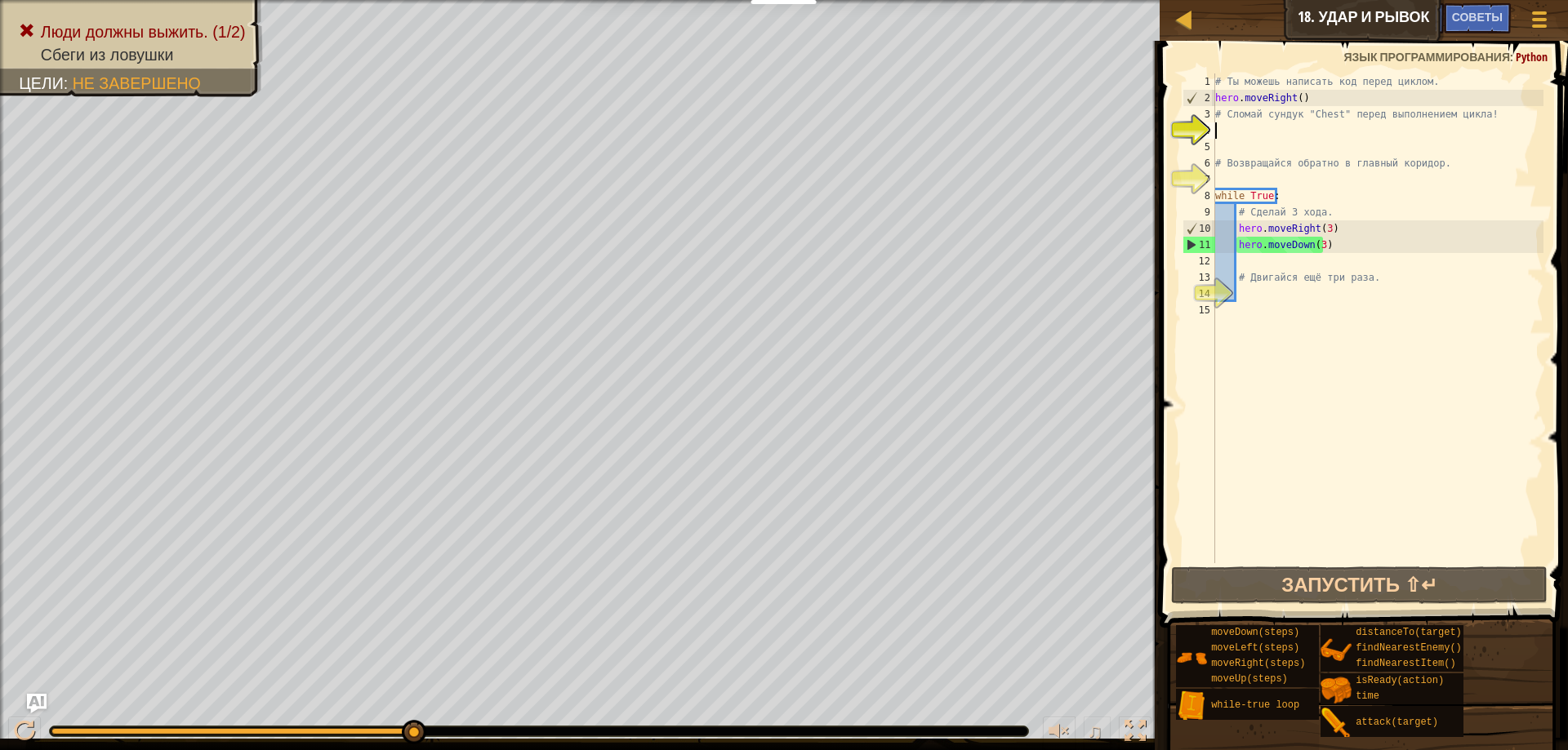
click at [1237, 136] on div "# Ты можешь написать код перед циклом. hero . moveRight ( ) # Сломай сундук "Ch…" at bounding box center [1378, 334] width 331 height 523
type textarea "m"
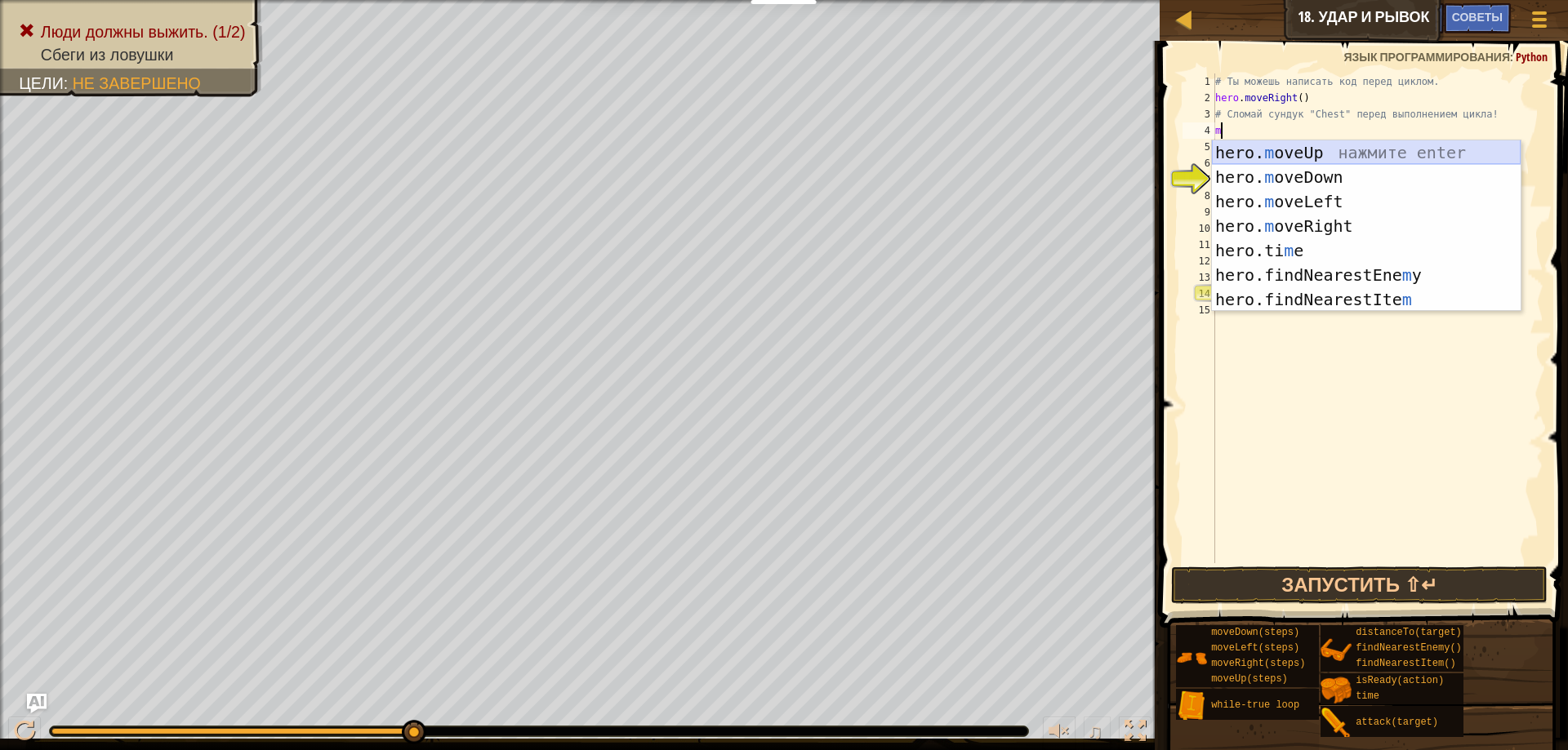
click at [1322, 152] on div "hero. m oveUp нажмите enter hero. m oveDown нажмите enter hero. m oveLeft нажми…" at bounding box center [1367, 251] width 309 height 220
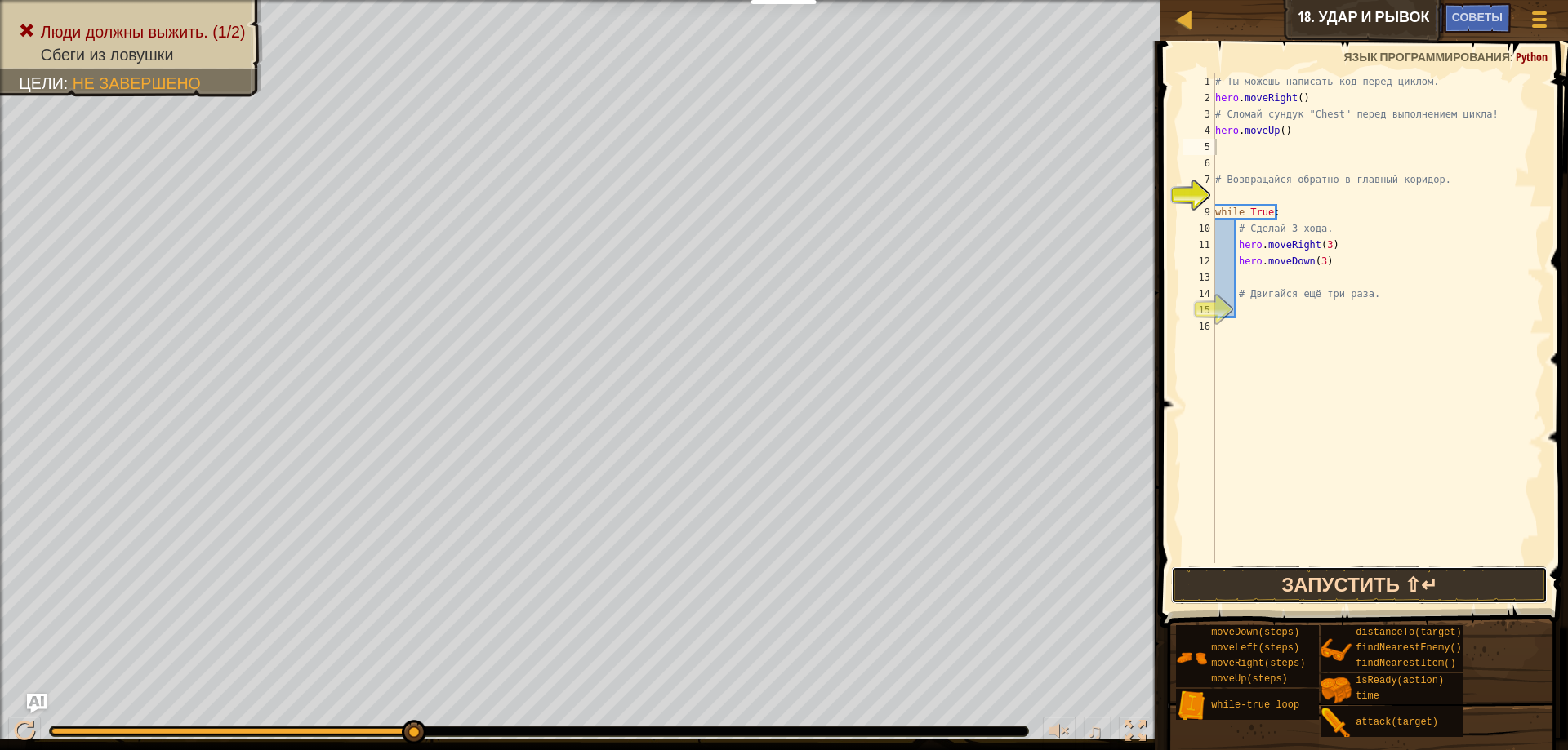
click at [1400, 597] on button "Запустить ⇧↵" at bounding box center [1359, 586] width 377 height 38
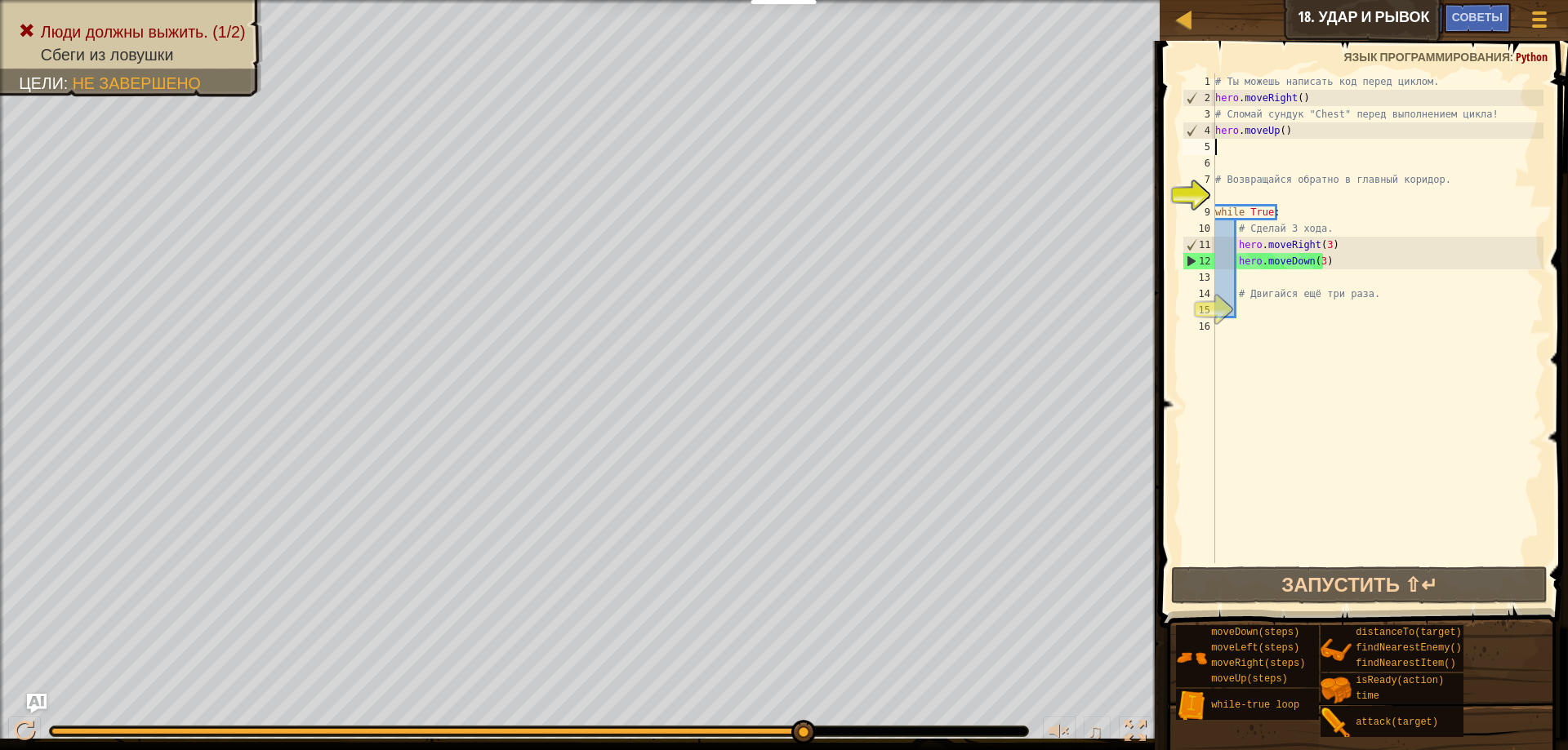
click at [1221, 197] on div "# Ты можешь написать код перед циклом. hero . moveRight ( ) # Сломай сундук "Ch…" at bounding box center [1378, 334] width 331 height 523
type textarea "m"
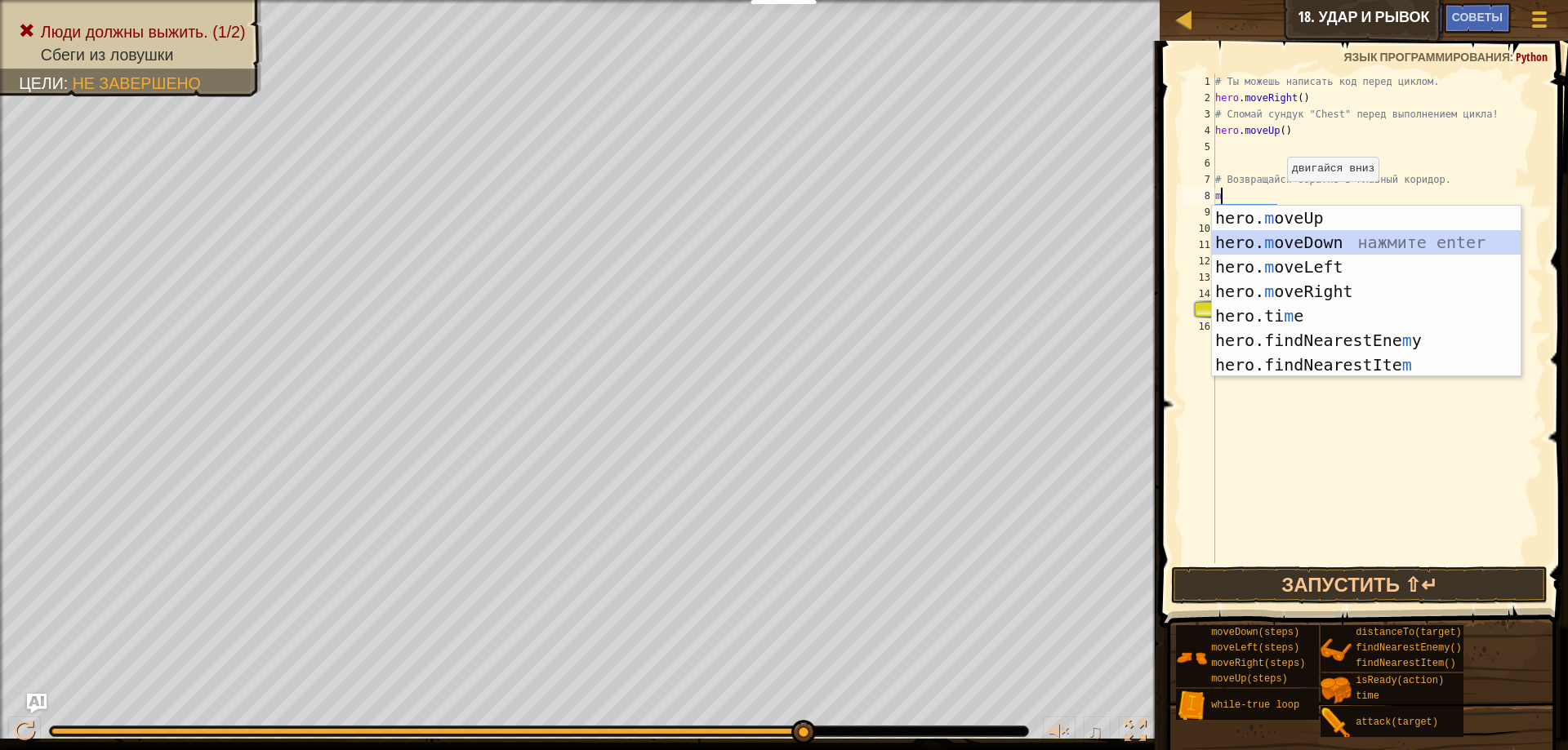
click at [1340, 239] on div "hero. m oveUp нажмите enter hero. m oveDown нажмите enter hero. m oveLeft нажми…" at bounding box center [1367, 316] width 309 height 220
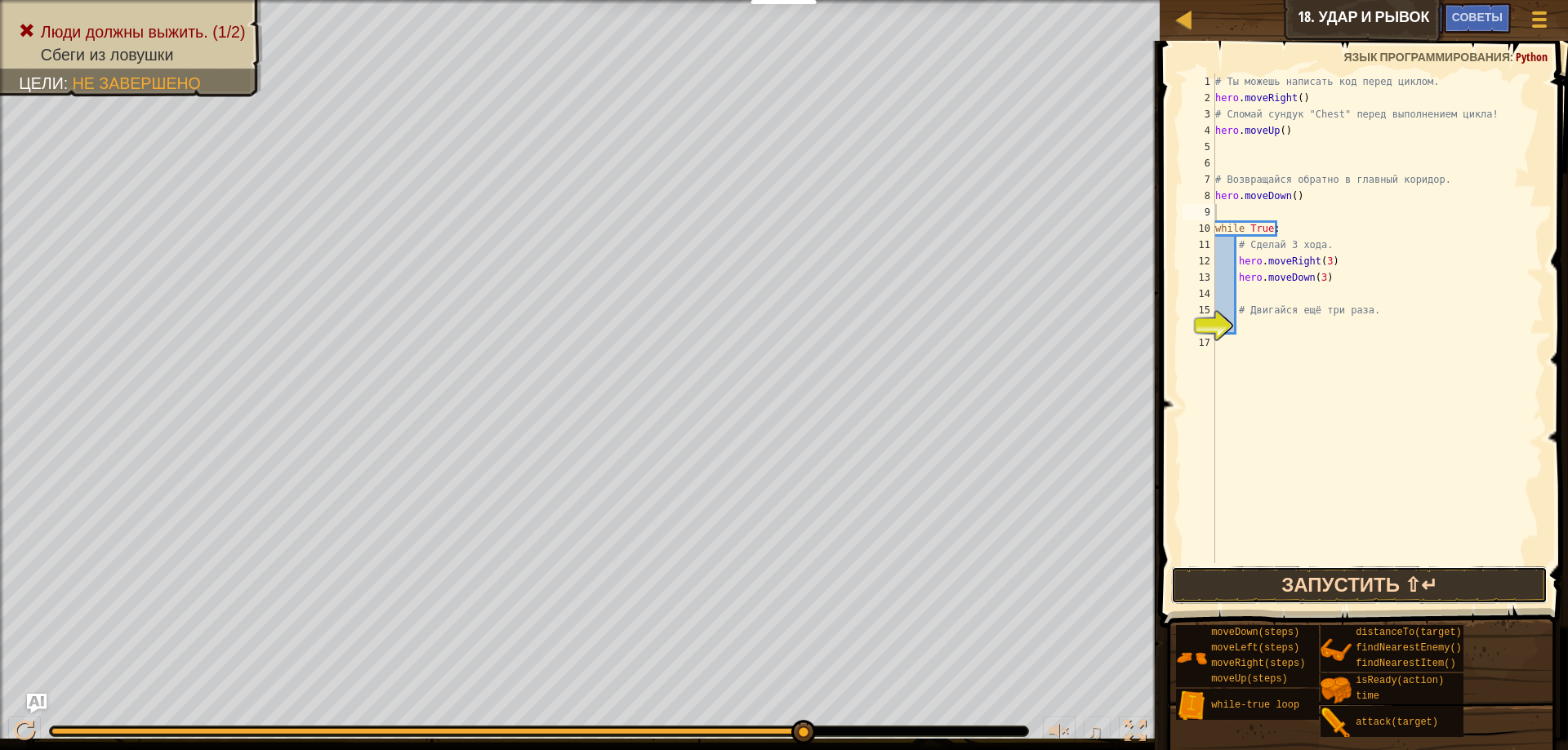
click at [1387, 573] on button "Запустить ⇧↵" at bounding box center [1359, 586] width 377 height 38
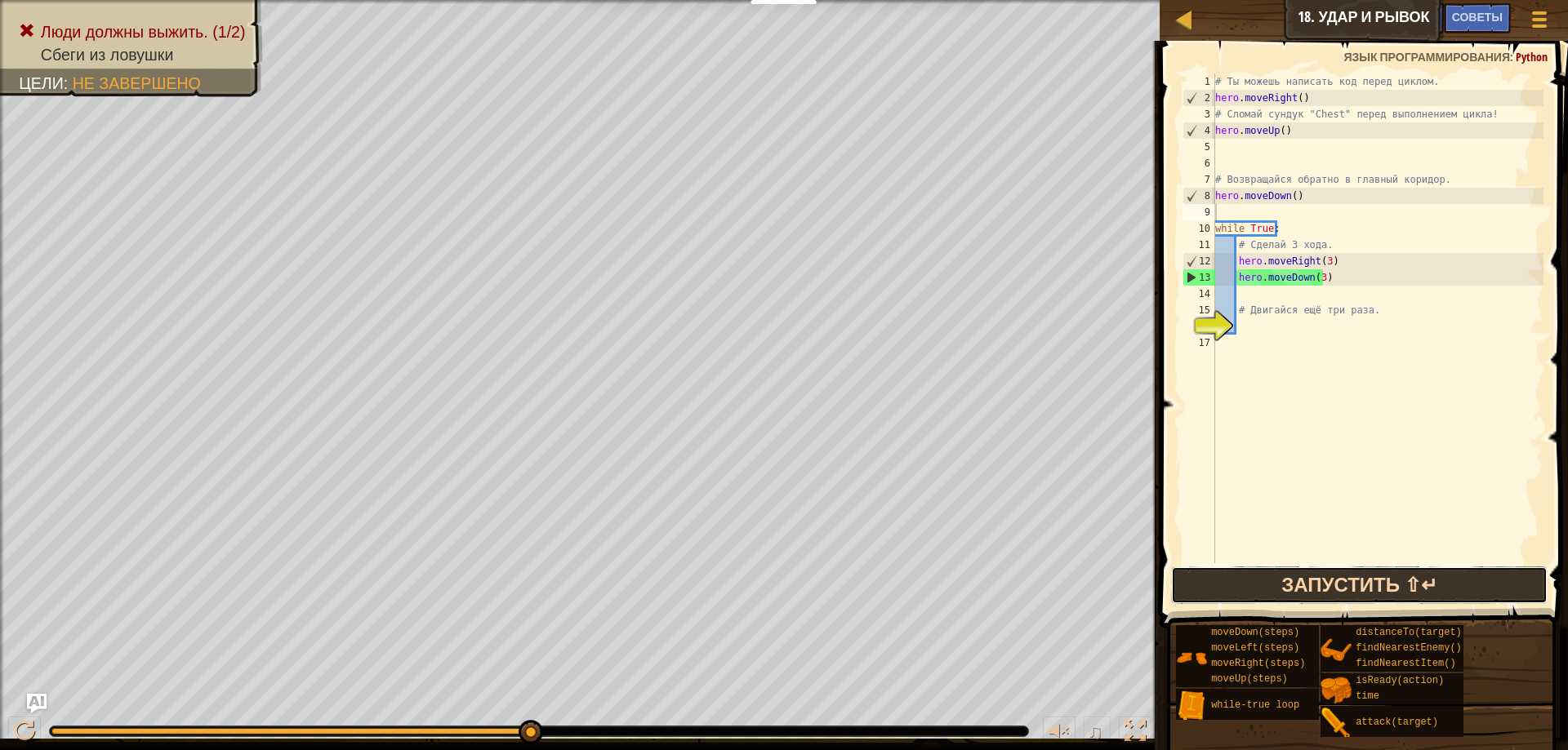
click at [1260, 570] on button "Запустить ⇧↵" at bounding box center [1359, 586] width 377 height 38
click at [1295, 133] on div "# Ты можешь написать код перед циклом. hero . moveRight ( ) # Сломай сундук "Ch…" at bounding box center [1378, 334] width 331 height 523
type textarea "h"
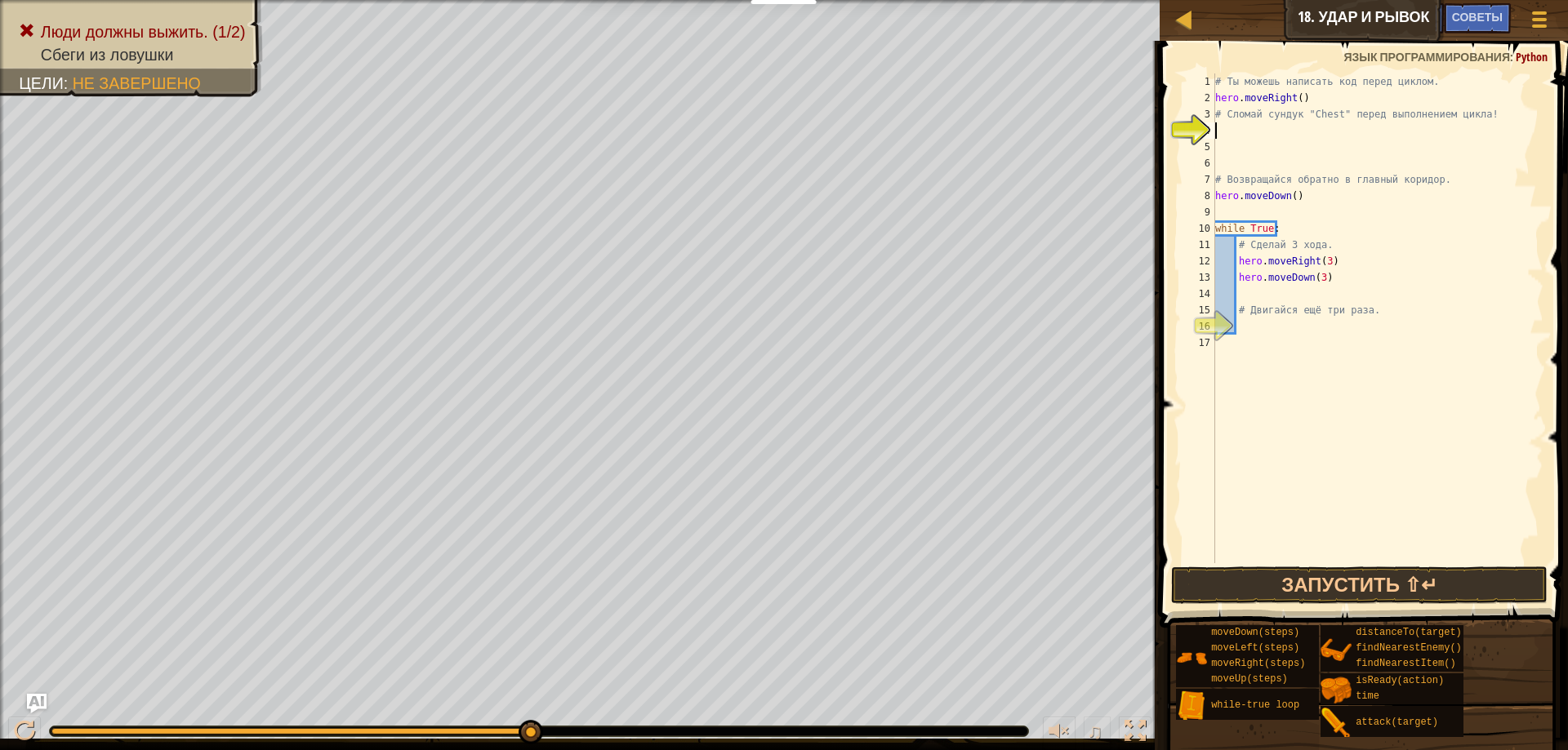
click at [1313, 199] on div "# Ты можешь написать код перед циклом. hero . moveRight ( ) # Сломай сундук "Ch…" at bounding box center [1378, 334] width 331 height 523
type textarea "h"
click at [1313, 591] on button "Запустить ⇧↵" at bounding box center [1359, 586] width 377 height 38
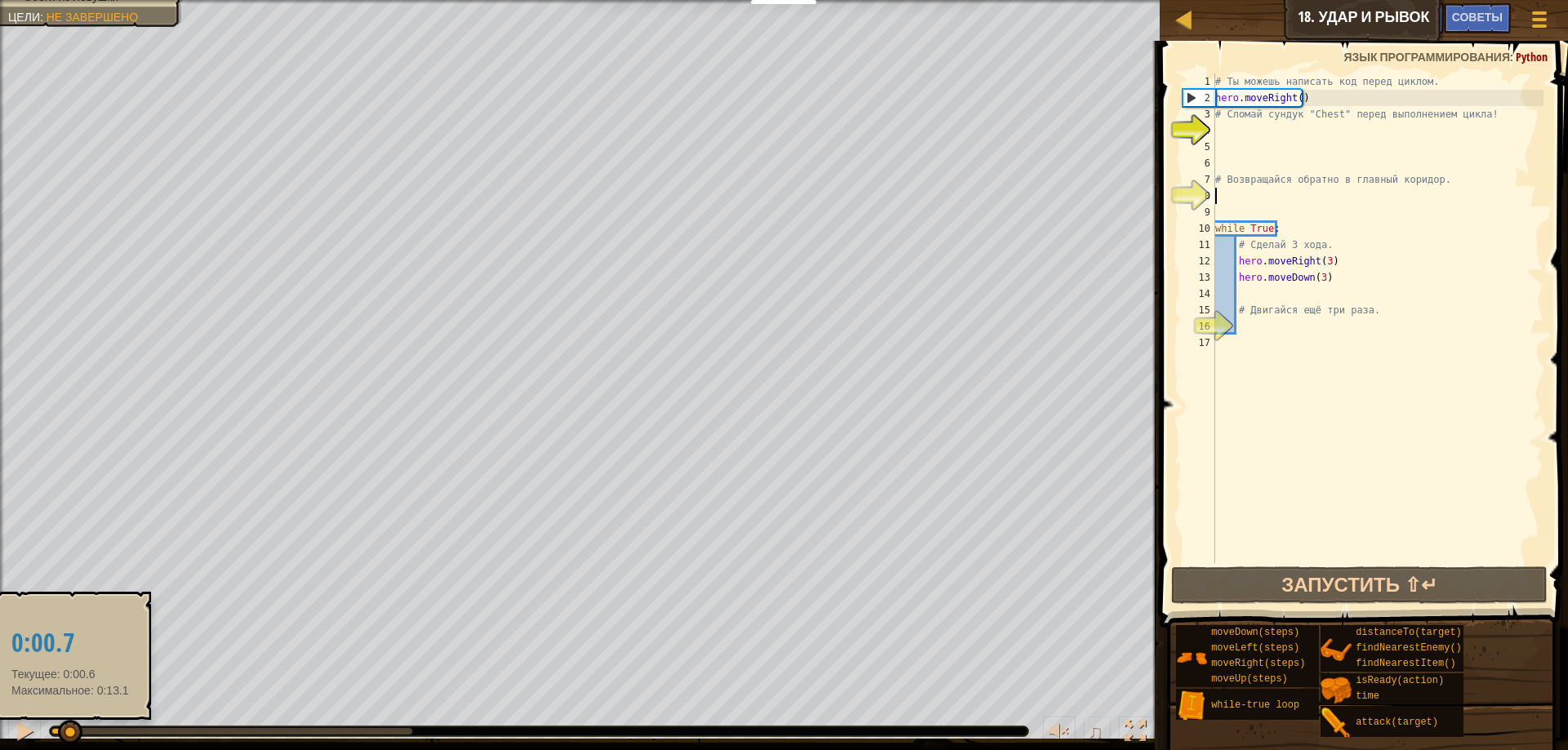
drag, startPoint x: 386, startPoint y: 729, endPoint x: 74, endPoint y: 727, distance: 312.0
click at [73, 729] on div at bounding box center [70, 732] width 24 height 24
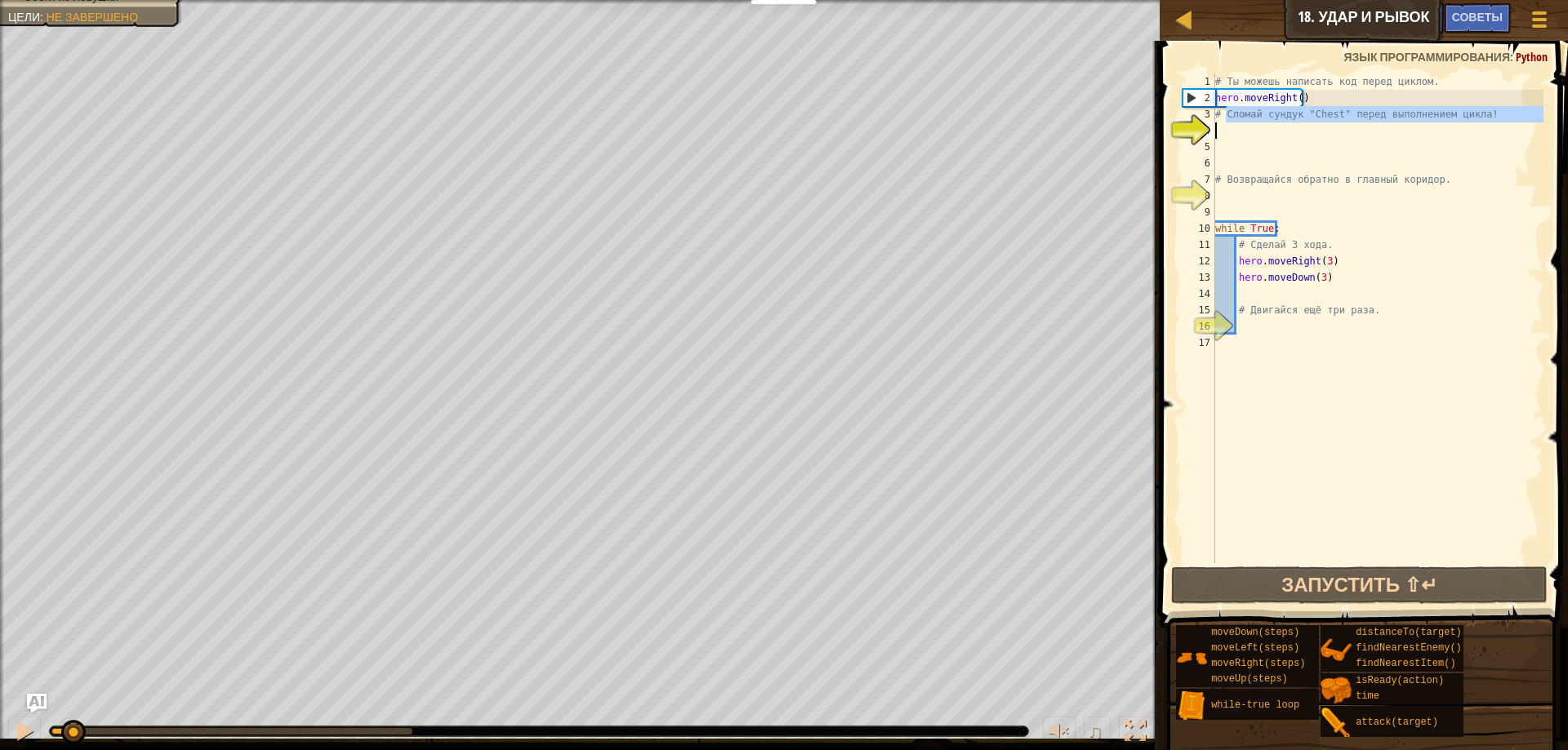
click at [1224, 125] on div "# Ты можешь написать код перед циклом. hero . moveRight ( ) # Сломай сундук "Ch…" at bounding box center [1378, 334] width 331 height 523
type textarea "# Сломай сундук "Chest" перед выполнением цикла!"
click at [1219, 130] on div "# Ты можешь написать код перед циклом. hero . moveRight ( ) # Сломай сундук "Ch…" at bounding box center [1378, 318] width 331 height 490
type textarea "m"
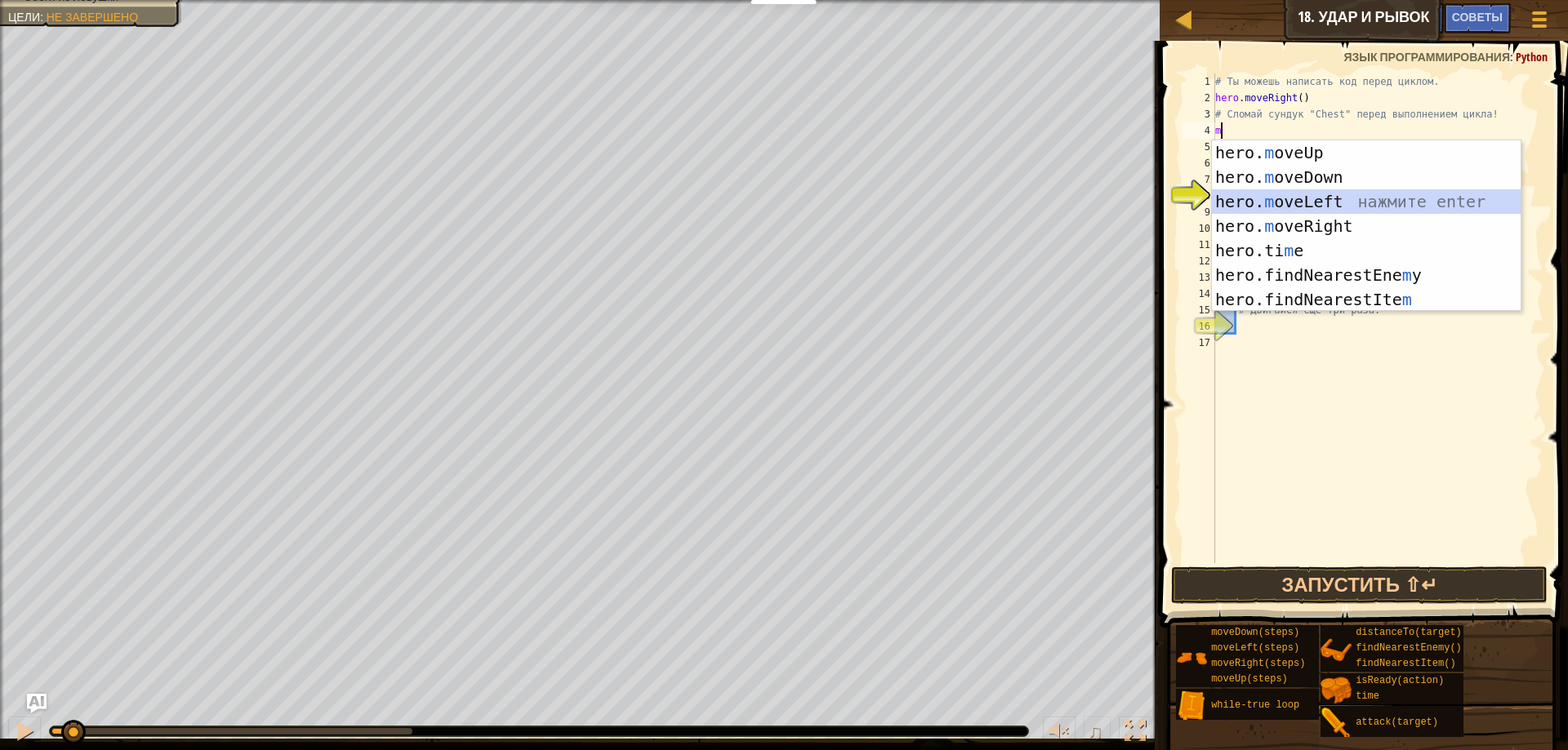
click at [1280, 200] on div "hero. m oveUp нажмите enter hero. m oveDown нажмите enter hero. m oveLeft нажми…" at bounding box center [1367, 251] width 309 height 220
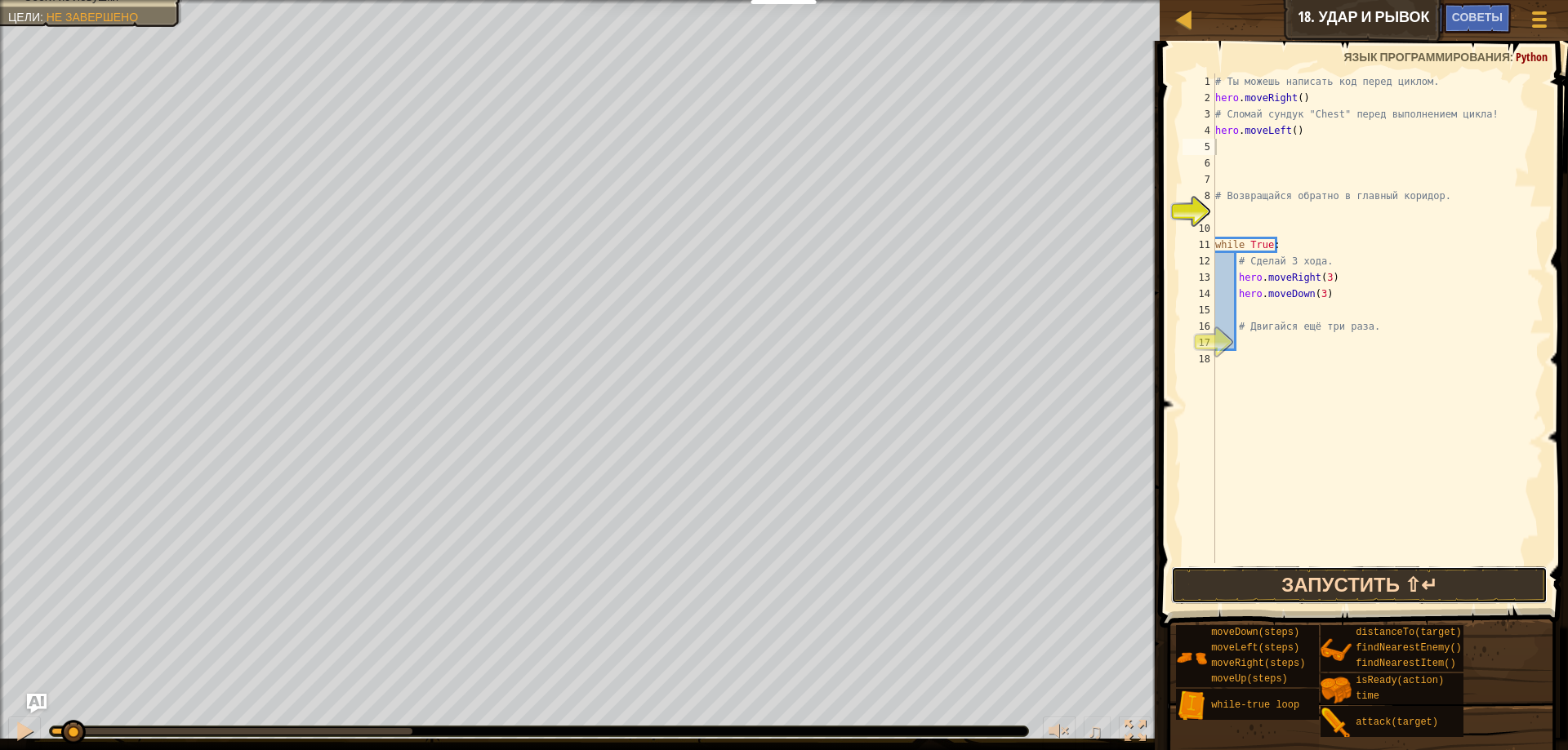
click at [1361, 577] on button "Запустить ⇧↵" at bounding box center [1359, 586] width 377 height 38
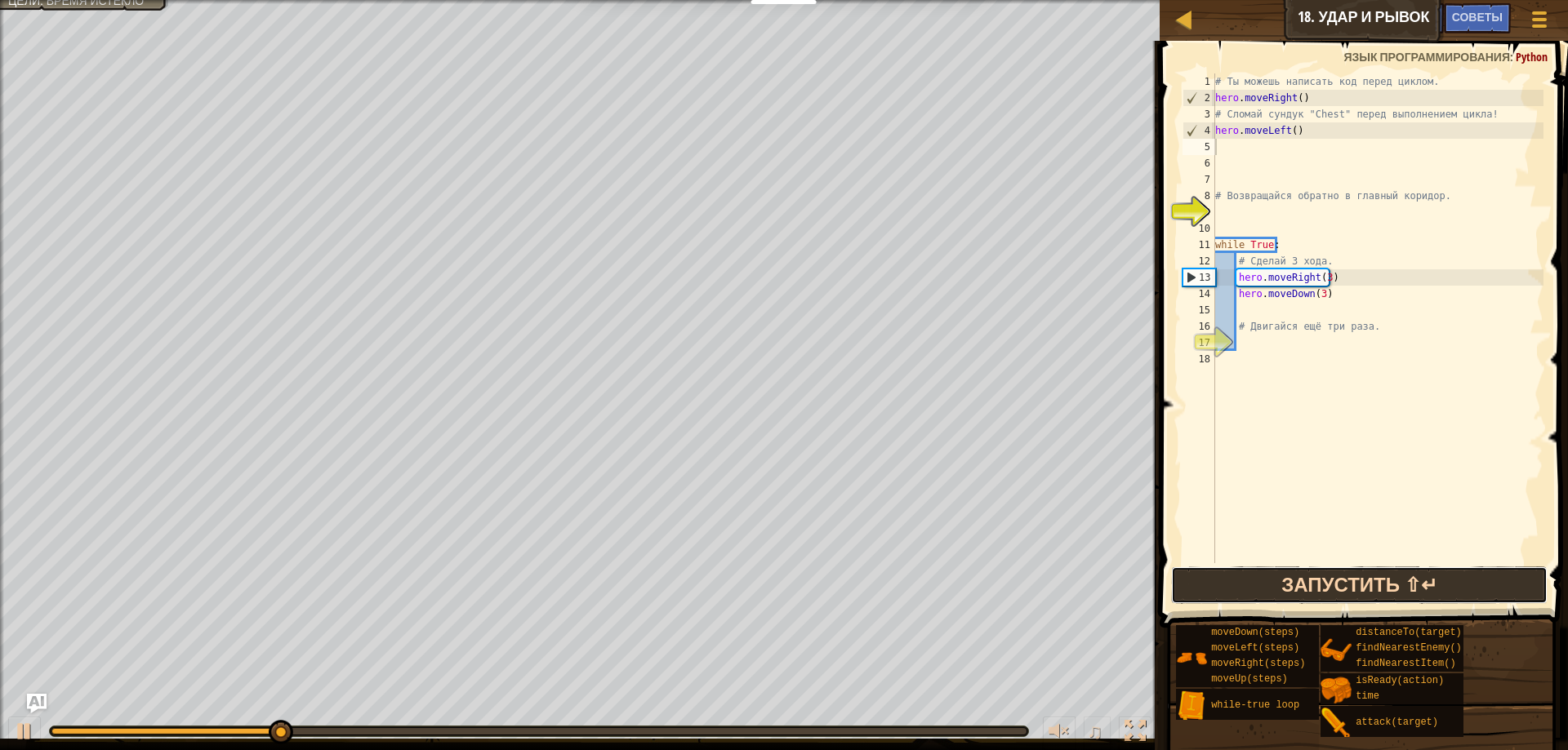
click at [1372, 579] on button "Запустить ⇧↵" at bounding box center [1359, 586] width 377 height 38
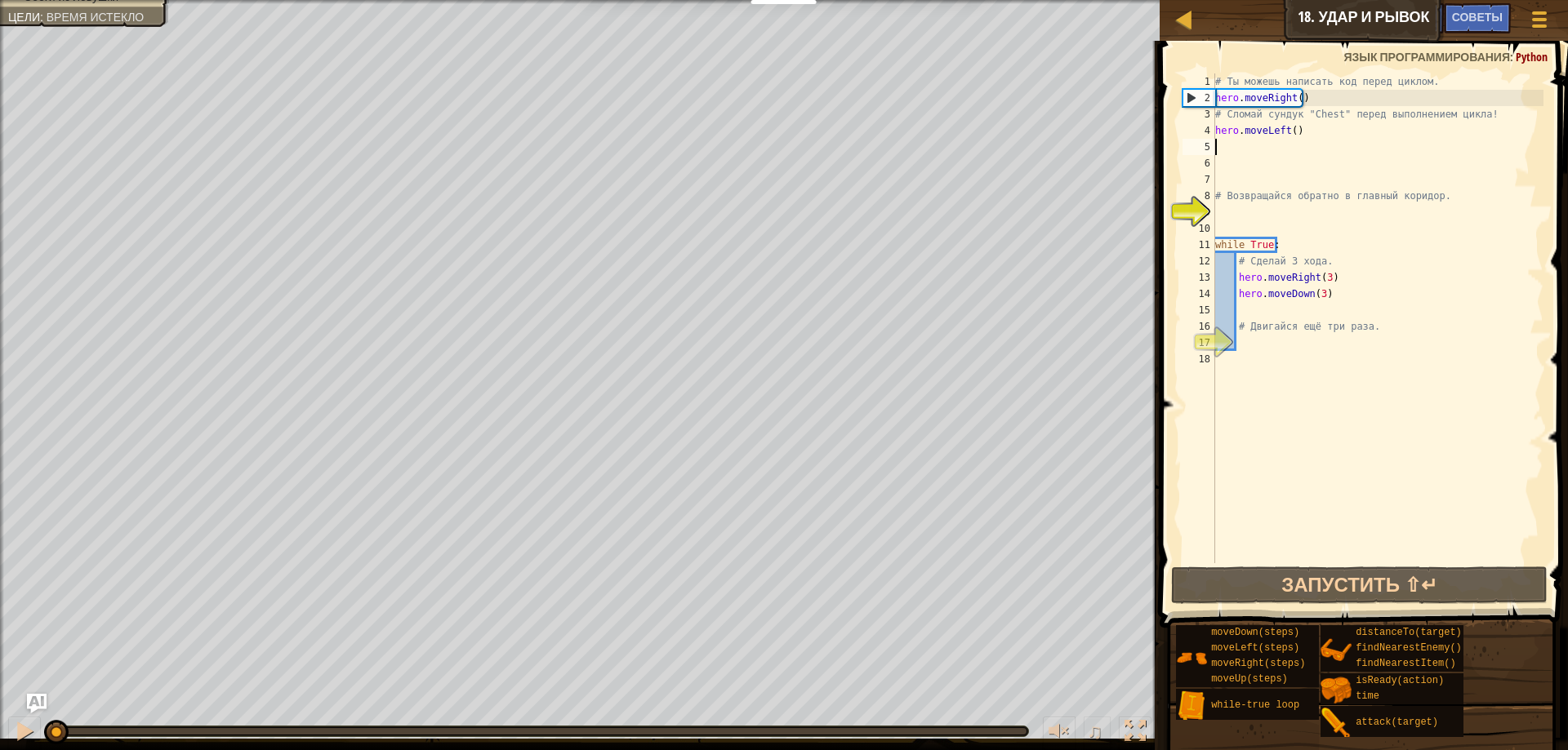
drag, startPoint x: 210, startPoint y: 732, endPoint x: 0, endPoint y: 712, distance: 211.0
click at [0, 712] on div "♫" at bounding box center [580, 727] width 1160 height 49
drag, startPoint x: 115, startPoint y: 736, endPoint x: 73, endPoint y: 731, distance: 42.3
click at [47, 738] on div "♫" at bounding box center [580, 727] width 1160 height 49
drag, startPoint x: 116, startPoint y: 722, endPoint x: 20, endPoint y: 736, distance: 97.0
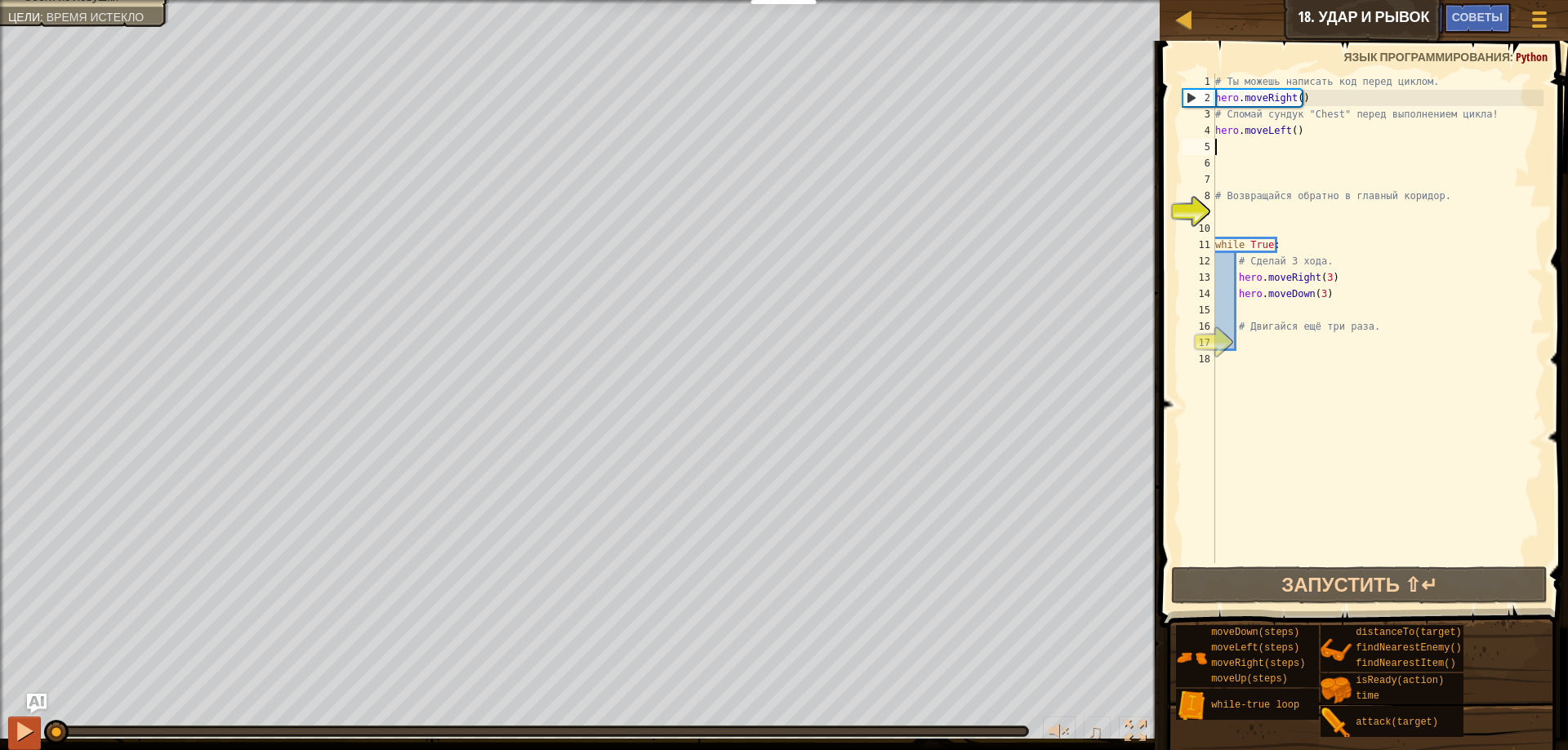
click at [20, 736] on div "♫" at bounding box center [580, 727] width 1160 height 49
drag, startPoint x: 227, startPoint y: 733, endPoint x: 0, endPoint y: 728, distance: 227.1
click at [0, 728] on div "♫" at bounding box center [580, 727] width 1160 height 49
click at [23, 727] on div at bounding box center [24, 732] width 22 height 22
click at [36, 733] on div "♫" at bounding box center [580, 727] width 1160 height 49
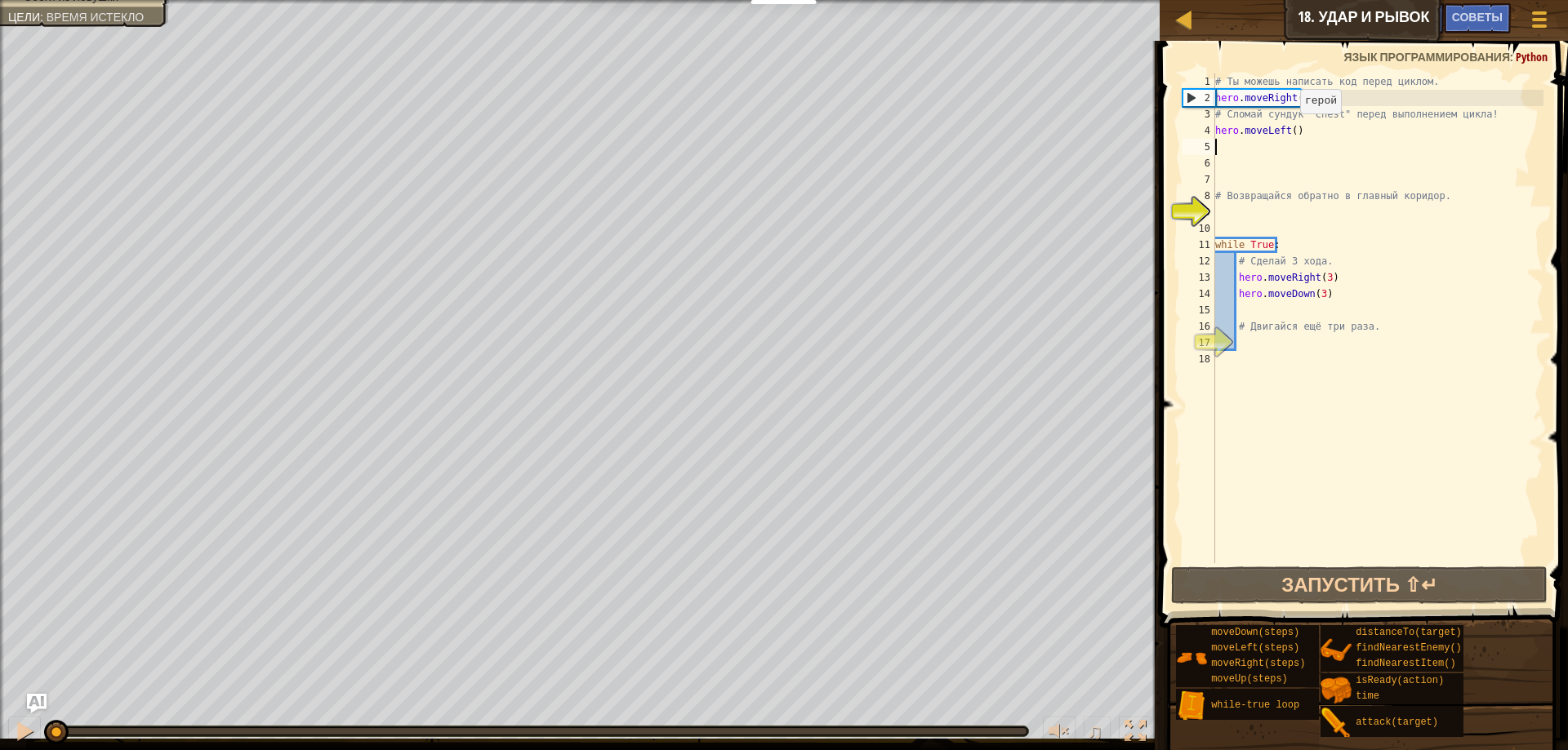
click at [1292, 130] on div "# Ты можешь написать код перед циклом. hero . moveRight ( ) # Сломай сундук "Ch…" at bounding box center [1378, 334] width 331 height 523
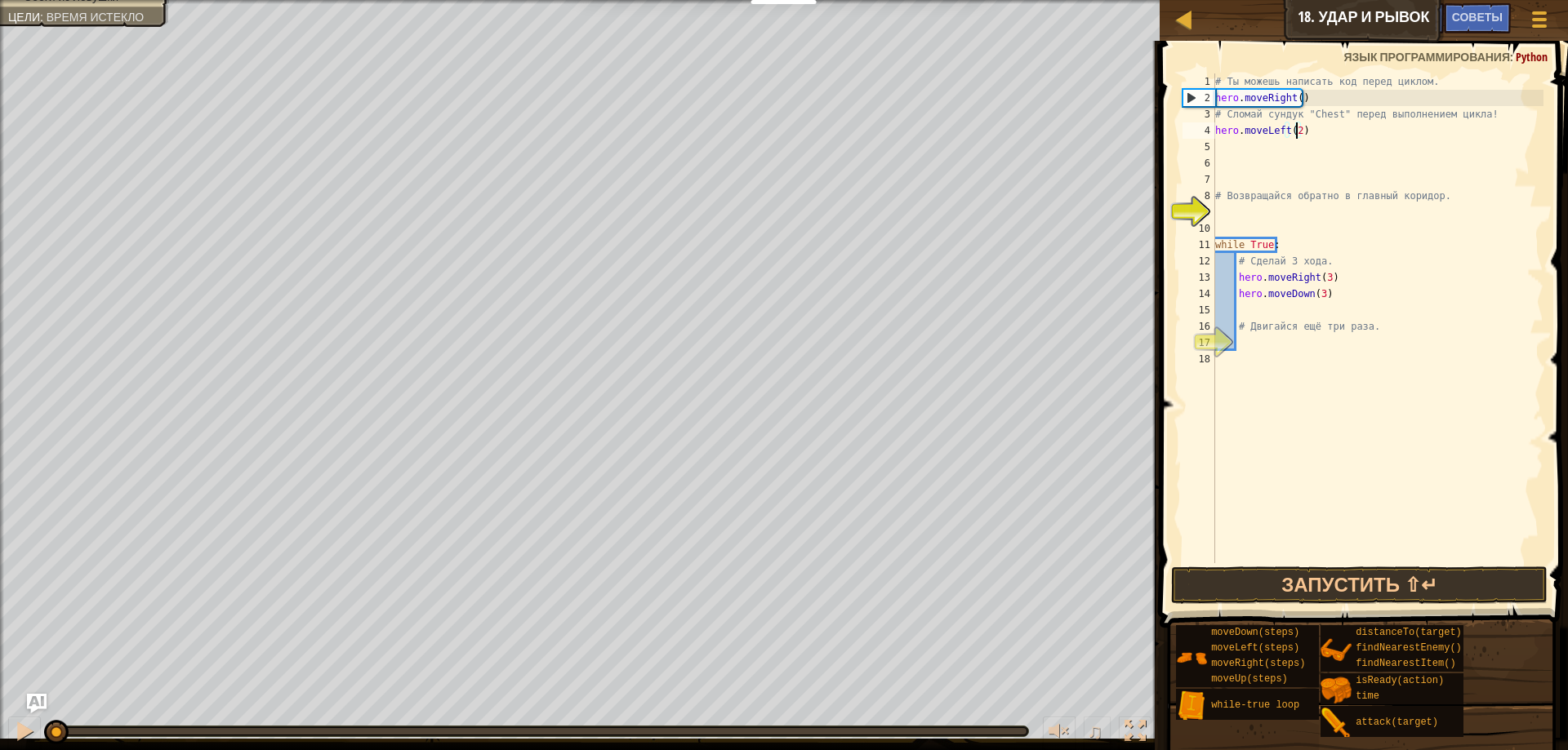
scroll to position [7, 5]
click at [1429, 579] on button "Запустить ⇧↵" at bounding box center [1359, 586] width 377 height 38
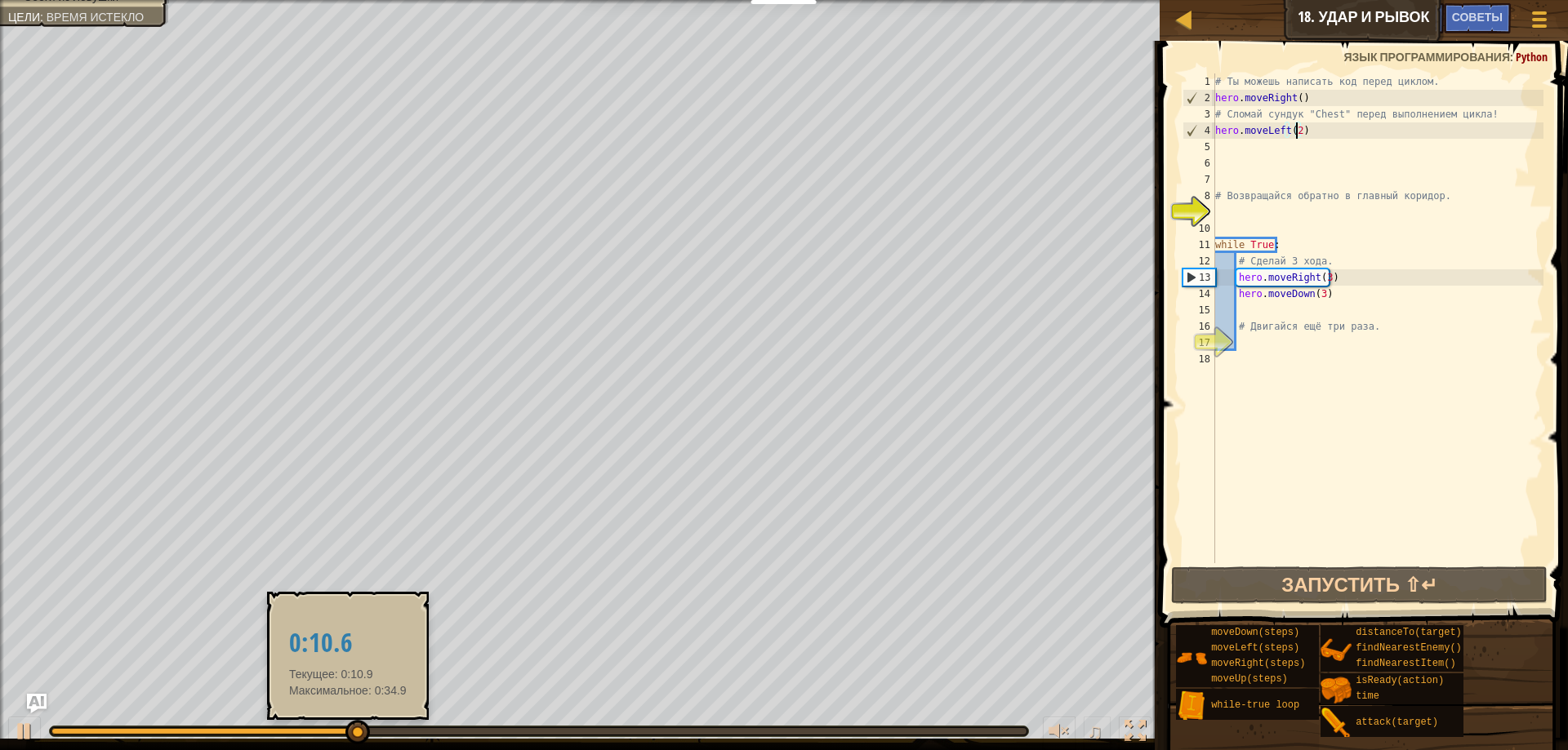
drag, startPoint x: 348, startPoint y: 739, endPoint x: 274, endPoint y: 729, distance: 74.7
click at [346, 729] on div at bounding box center [357, 732] width 24 height 24
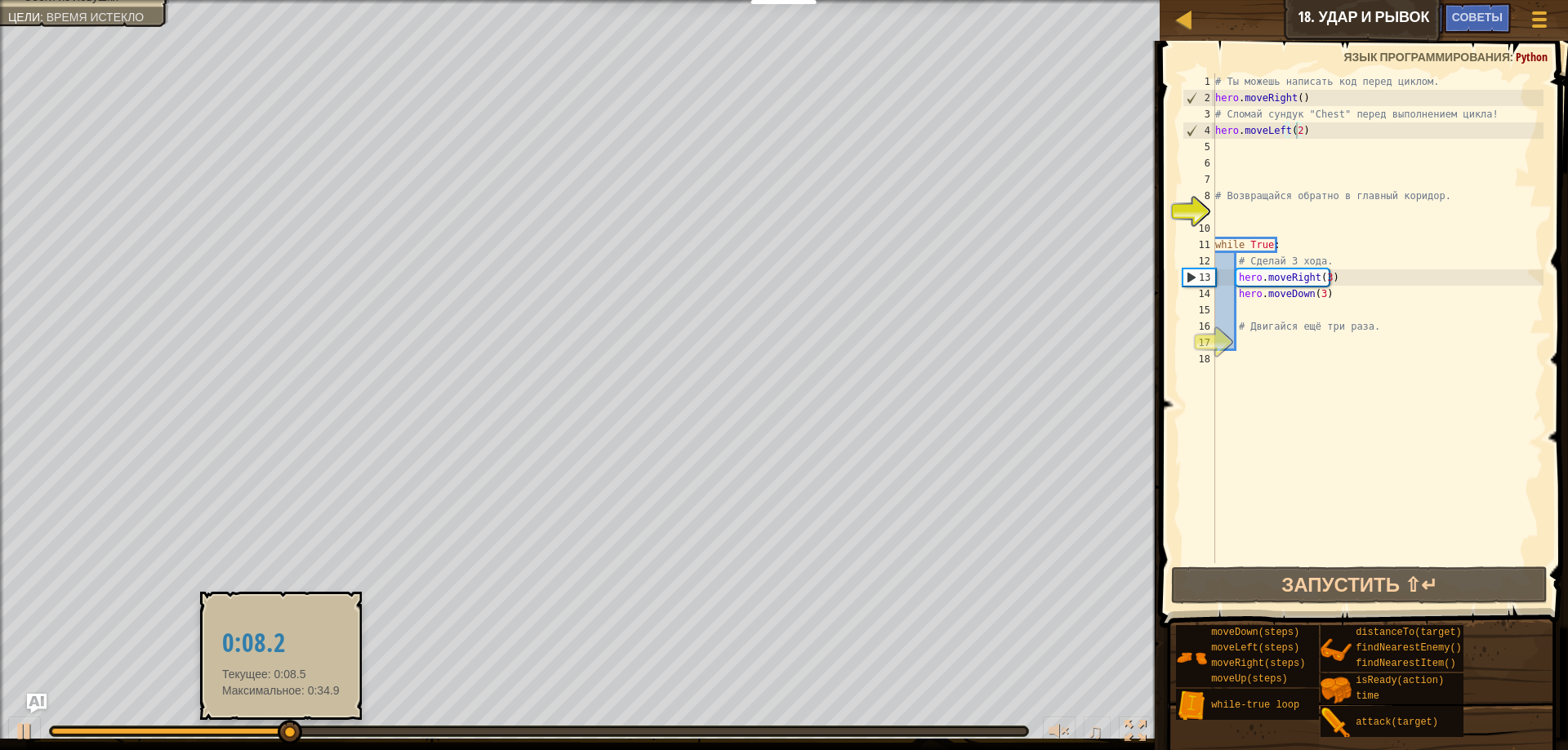
drag, startPoint x: 281, startPoint y: 725, endPoint x: 296, endPoint y: 730, distance: 15.8
click at [296, 730] on div "♫" at bounding box center [580, 727] width 1160 height 49
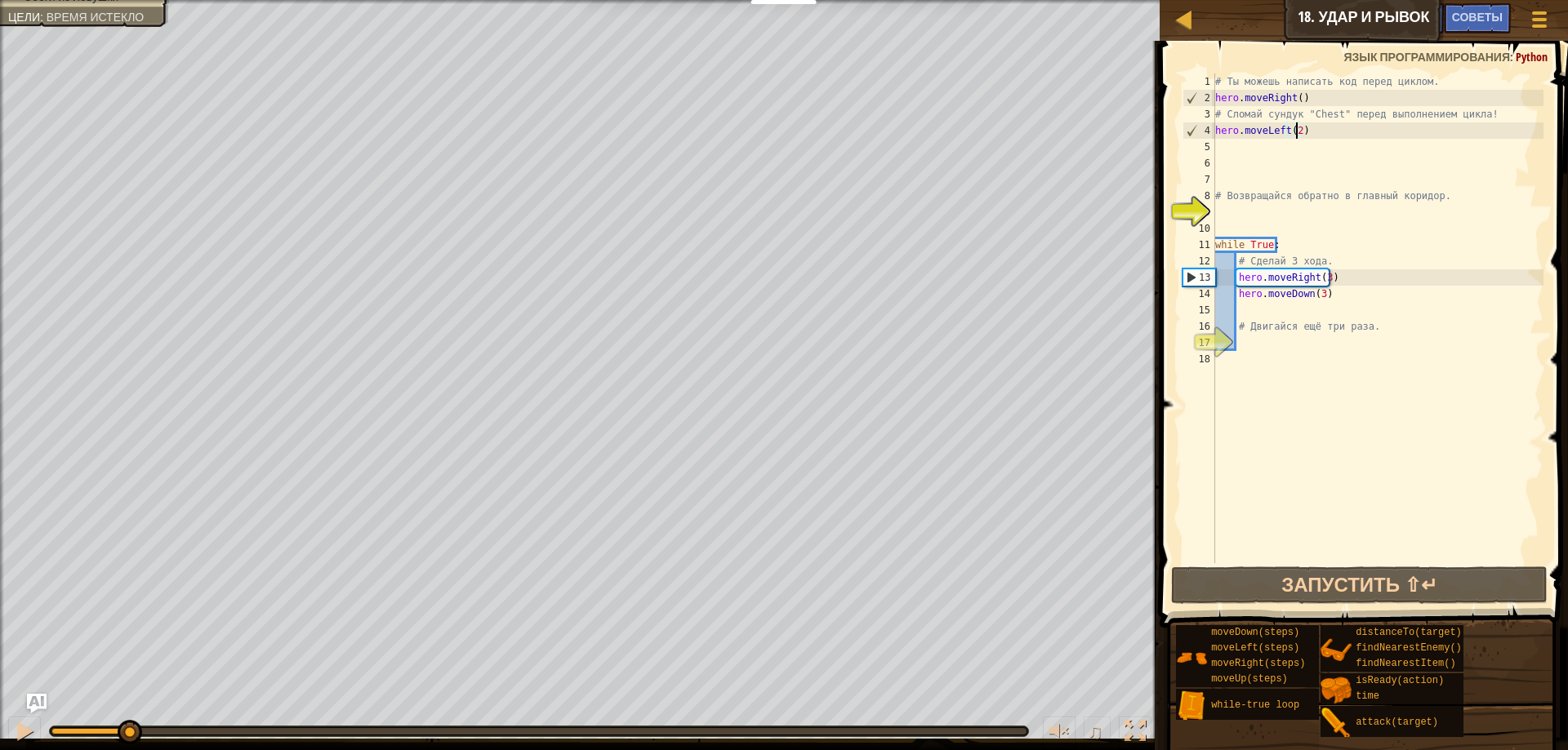
drag, startPoint x: 297, startPoint y: 730, endPoint x: 50, endPoint y: 734, distance: 247.0
click at [117, 734] on div at bounding box center [129, 732] width 24 height 24
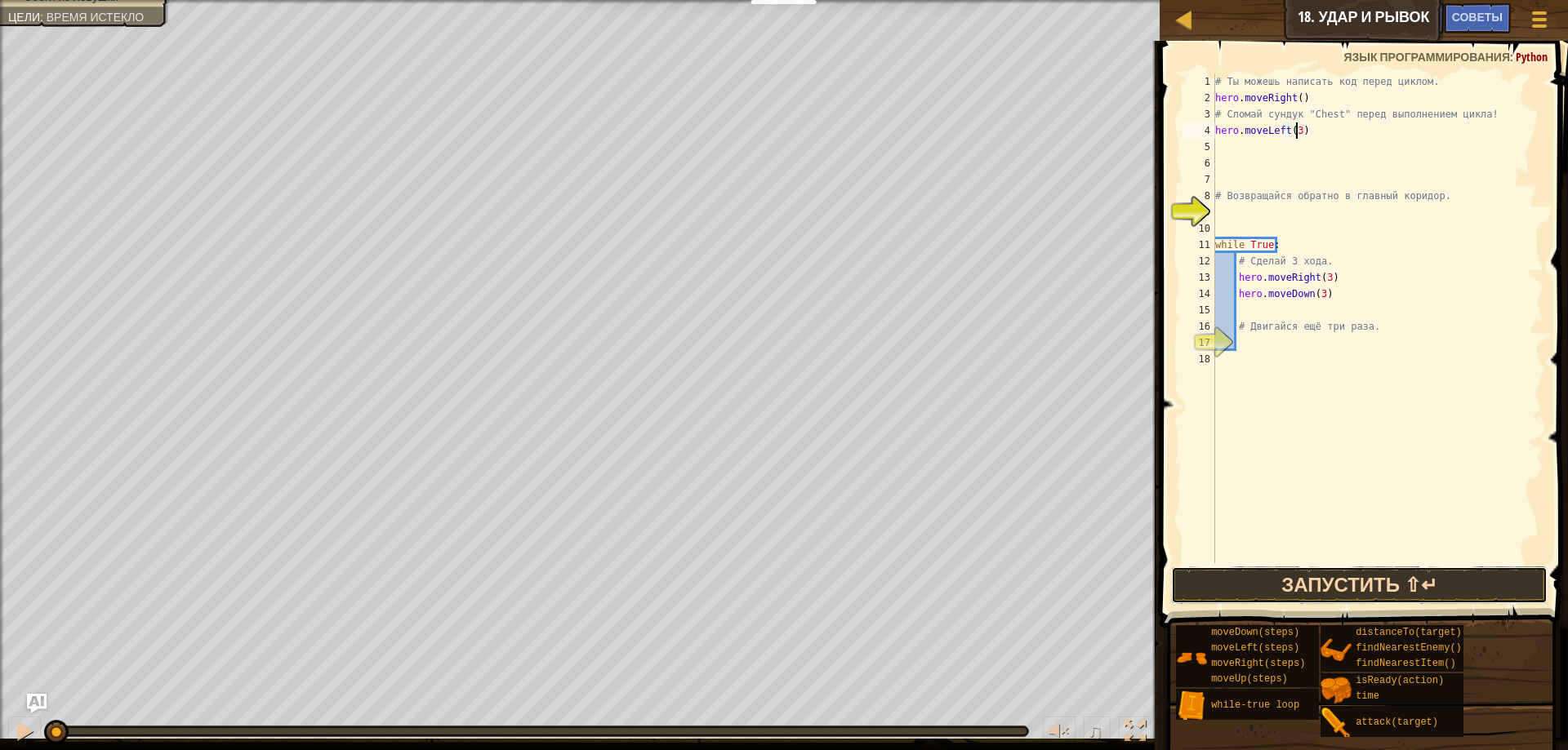
click at [1421, 579] on button "Запустить ⇧↵" at bounding box center [1359, 586] width 377 height 38
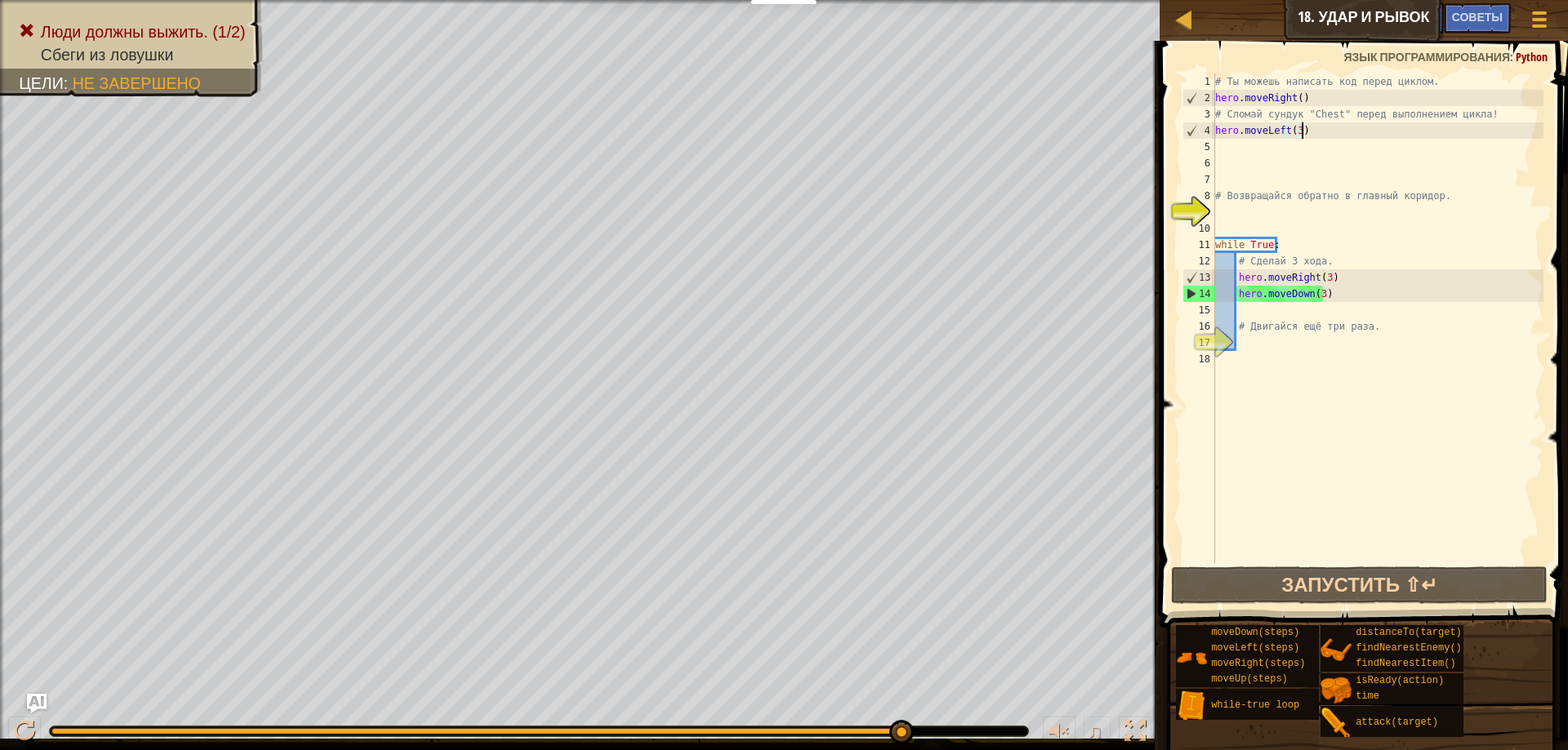
click at [1305, 131] on div "# Ты можешь написать код перед циклом. hero . moveRight ( ) # Сломай сундук "Ch…" at bounding box center [1378, 334] width 331 height 523
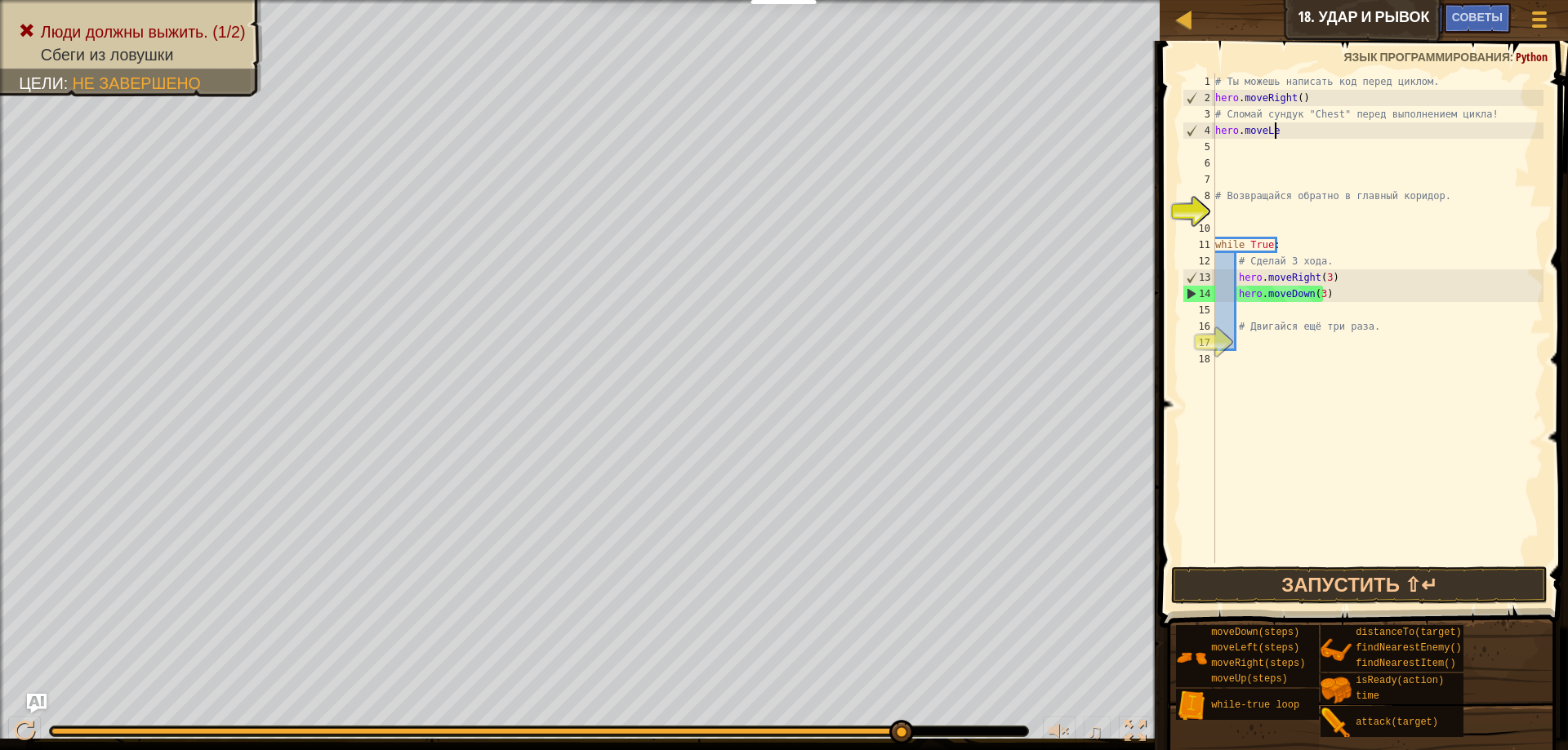
scroll to position [7, 2]
type textarea "h"
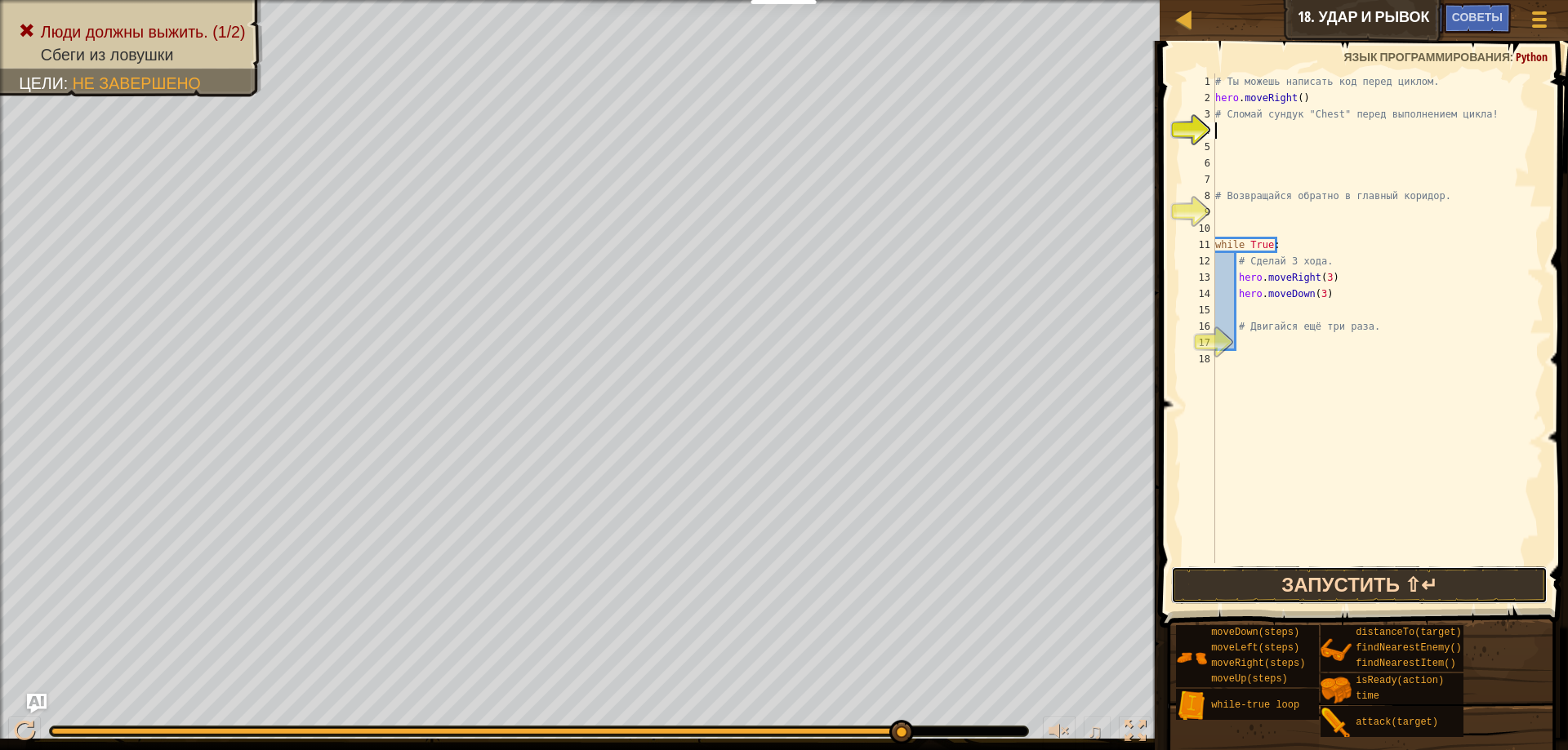
click at [1357, 578] on button "Запустить ⇧↵" at bounding box center [1359, 586] width 377 height 38
